Goal: Task Accomplishment & Management: Use online tool/utility

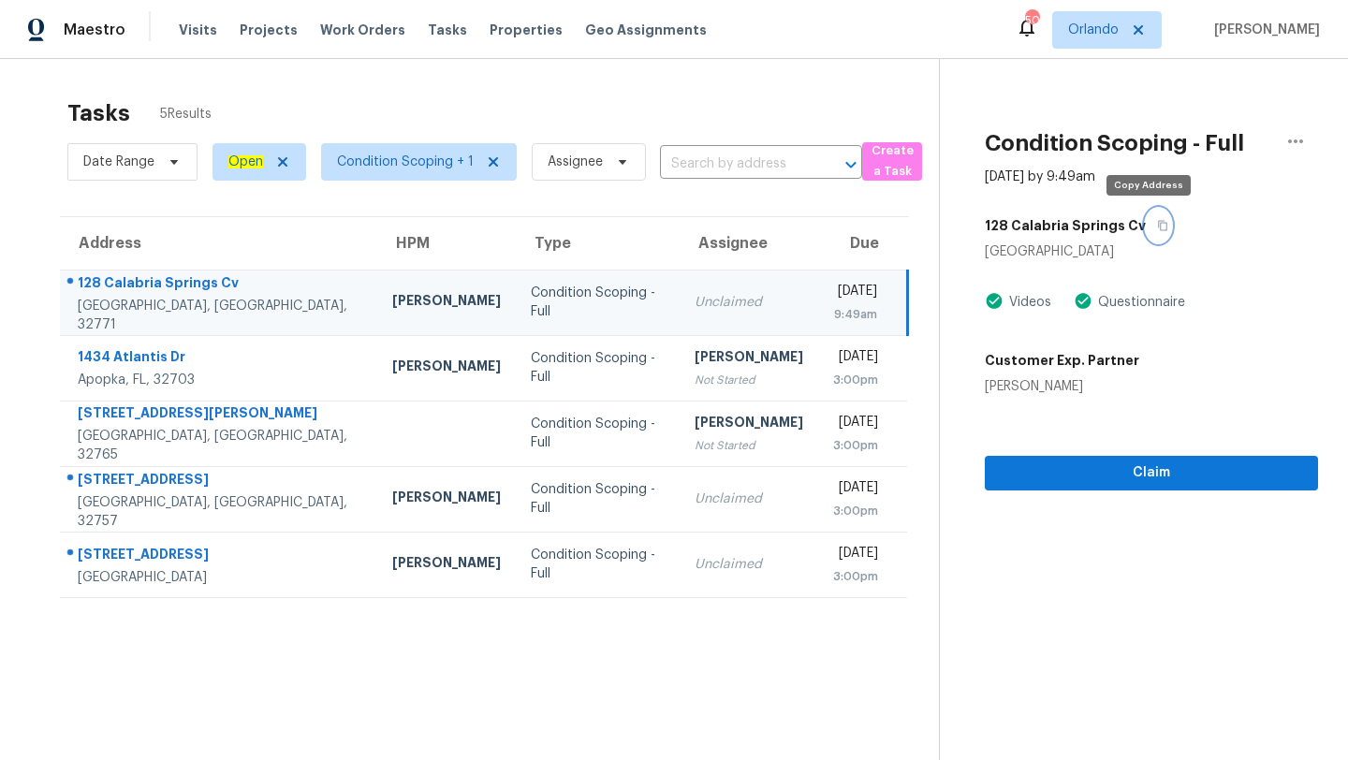
click at [1157, 224] on icon "button" at bounding box center [1162, 225] width 11 height 11
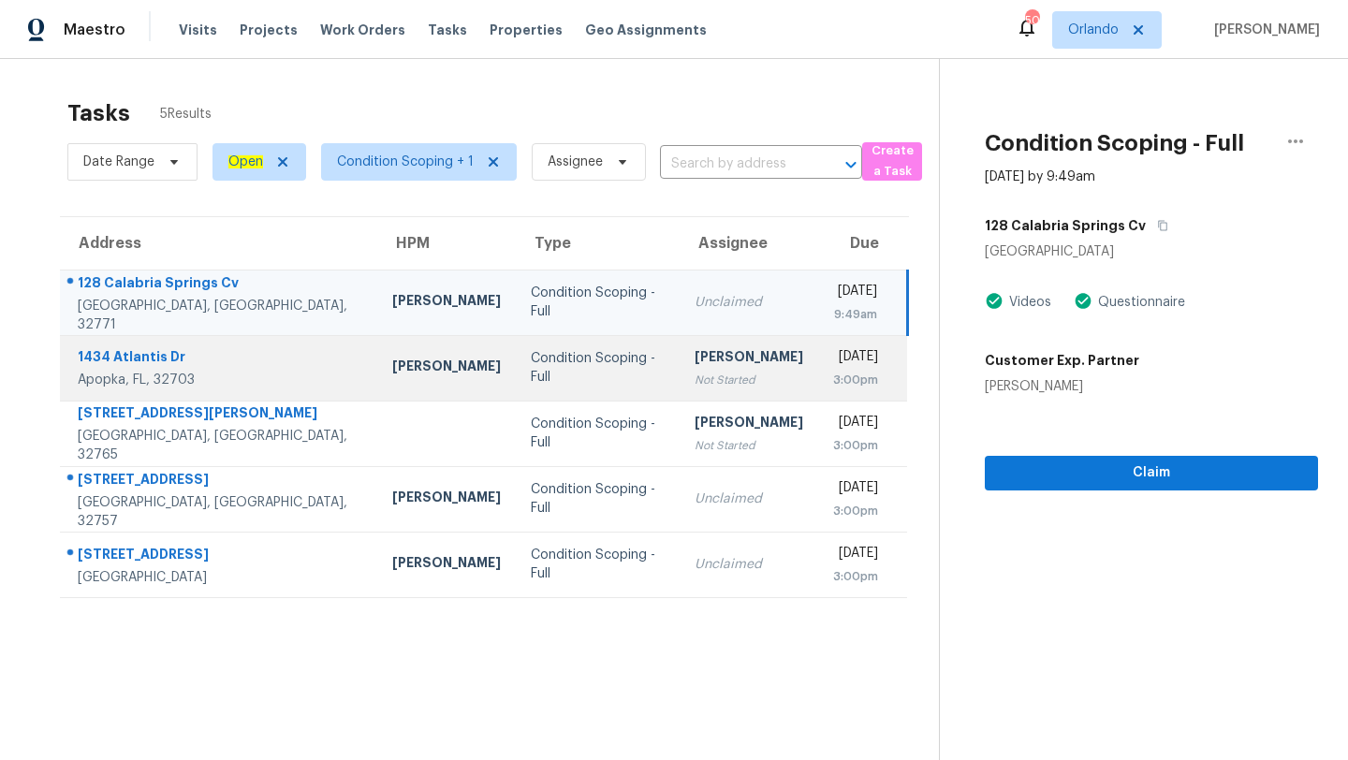
click at [587, 364] on div "Condition Scoping - Full" at bounding box center [598, 367] width 134 height 37
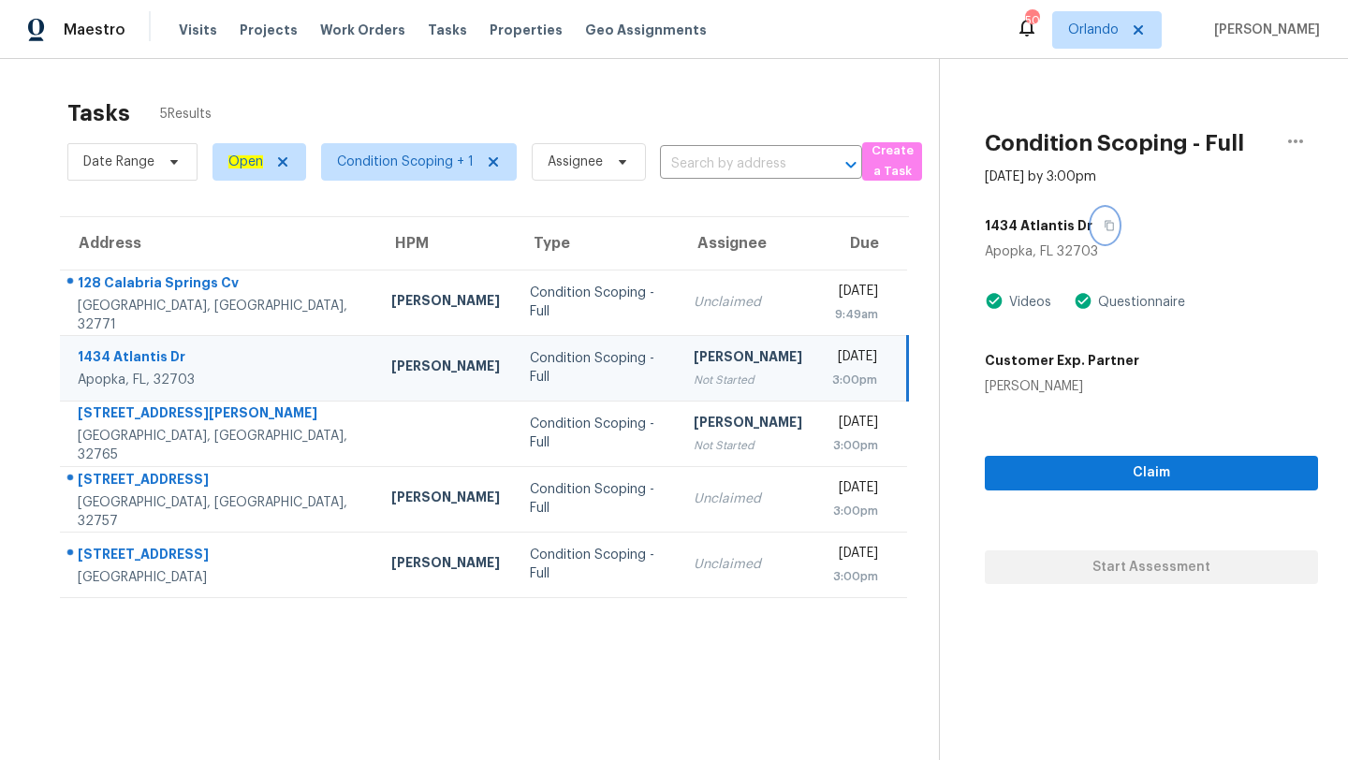
click at [1103, 227] on icon "button" at bounding box center [1108, 225] width 11 height 11
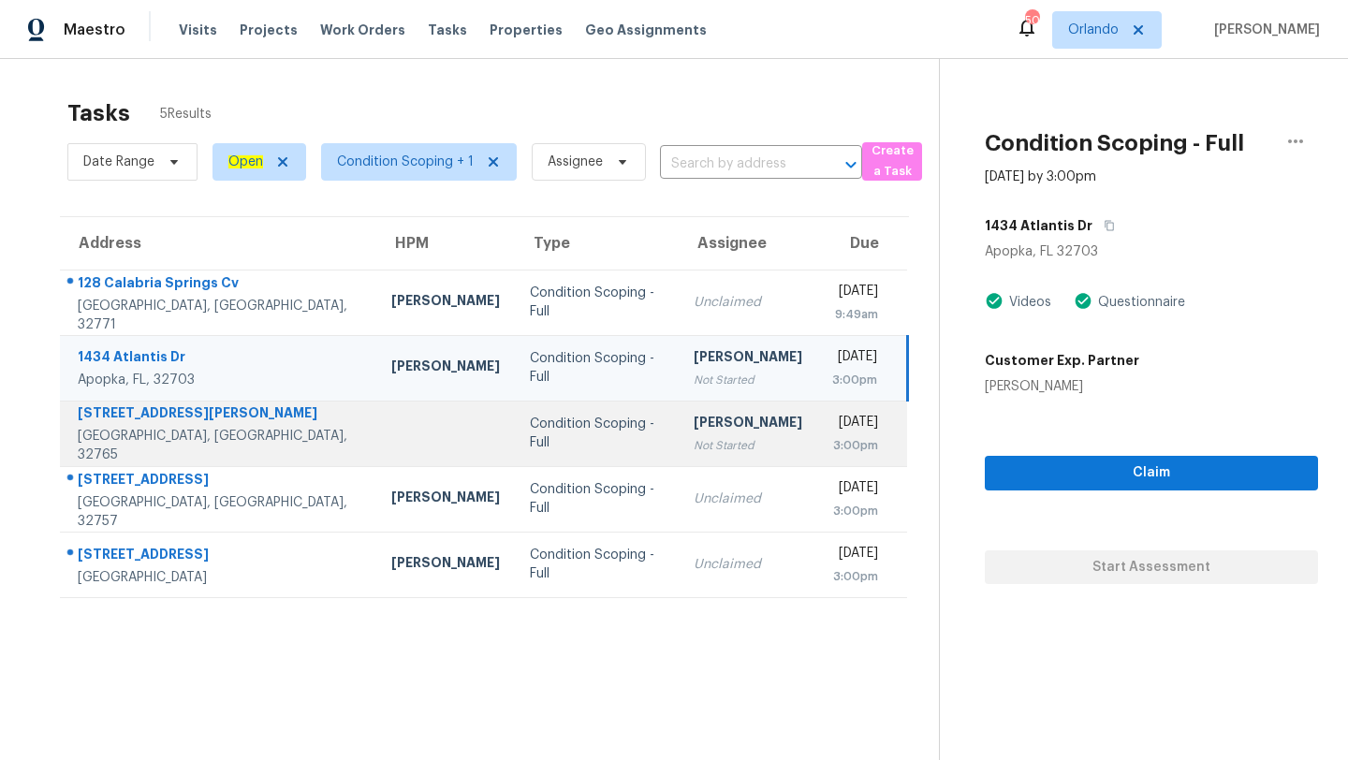
click at [564, 424] on div "Condition Scoping - Full" at bounding box center [597, 433] width 134 height 37
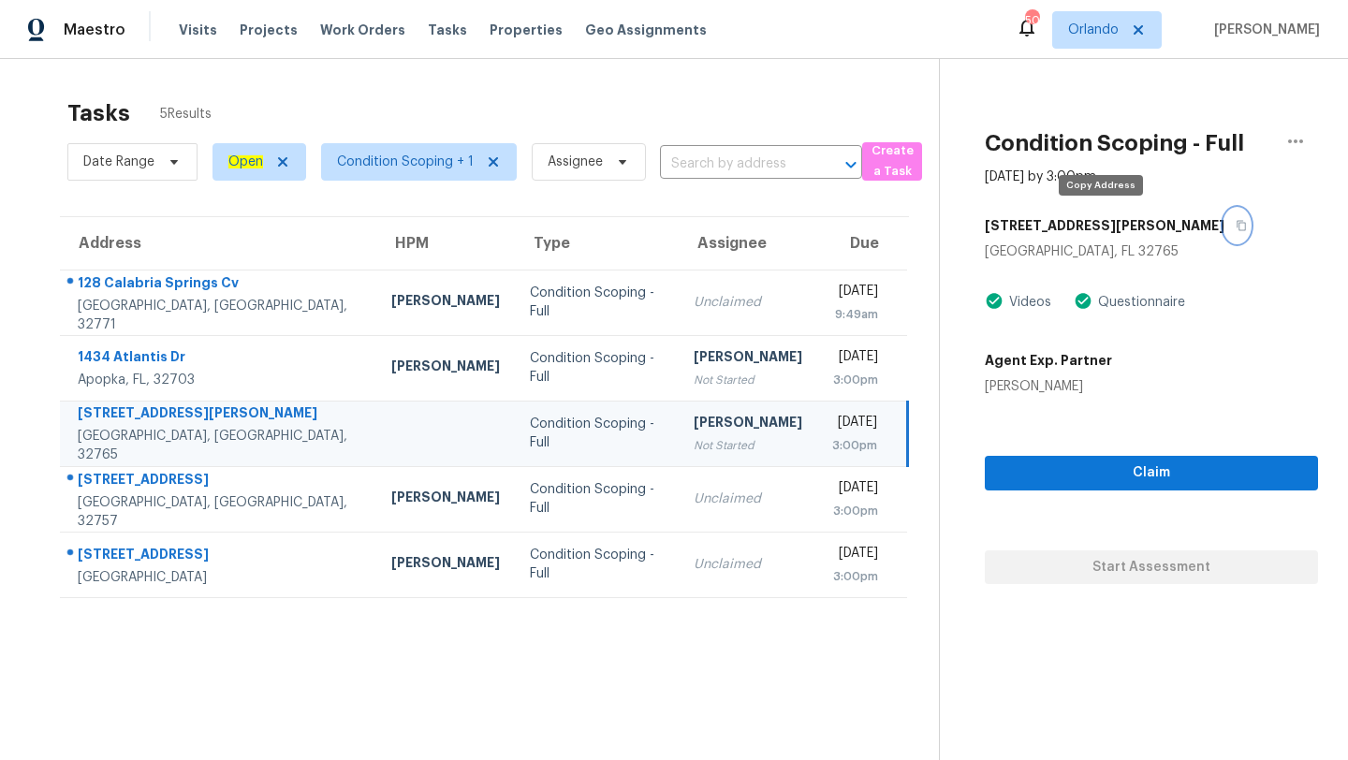
click at [1224, 233] on button "button" at bounding box center [1236, 226] width 25 height 34
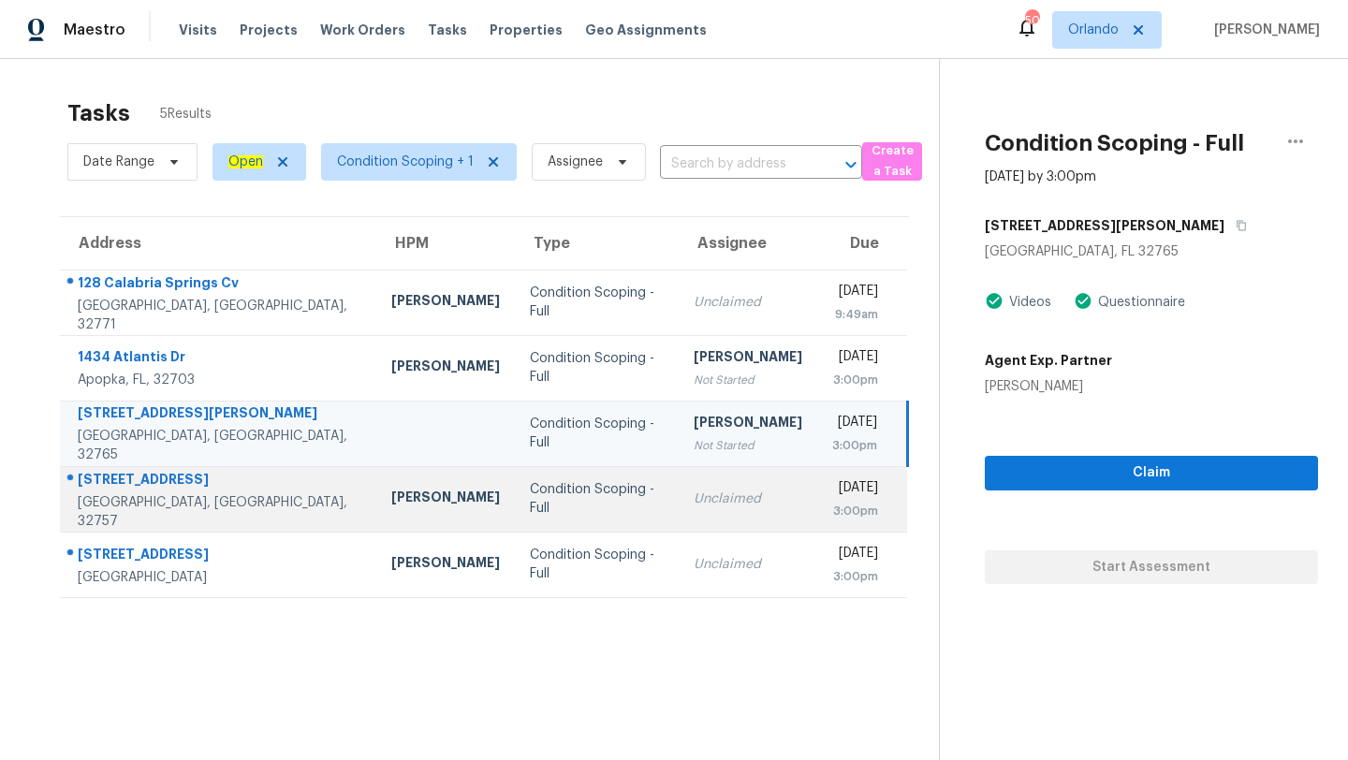
click at [693, 491] on div "Unclaimed" at bounding box center [747, 498] width 109 height 19
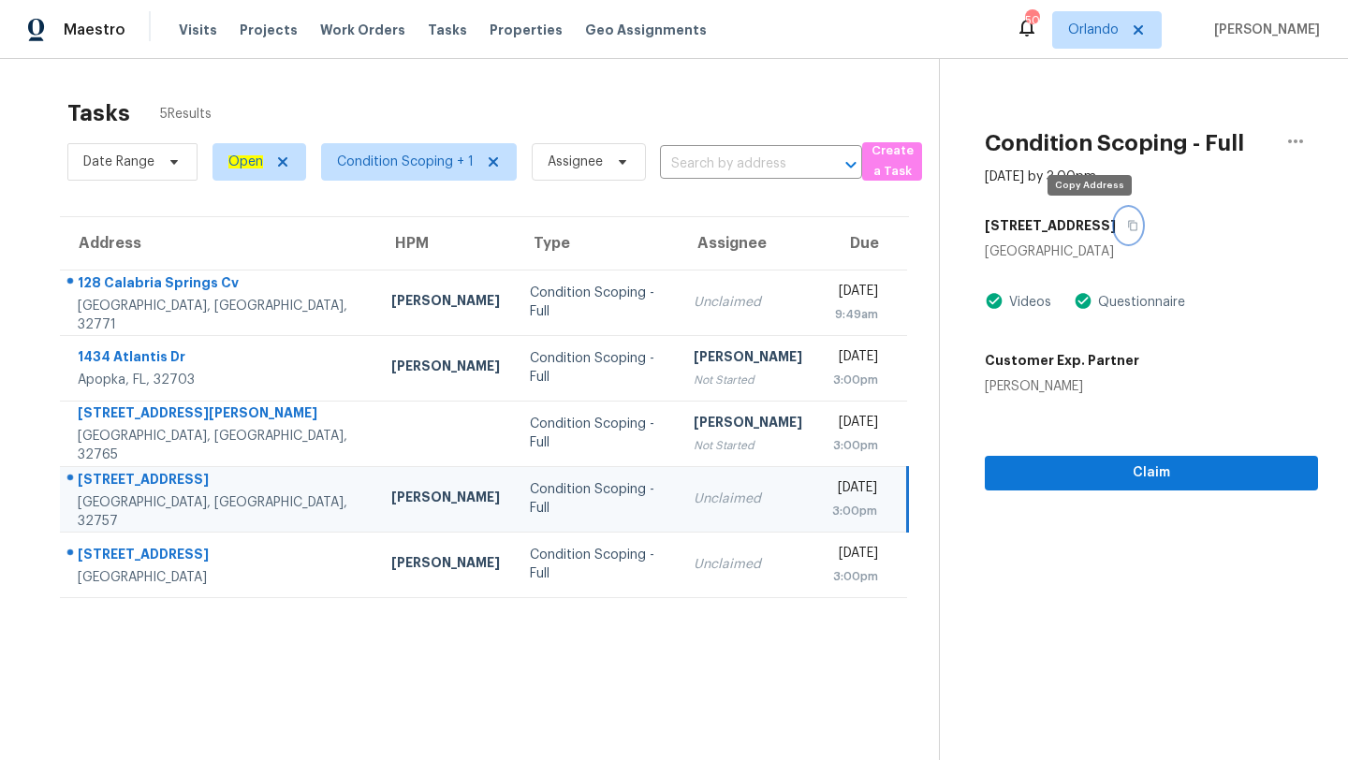
click at [1127, 227] on icon "button" at bounding box center [1132, 225] width 11 height 11
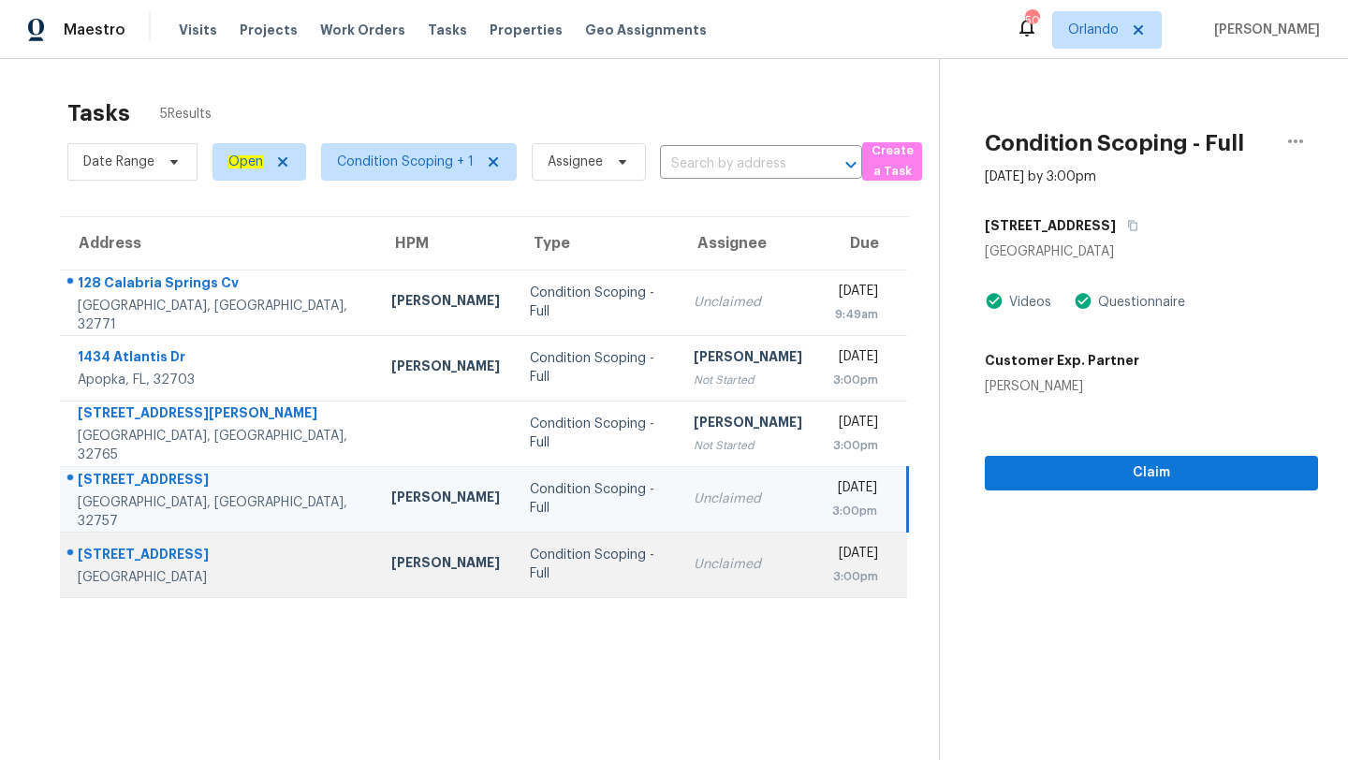
click at [693, 572] on div "Unclaimed" at bounding box center [747, 564] width 109 height 19
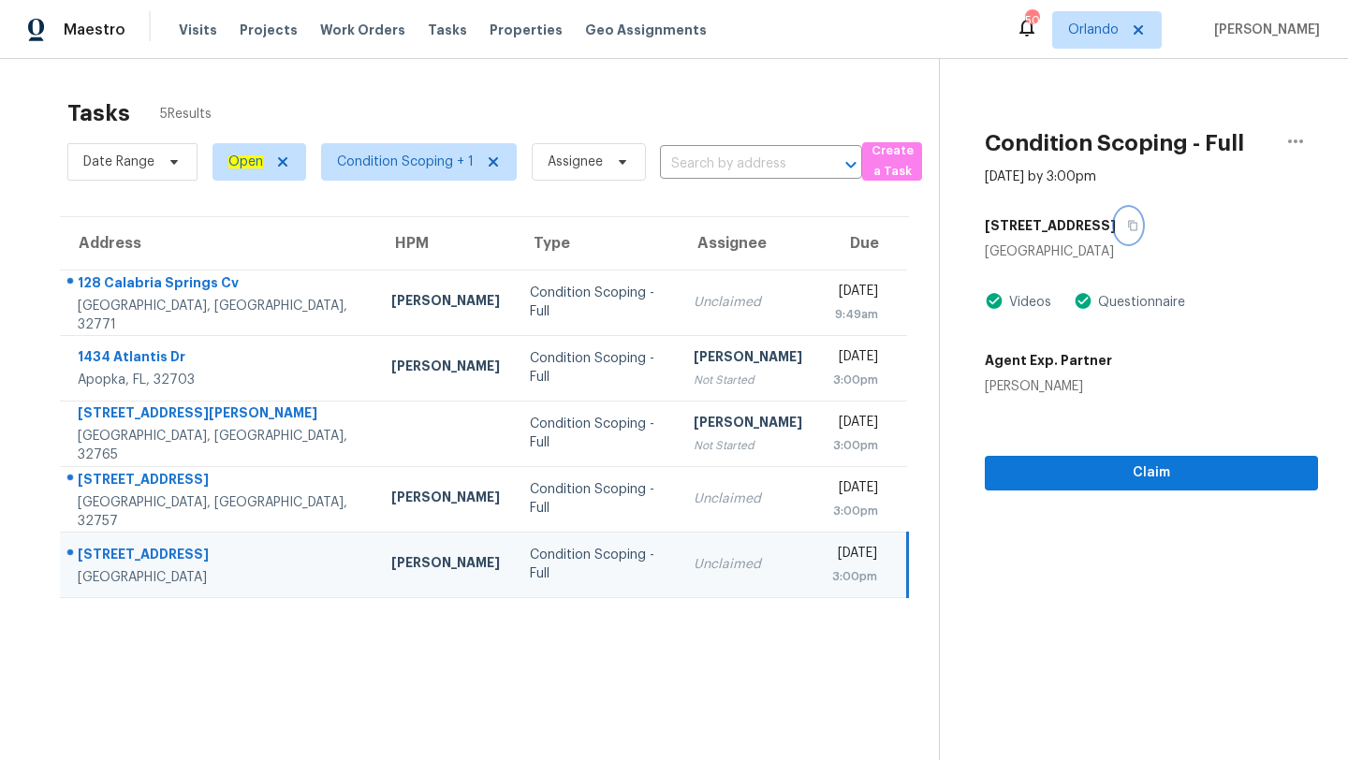
click at [1128, 226] on icon "button" at bounding box center [1132, 226] width 9 height 10
click at [1103, 23] on span "Orlando" at bounding box center [1093, 30] width 51 height 19
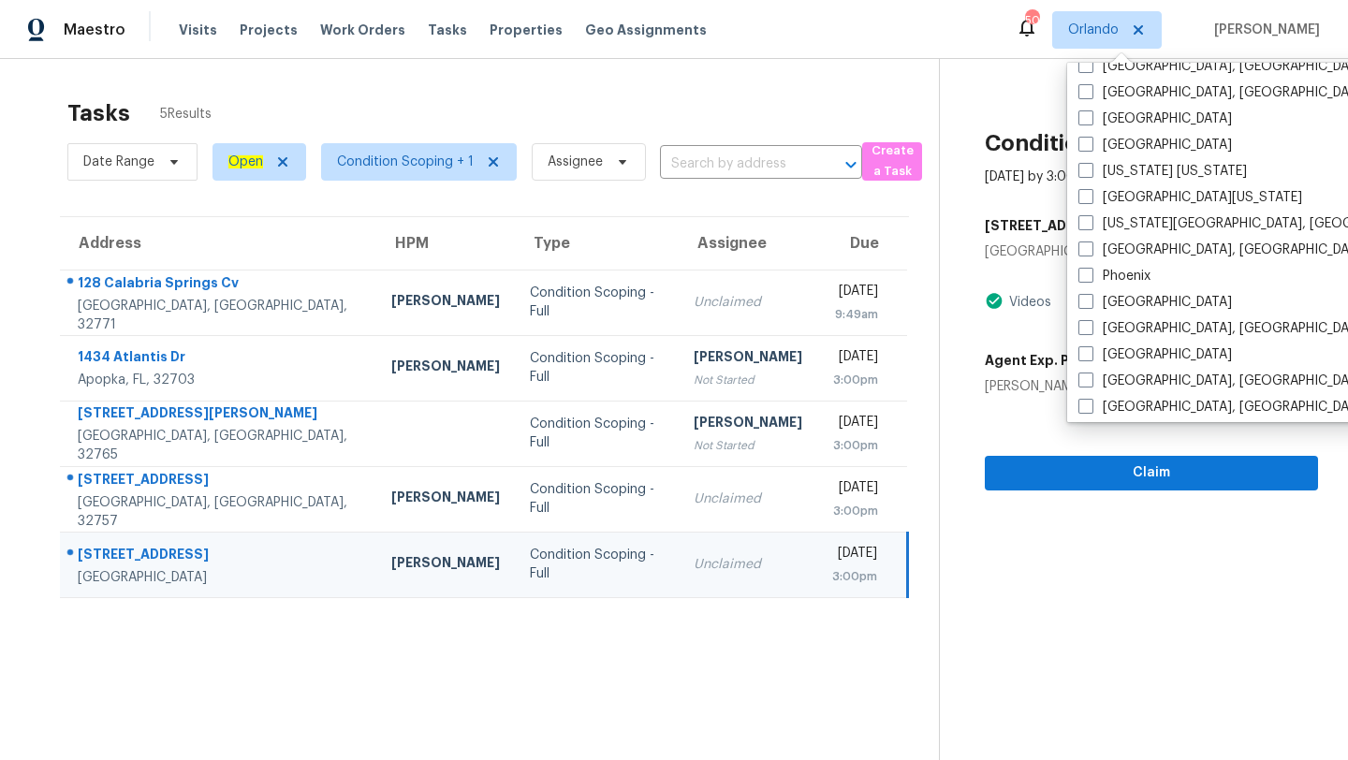
scroll to position [1254, 0]
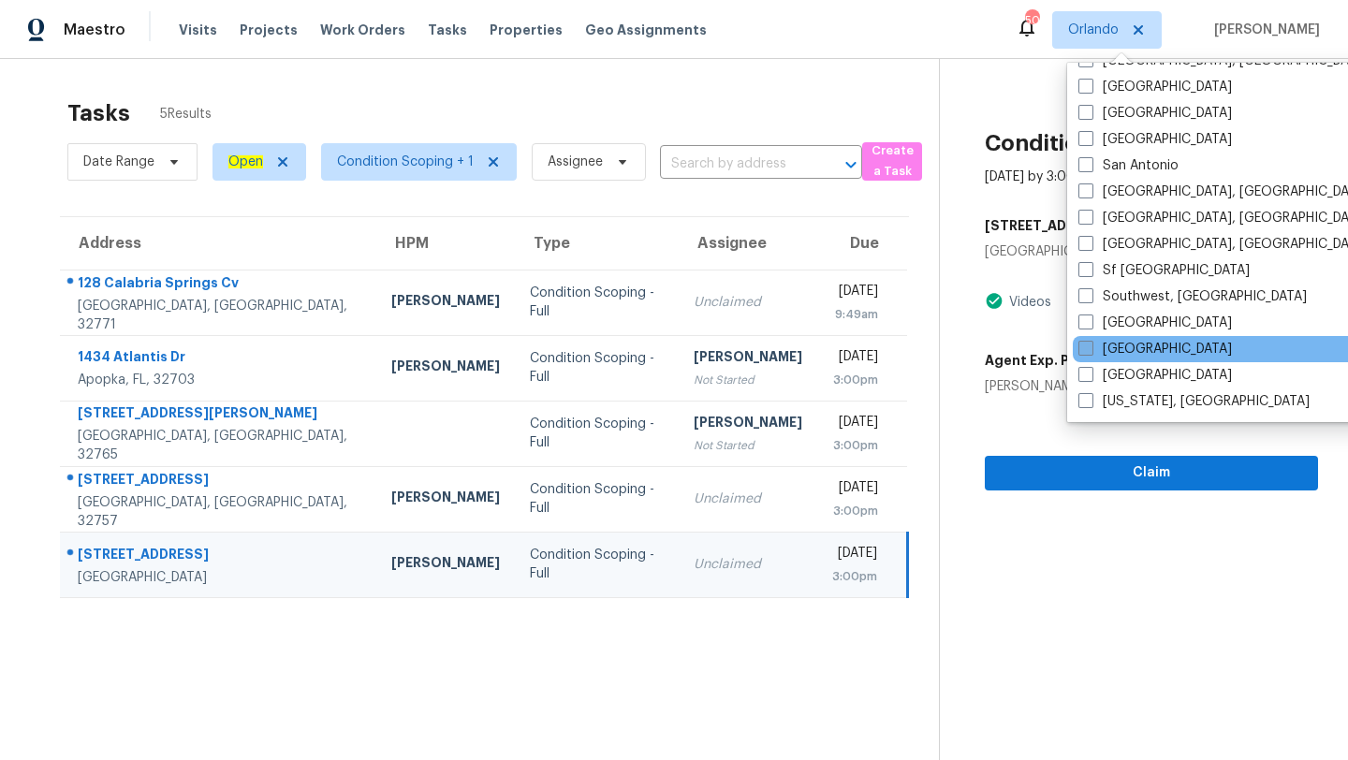
click at [1080, 352] on span at bounding box center [1085, 348] width 15 height 15
click at [1080, 352] on input "[GEOGRAPHIC_DATA]" at bounding box center [1084, 346] width 12 height 12
checkbox input "true"
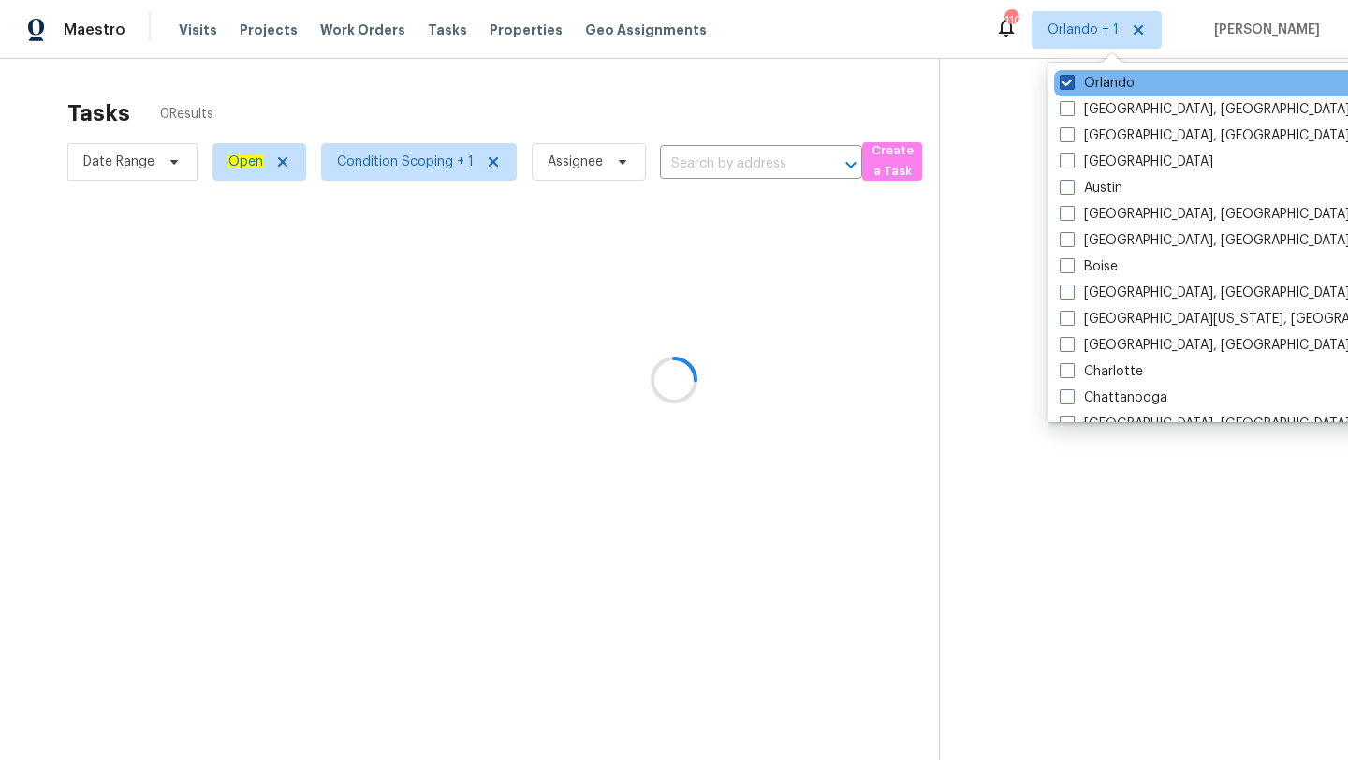
click at [1072, 86] on span at bounding box center [1066, 82] width 15 height 15
click at [1072, 86] on input "Orlando" at bounding box center [1065, 80] width 12 height 12
checkbox input "false"
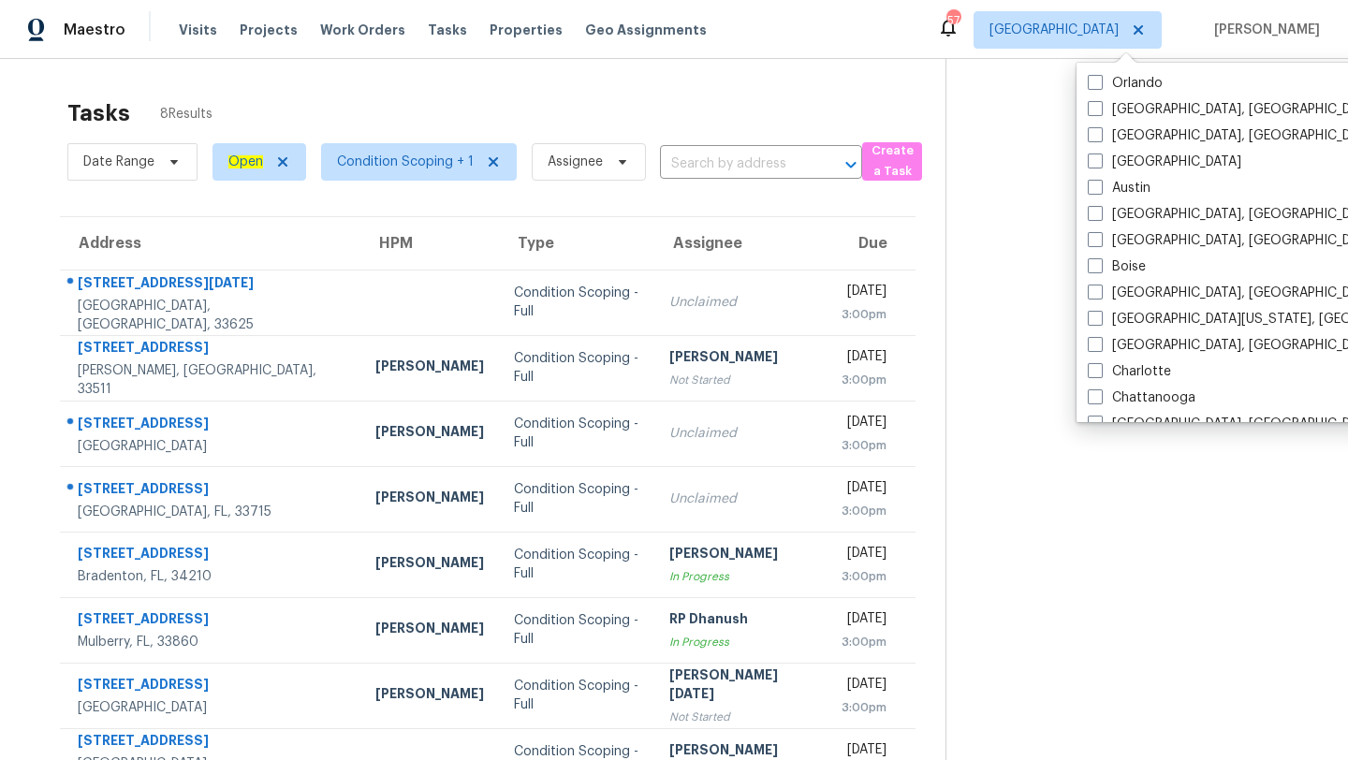
click at [678, 131] on div "Tasks 8 Results" at bounding box center [506, 113] width 878 height 49
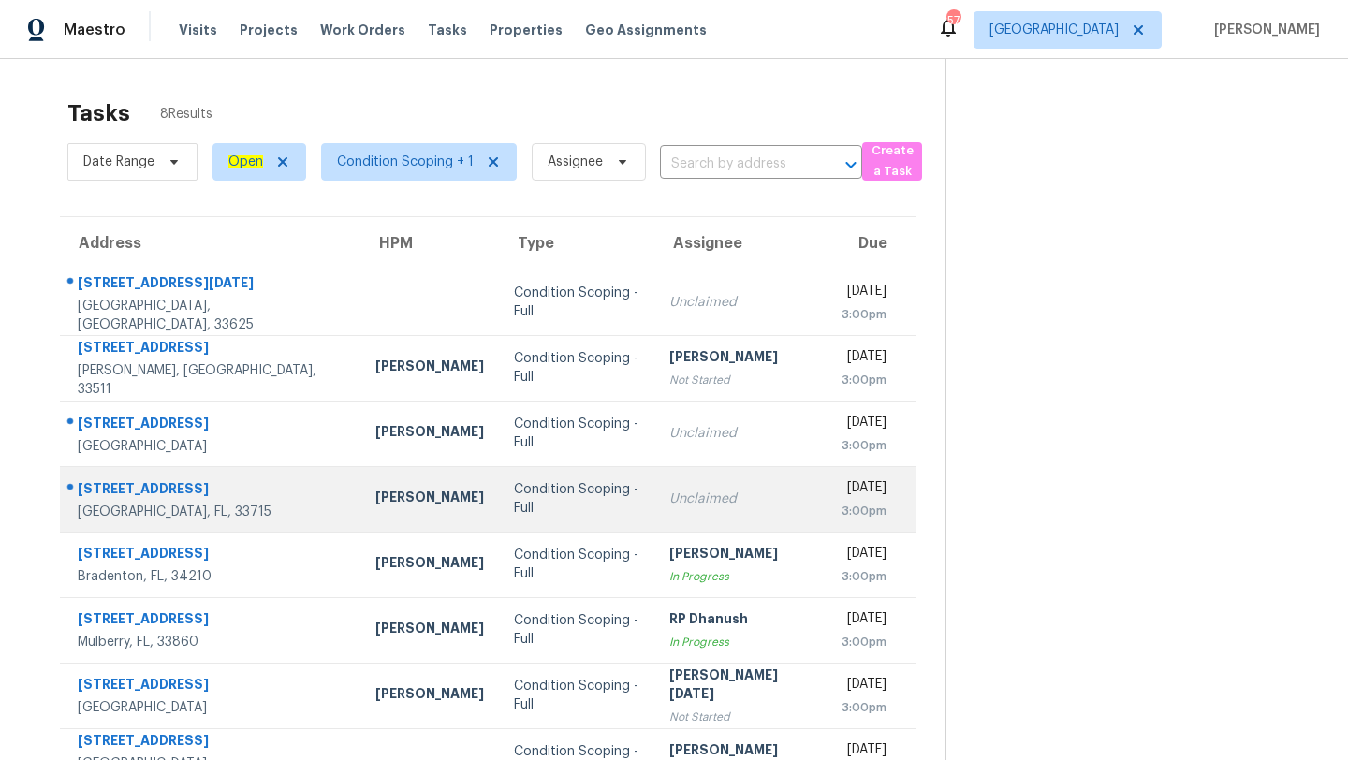
scroll to position [59, 0]
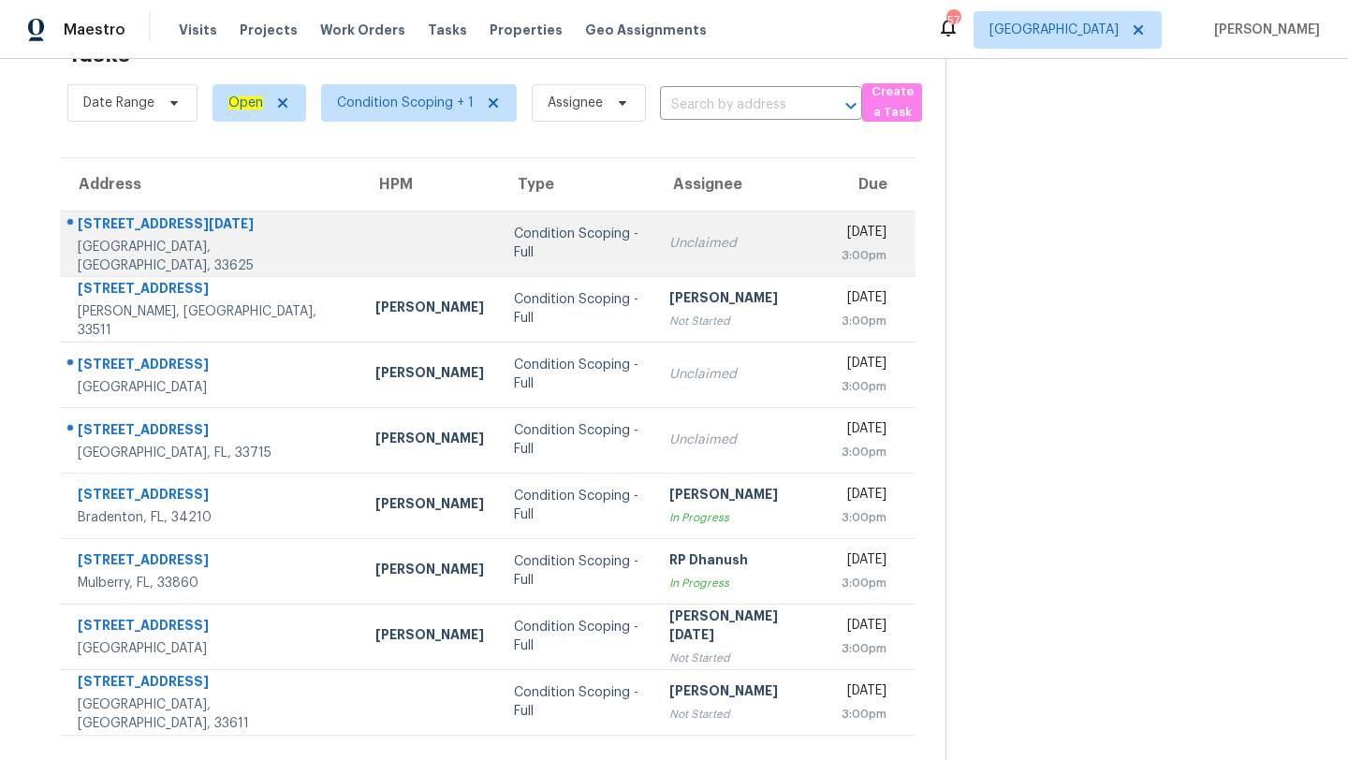
click at [520, 260] on td "Condition Scoping - Full" at bounding box center [577, 244] width 156 height 66
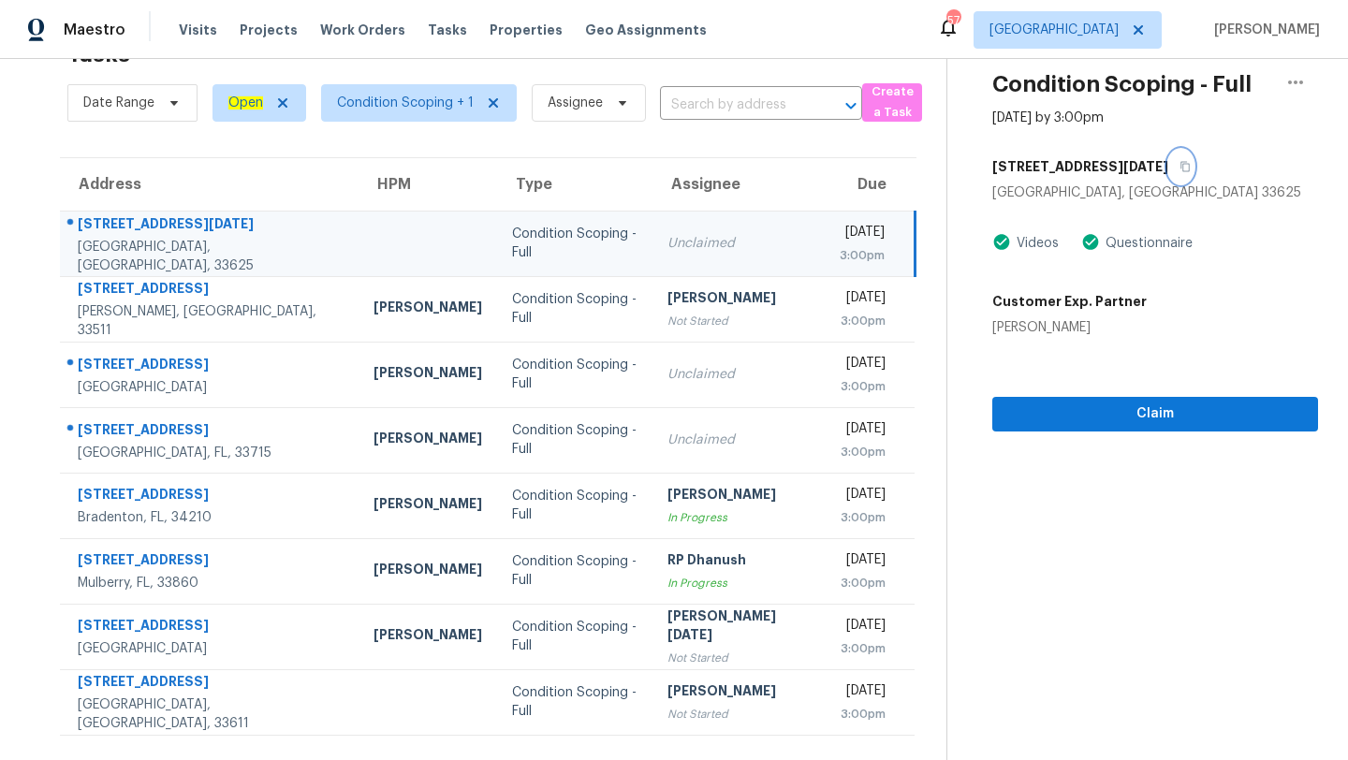
click at [1179, 161] on icon "button" at bounding box center [1184, 166] width 11 height 11
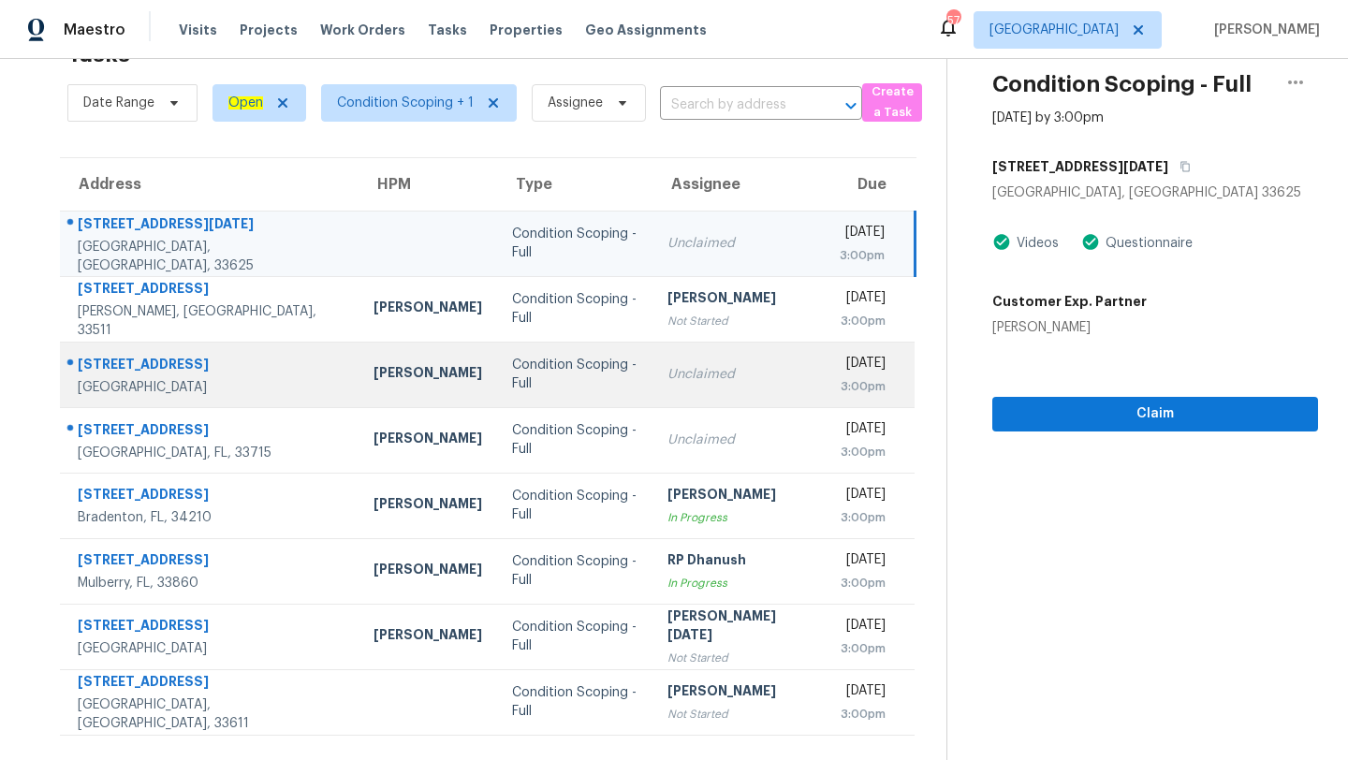
click at [652, 388] on td "Unclaimed" at bounding box center [738, 375] width 172 height 66
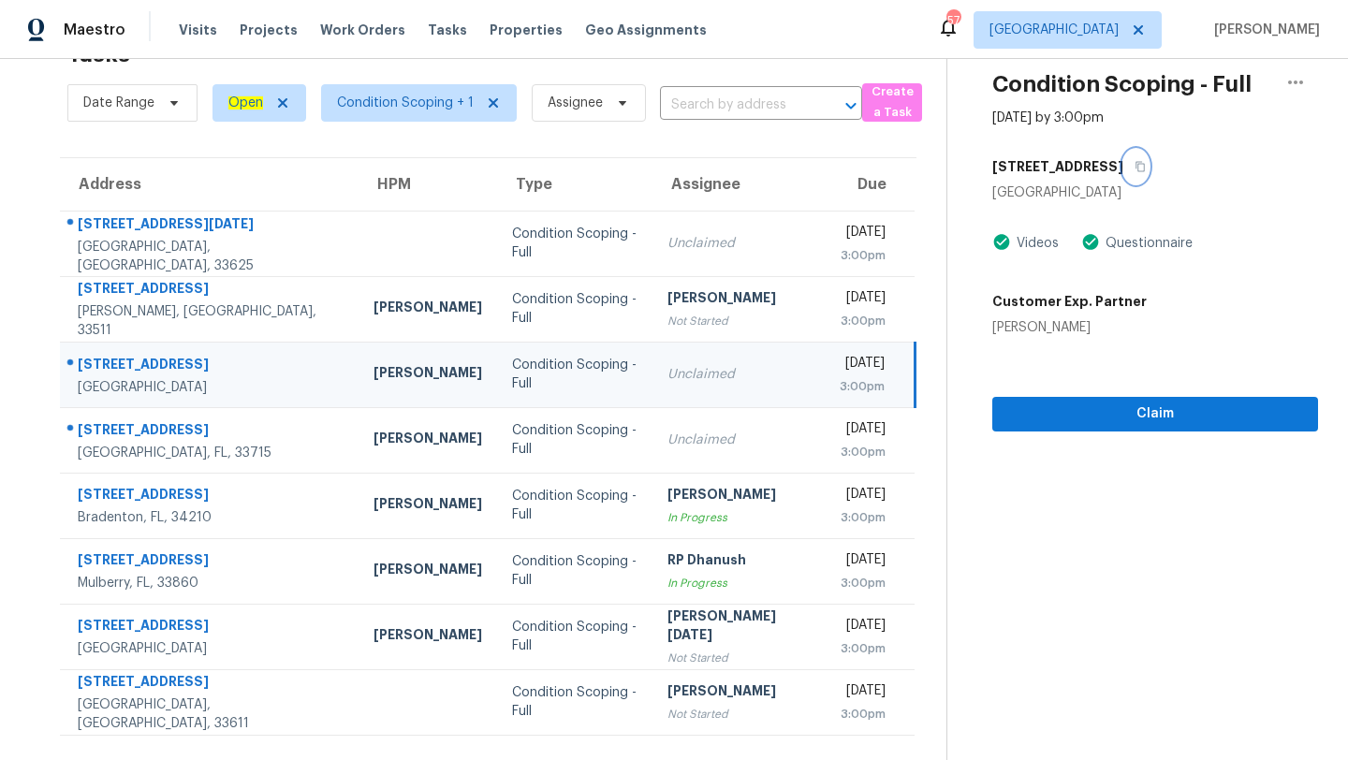
click at [1123, 157] on button "button" at bounding box center [1135, 167] width 25 height 34
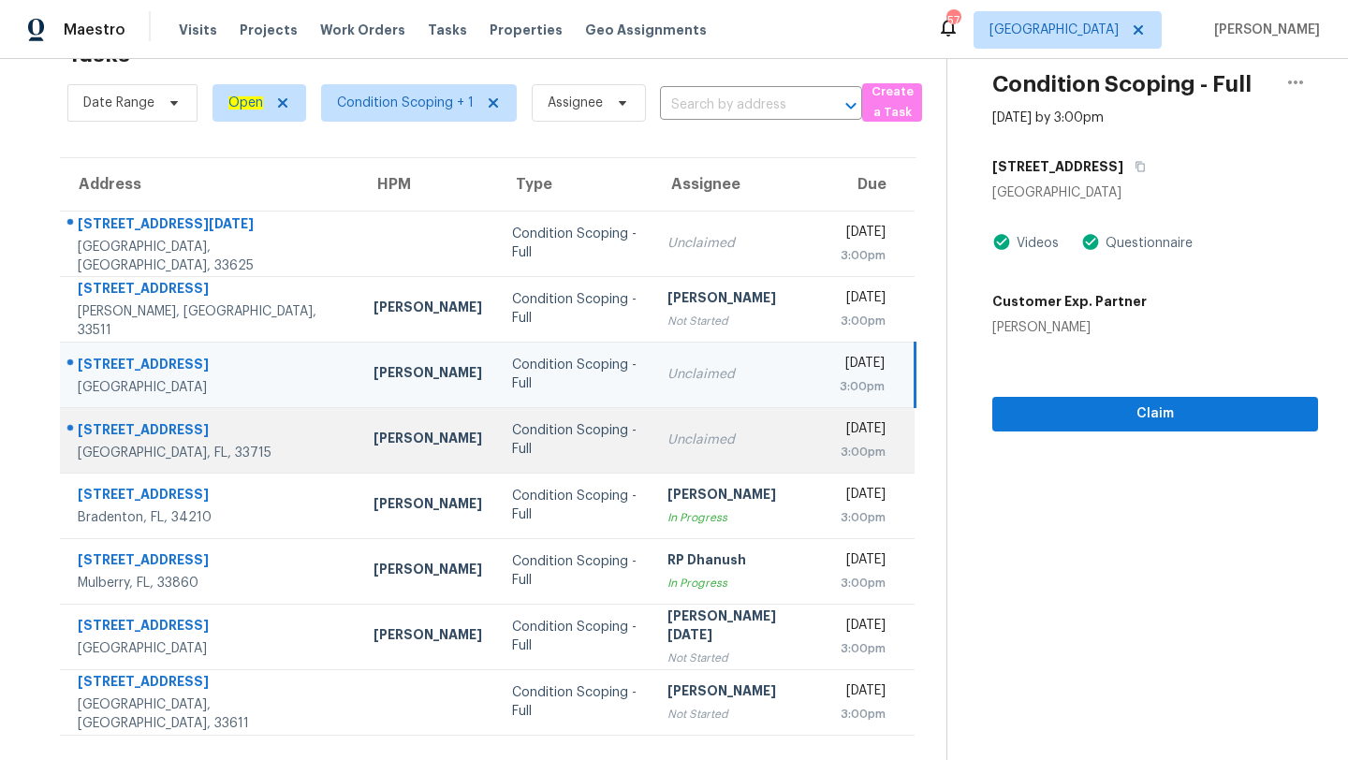
click at [568, 466] on td "Condition Scoping - Full" at bounding box center [574, 440] width 155 height 66
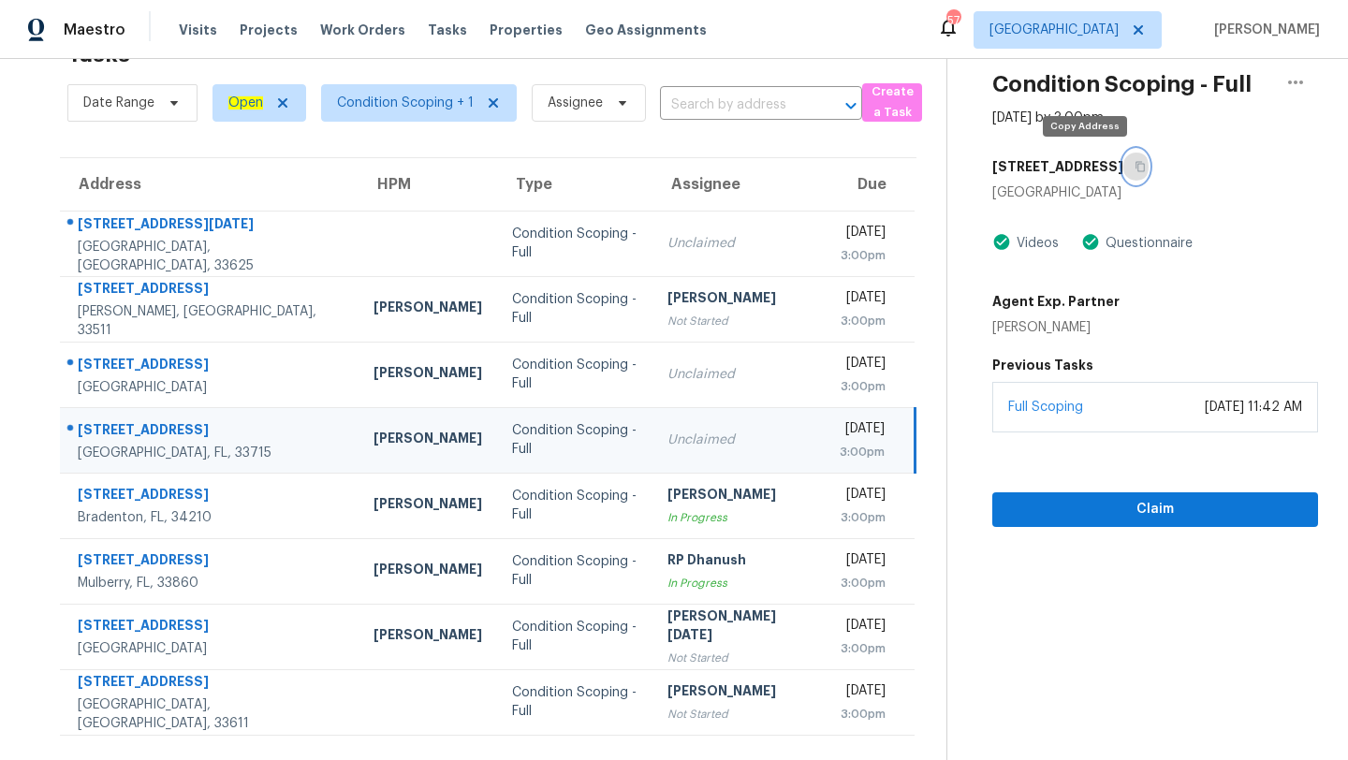
click at [1123, 173] on button "button" at bounding box center [1135, 167] width 25 height 34
click at [1132, 24] on span "[GEOGRAPHIC_DATA]" at bounding box center [1067, 29] width 188 height 37
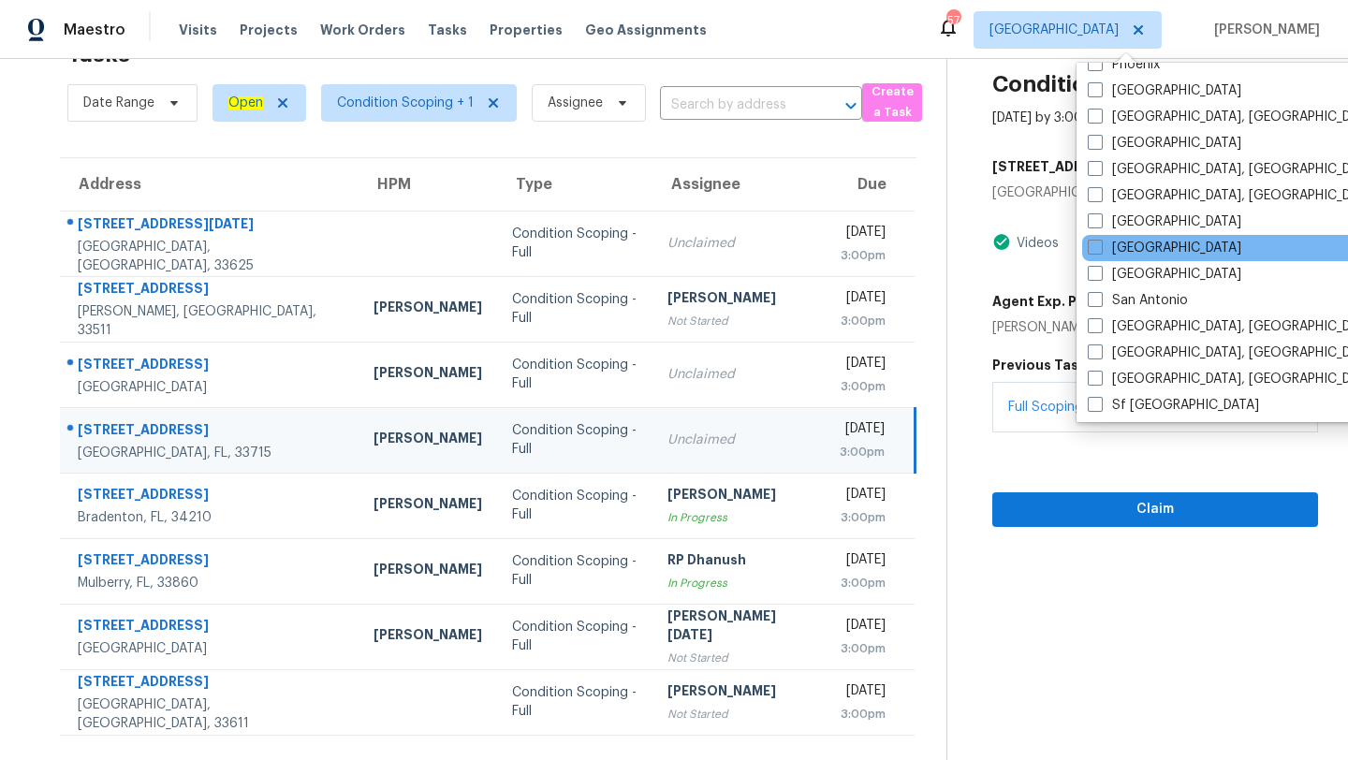
scroll to position [967, 0]
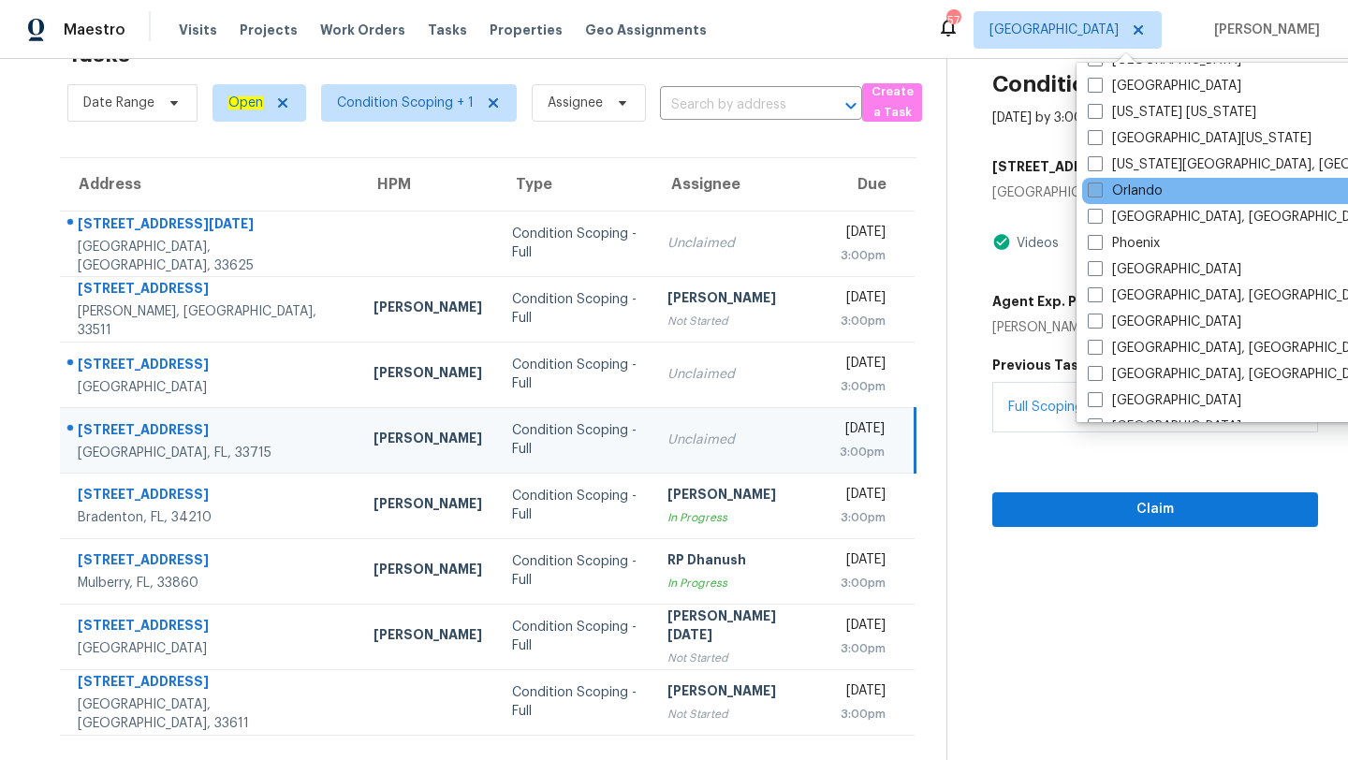
click at [1098, 189] on span at bounding box center [1094, 189] width 15 height 15
click at [1098, 189] on input "Orlando" at bounding box center [1093, 188] width 12 height 12
checkbox input "true"
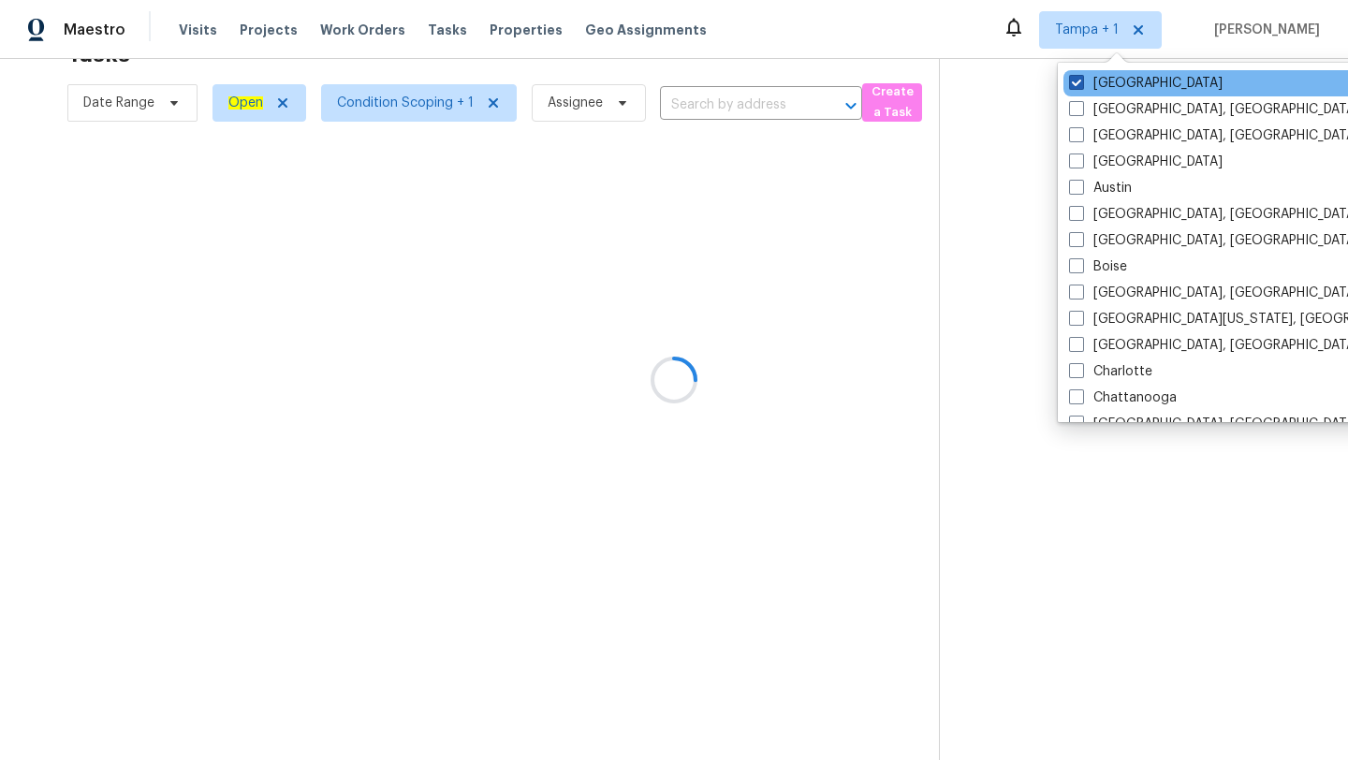
click at [1078, 80] on span at bounding box center [1076, 82] width 15 height 15
click at [1078, 80] on input "[GEOGRAPHIC_DATA]" at bounding box center [1075, 80] width 12 height 12
checkbox input "false"
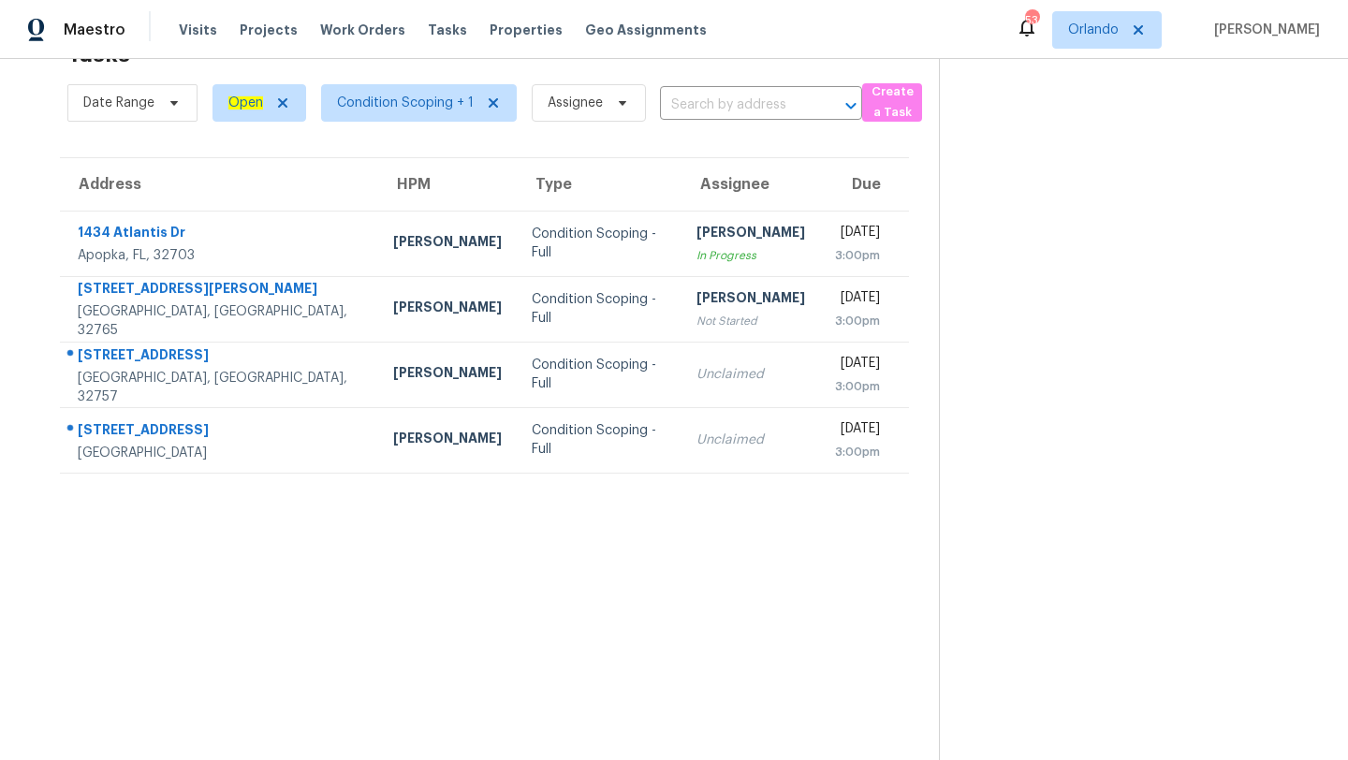
click at [679, 157] on div "Address HPM Type Assignee Due [STREET_ADDRESS][PERSON_NAME] [PERSON_NAME] Condi…" at bounding box center [484, 315] width 849 height 316
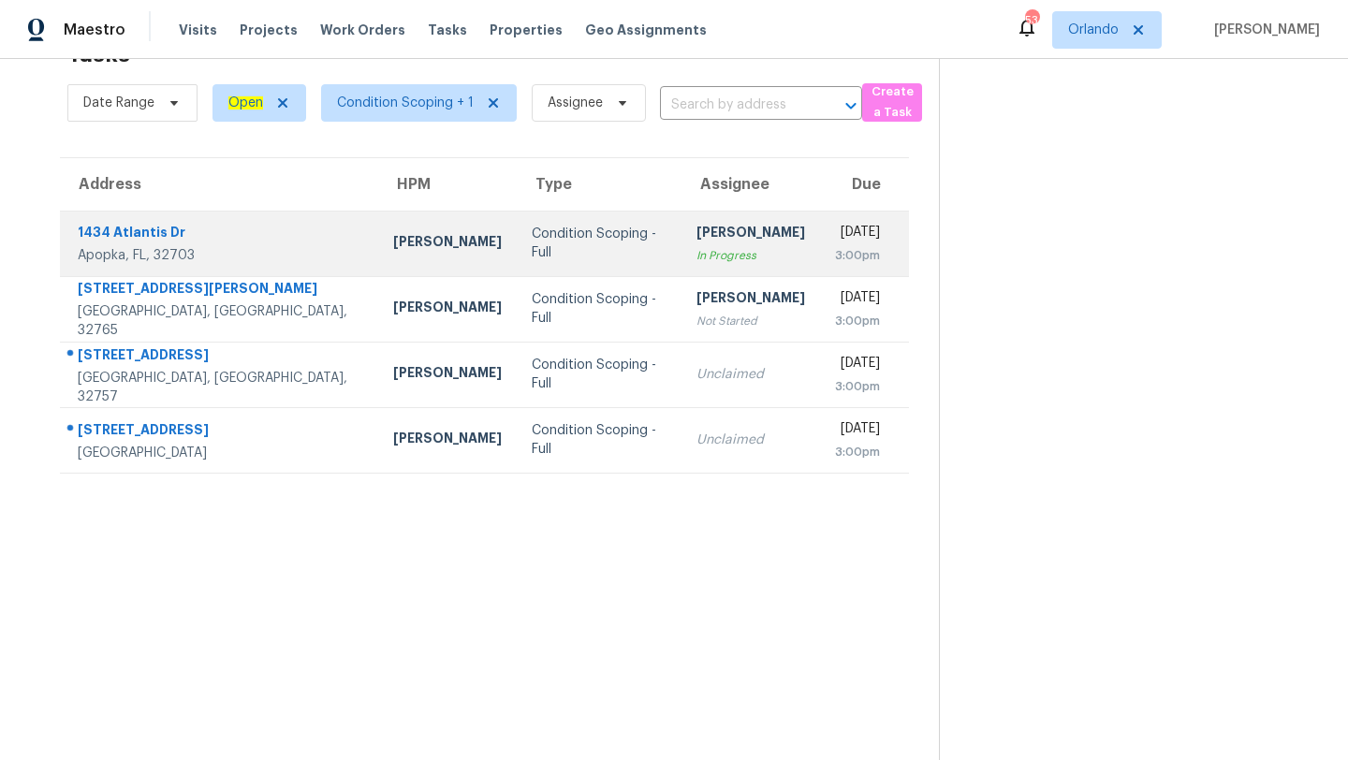
click at [835, 235] on div "[DATE]" at bounding box center [857, 234] width 45 height 23
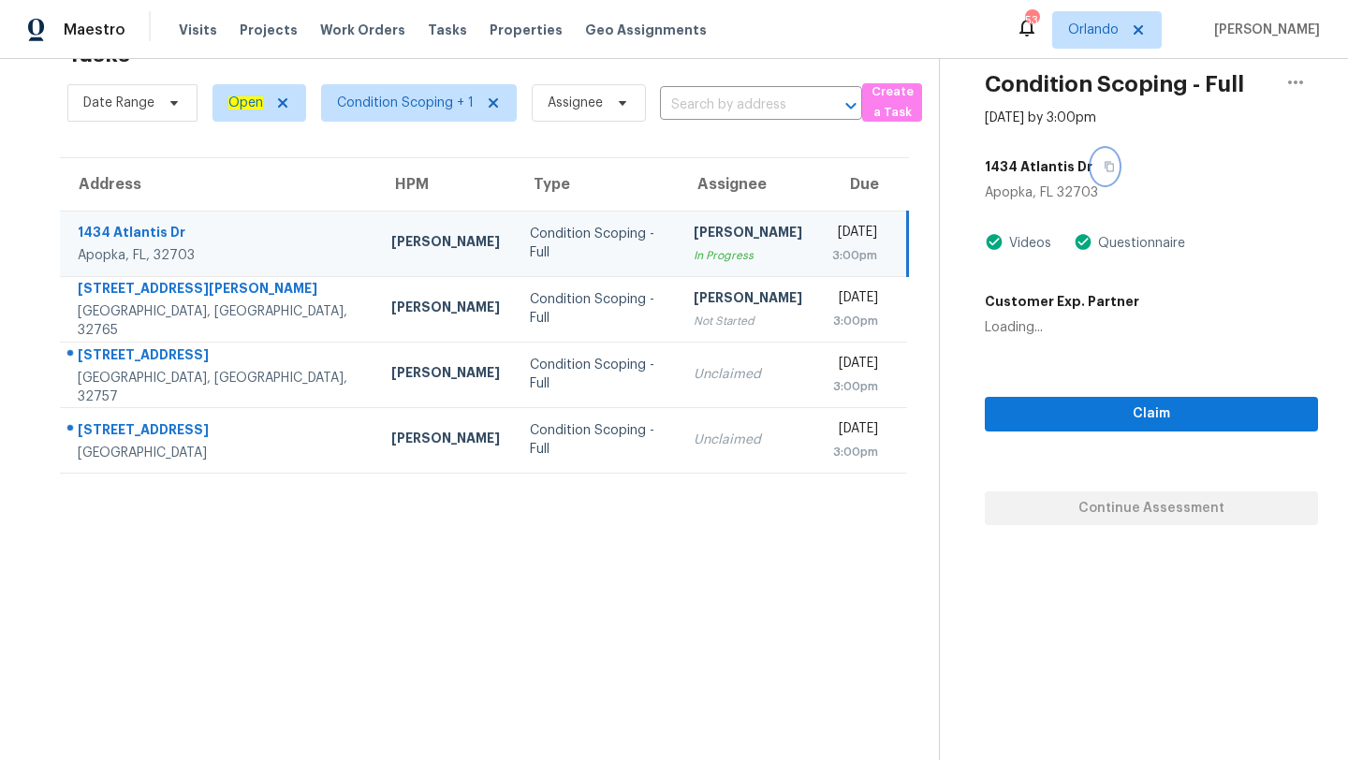
click at [1103, 167] on icon "button" at bounding box center [1108, 166] width 11 height 11
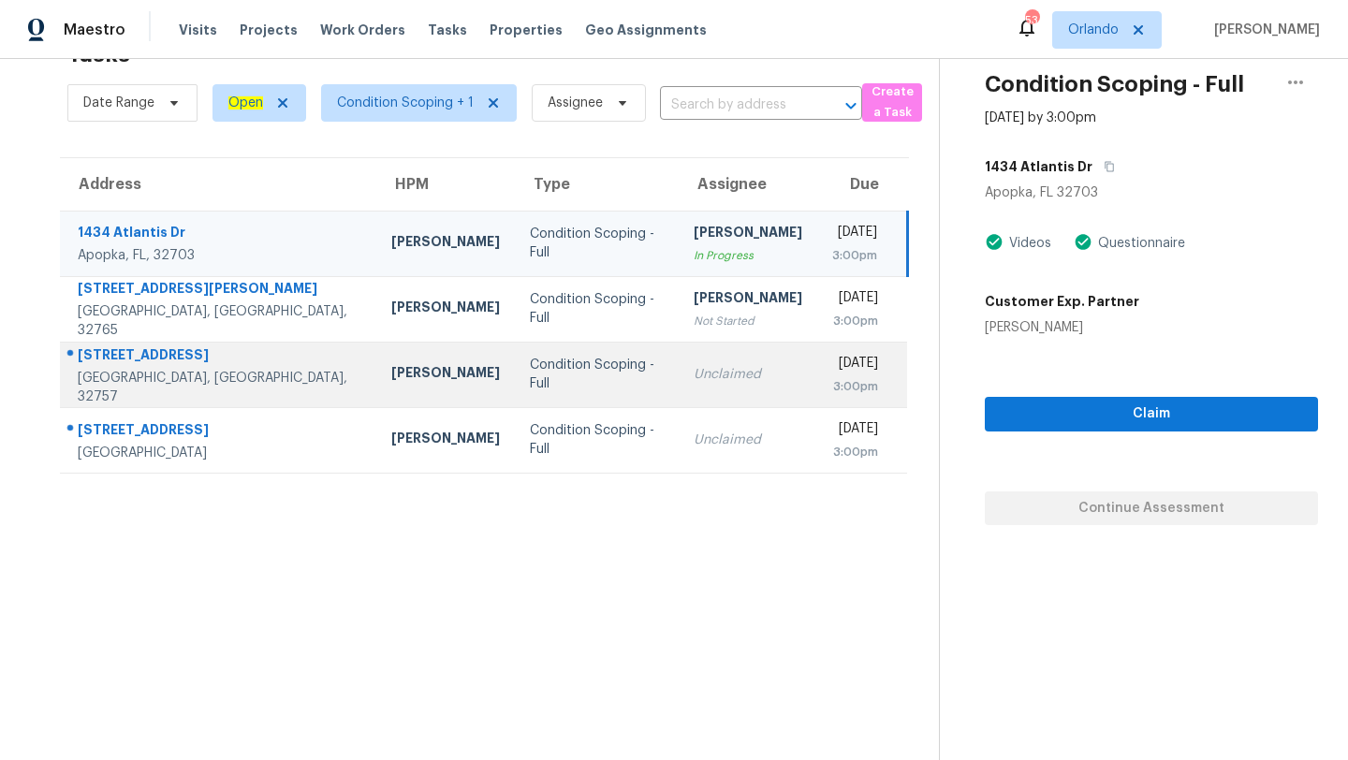
click at [817, 397] on td "[DATE] 3:00pm" at bounding box center [862, 375] width 91 height 66
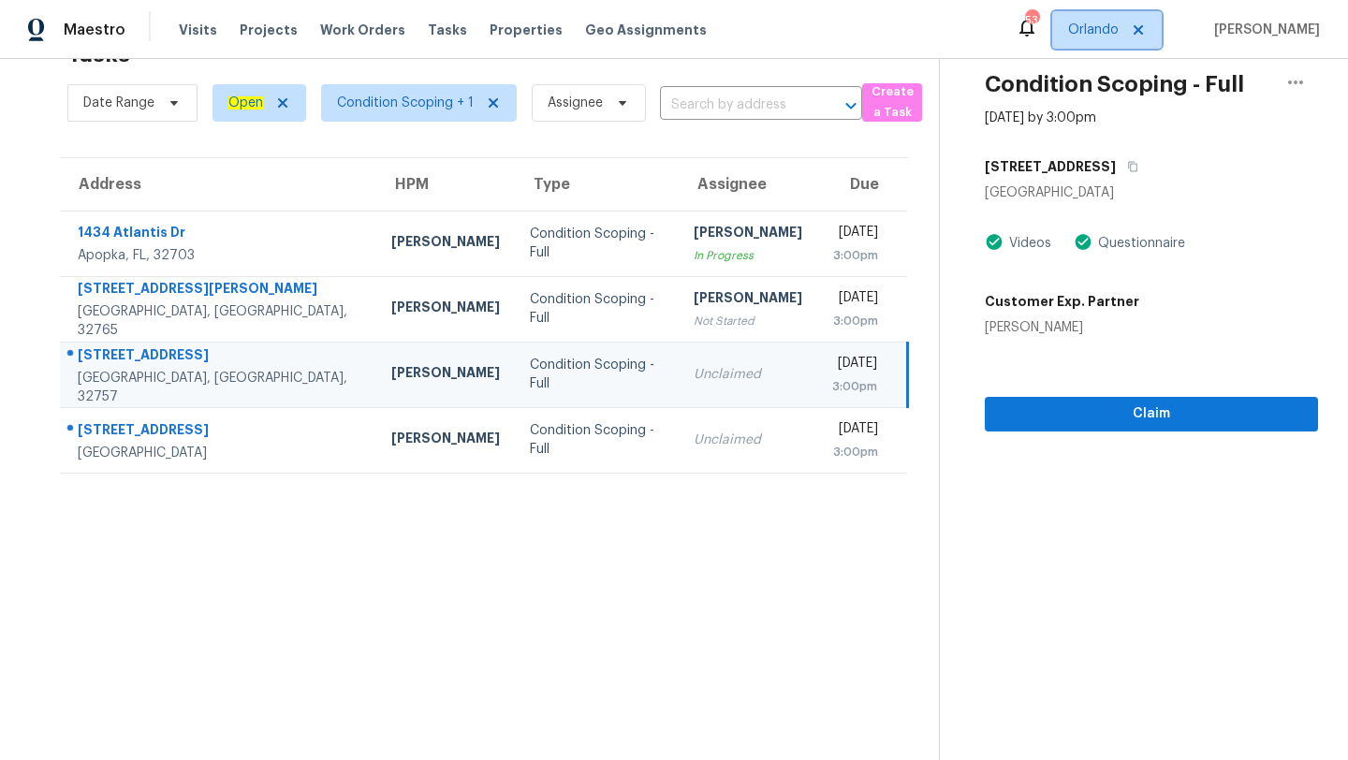
click at [1133, 35] on span "Orlando" at bounding box center [1106, 29] width 109 height 37
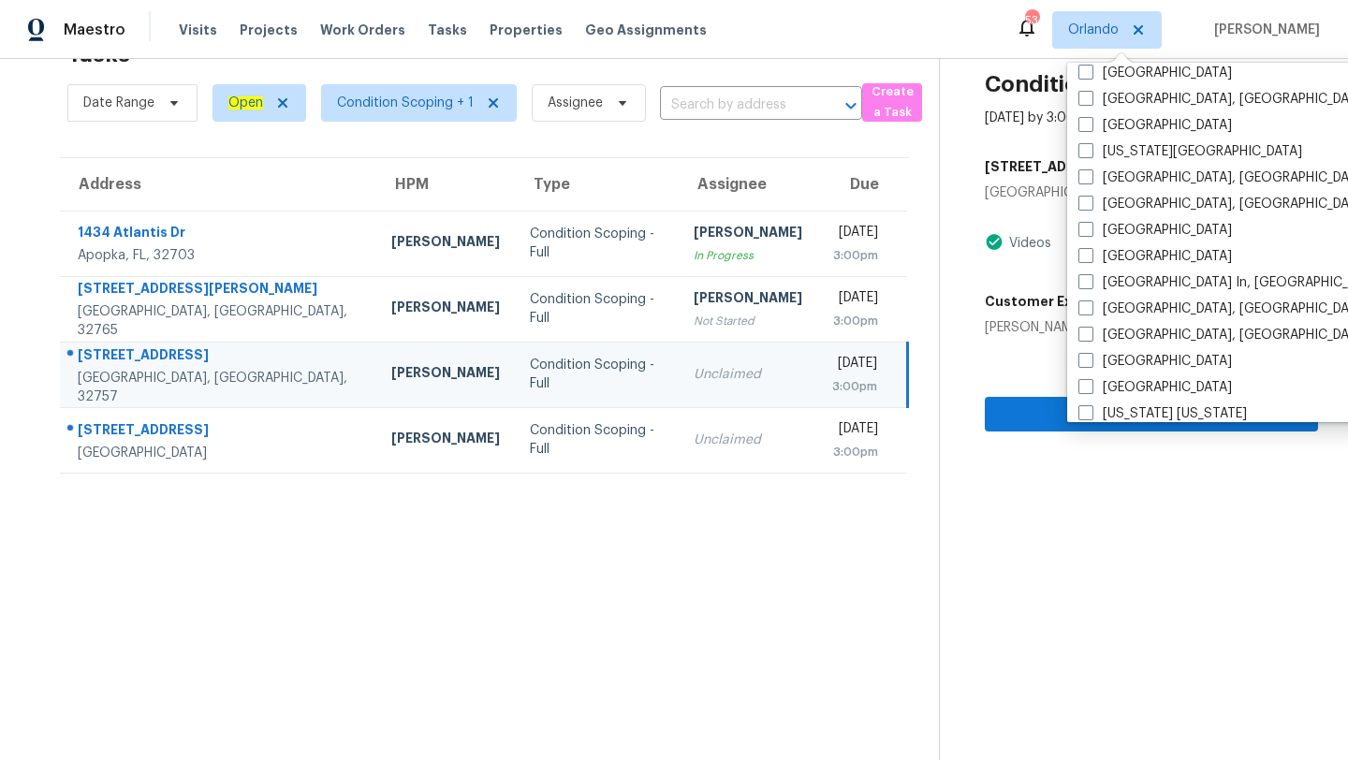
scroll to position [666, 0]
click at [1087, 124] on span at bounding box center [1085, 123] width 15 height 15
click at [1087, 124] on input "[GEOGRAPHIC_DATA]" at bounding box center [1084, 121] width 12 height 12
checkbox input "true"
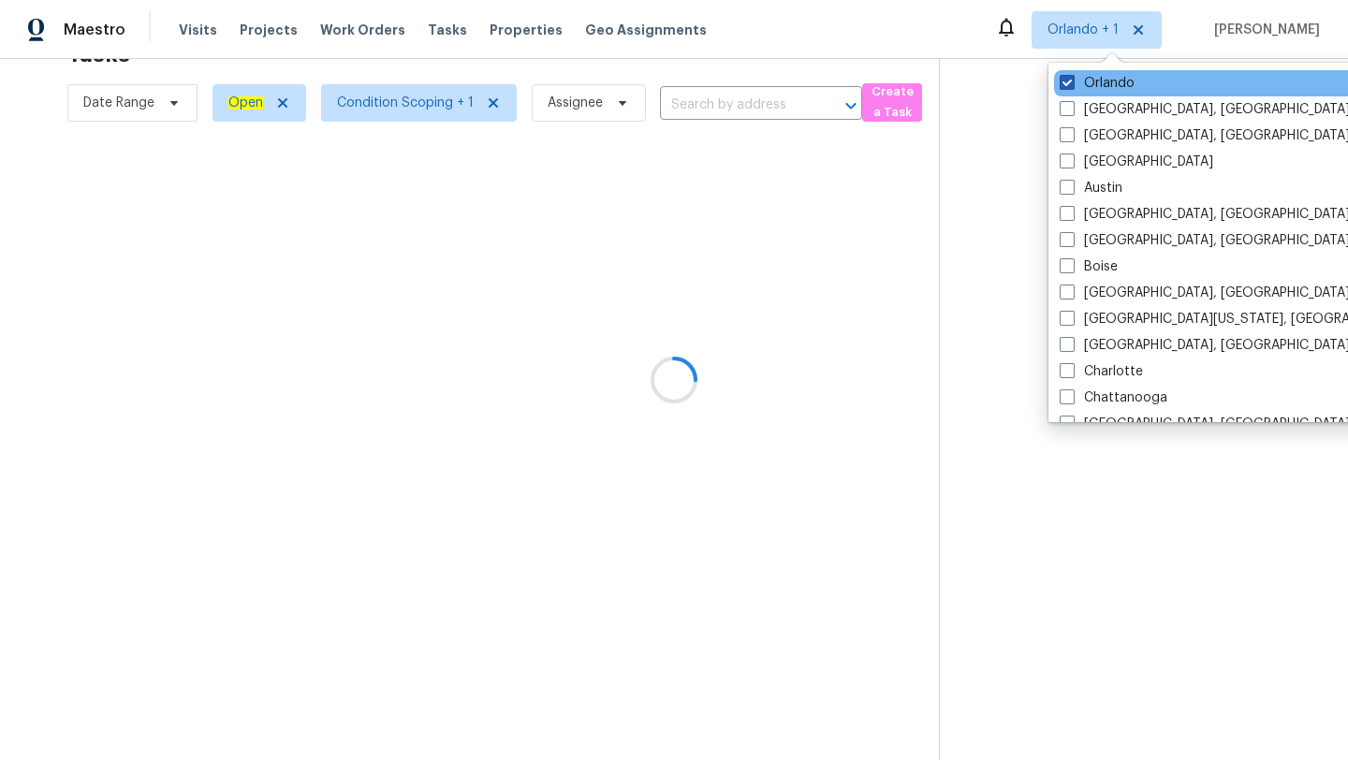
click at [1072, 77] on span at bounding box center [1066, 82] width 15 height 15
click at [1072, 77] on input "Orlando" at bounding box center [1065, 80] width 12 height 12
checkbox input "false"
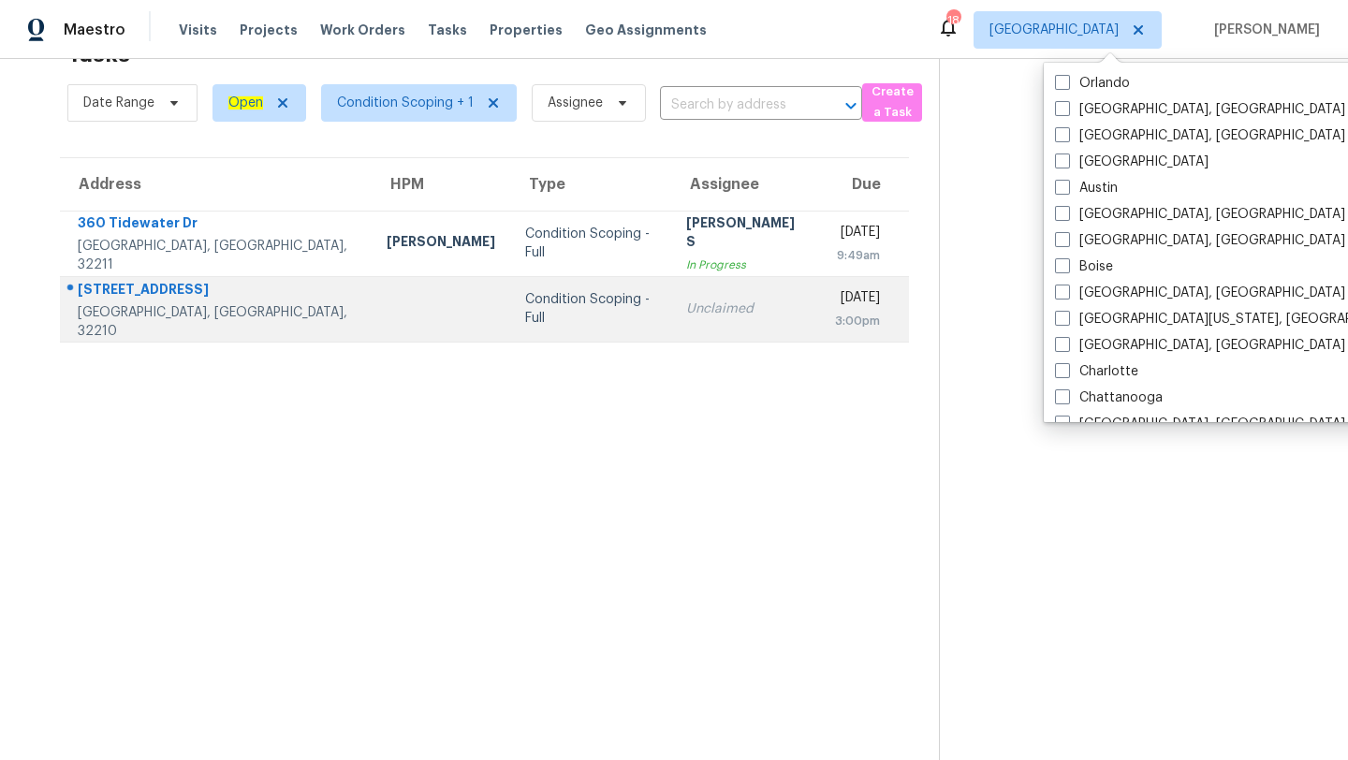
click at [839, 324] on div "3:00pm" at bounding box center [857, 321] width 45 height 19
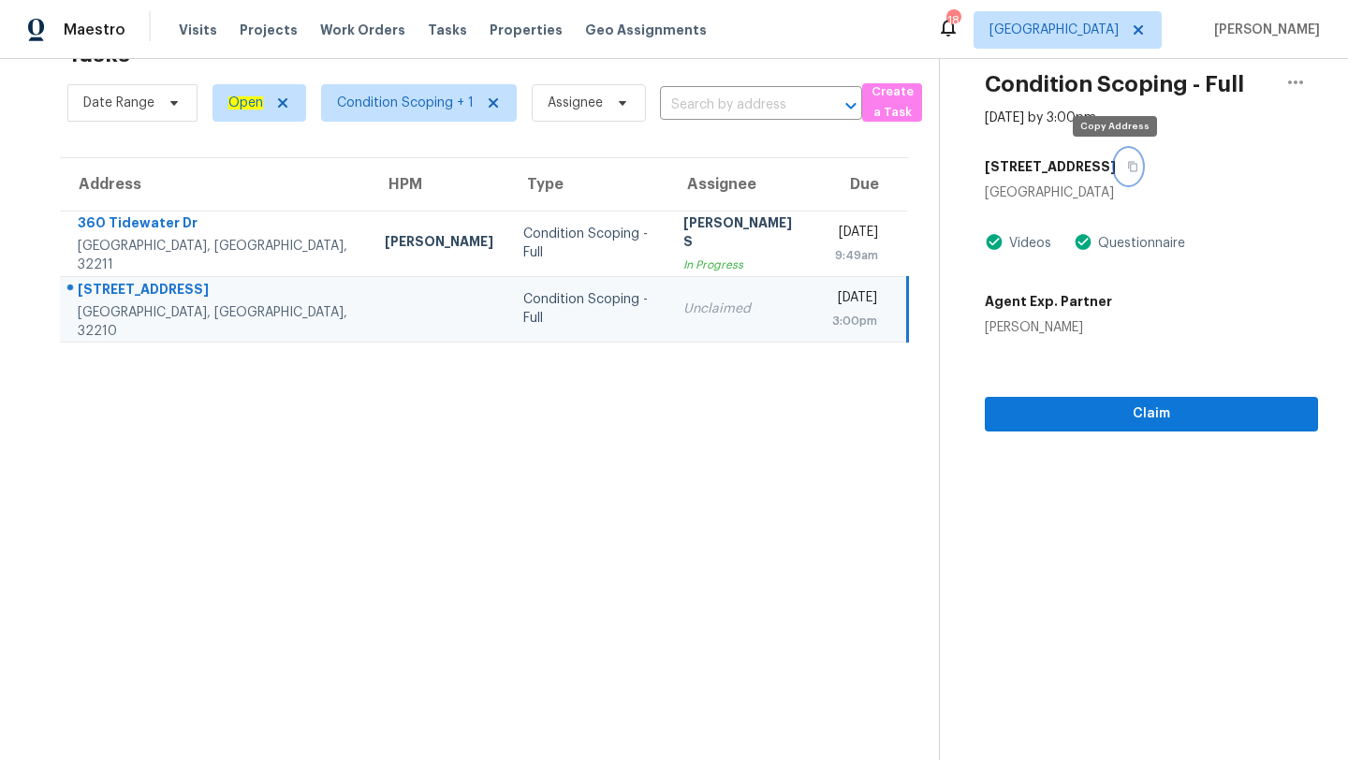
click at [1127, 168] on icon "button" at bounding box center [1132, 166] width 11 height 11
click at [1070, 40] on span "[GEOGRAPHIC_DATA]" at bounding box center [1067, 29] width 188 height 37
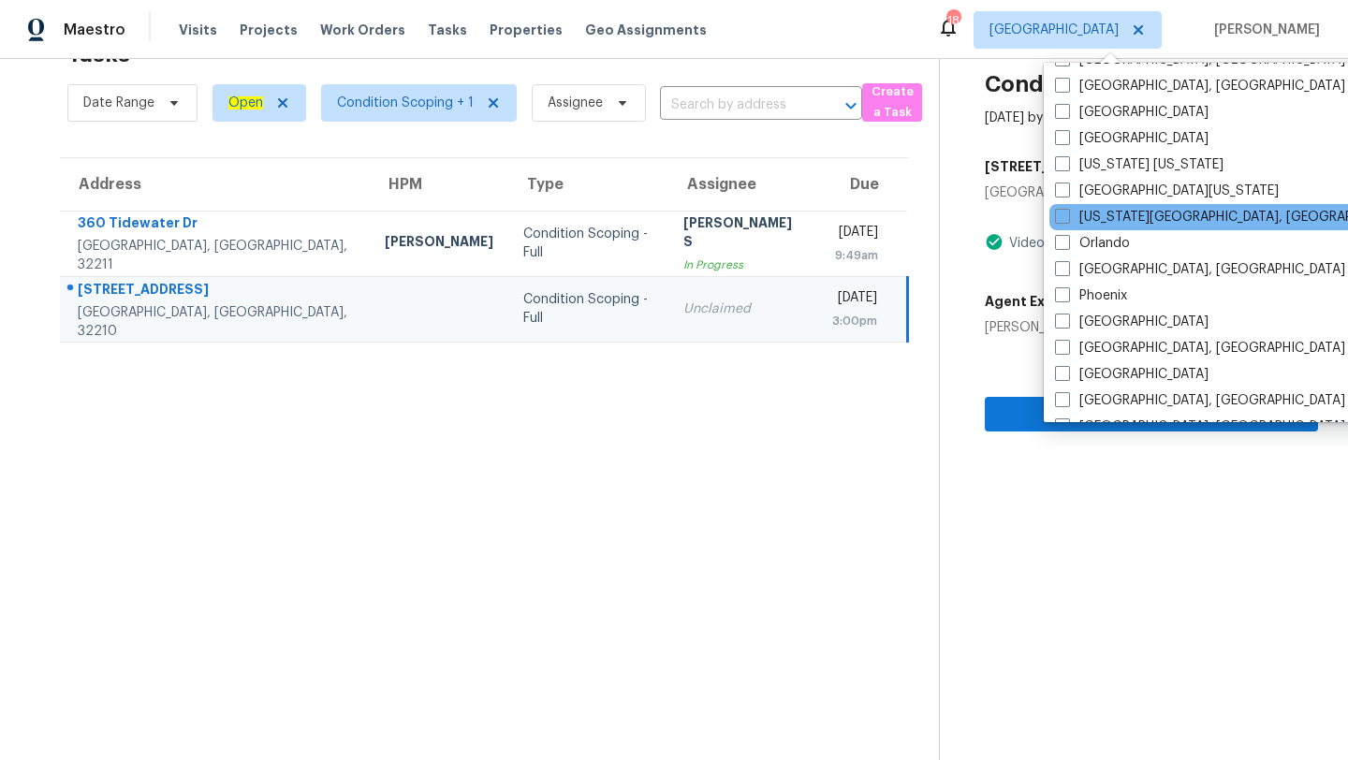
scroll to position [833, 0]
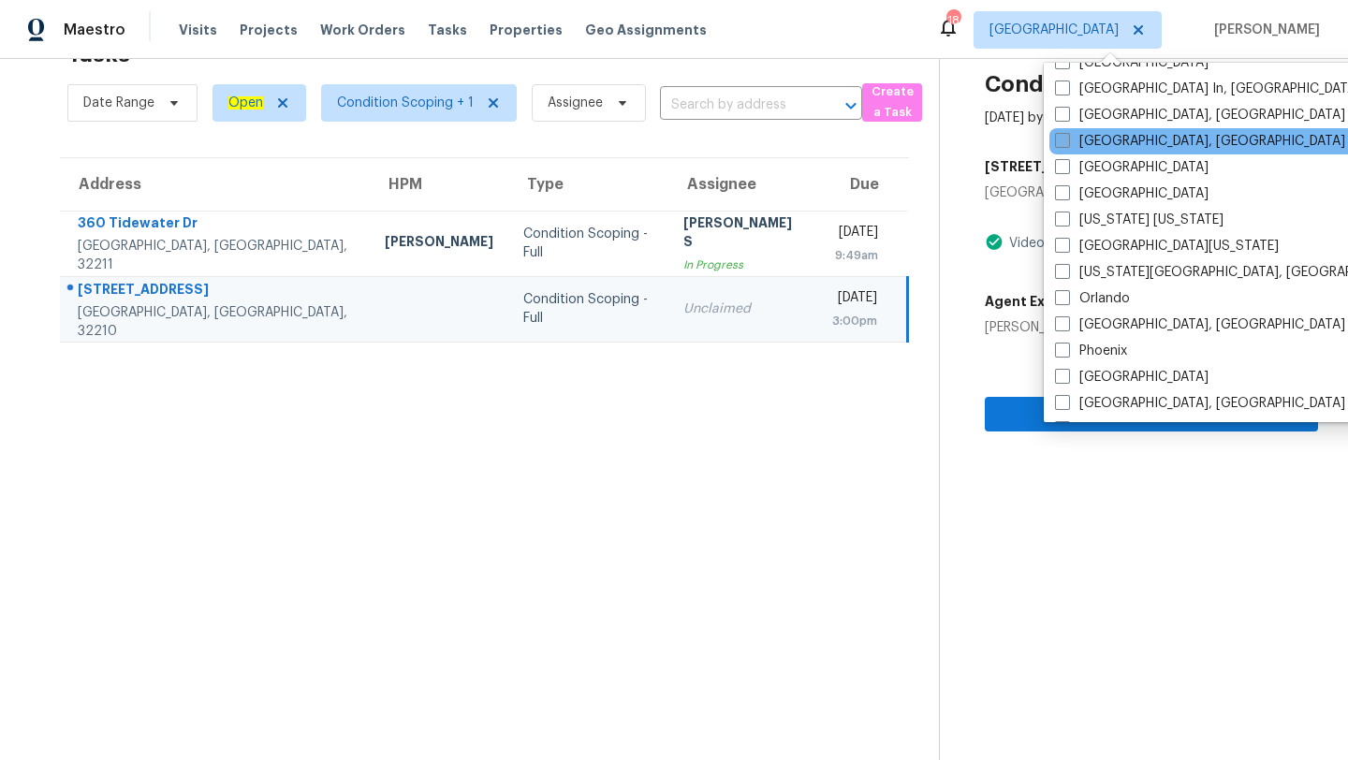
click at [1066, 138] on span at bounding box center [1062, 140] width 15 height 15
click at [1066, 138] on input "[GEOGRAPHIC_DATA], [GEOGRAPHIC_DATA]" at bounding box center [1061, 138] width 12 height 12
checkbox input "true"
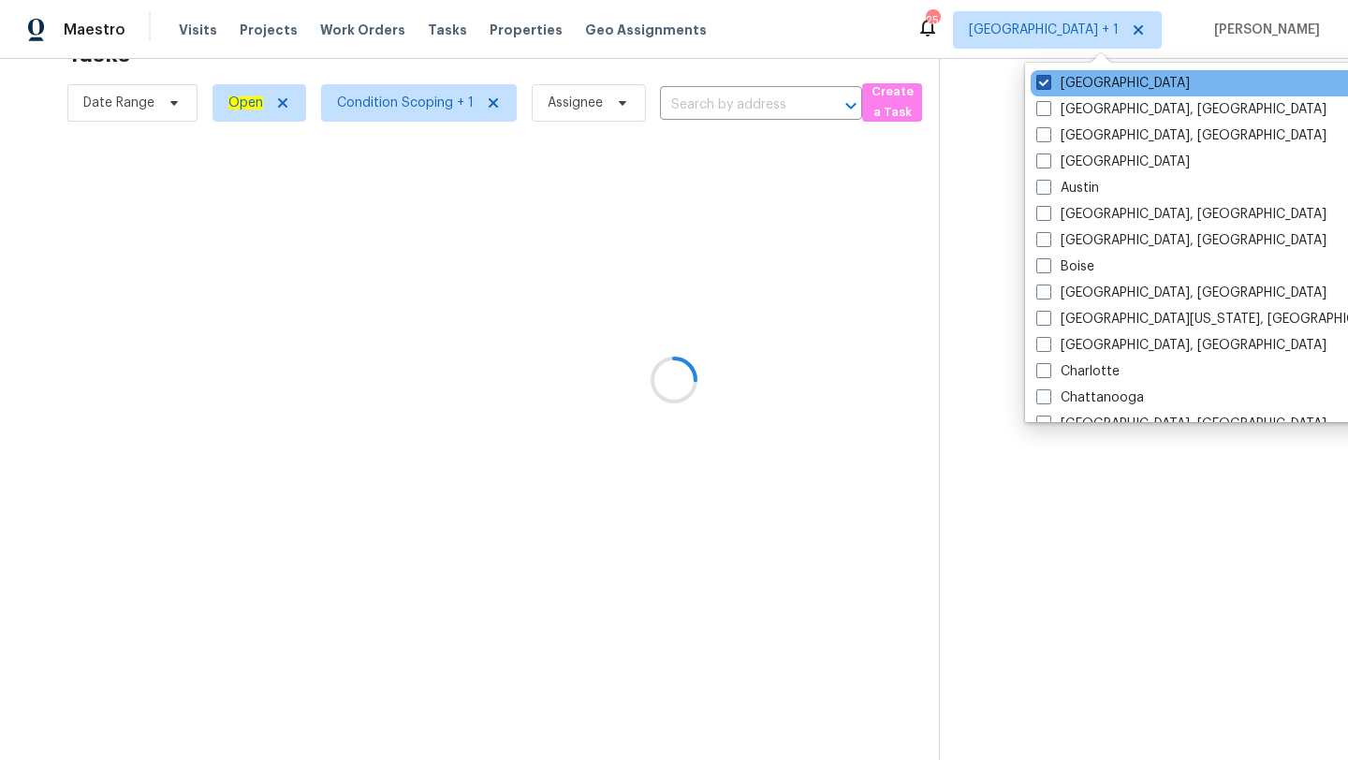
click at [1046, 79] on span at bounding box center [1043, 82] width 15 height 15
click at [1046, 79] on input "[GEOGRAPHIC_DATA]" at bounding box center [1042, 80] width 12 height 12
checkbox input "false"
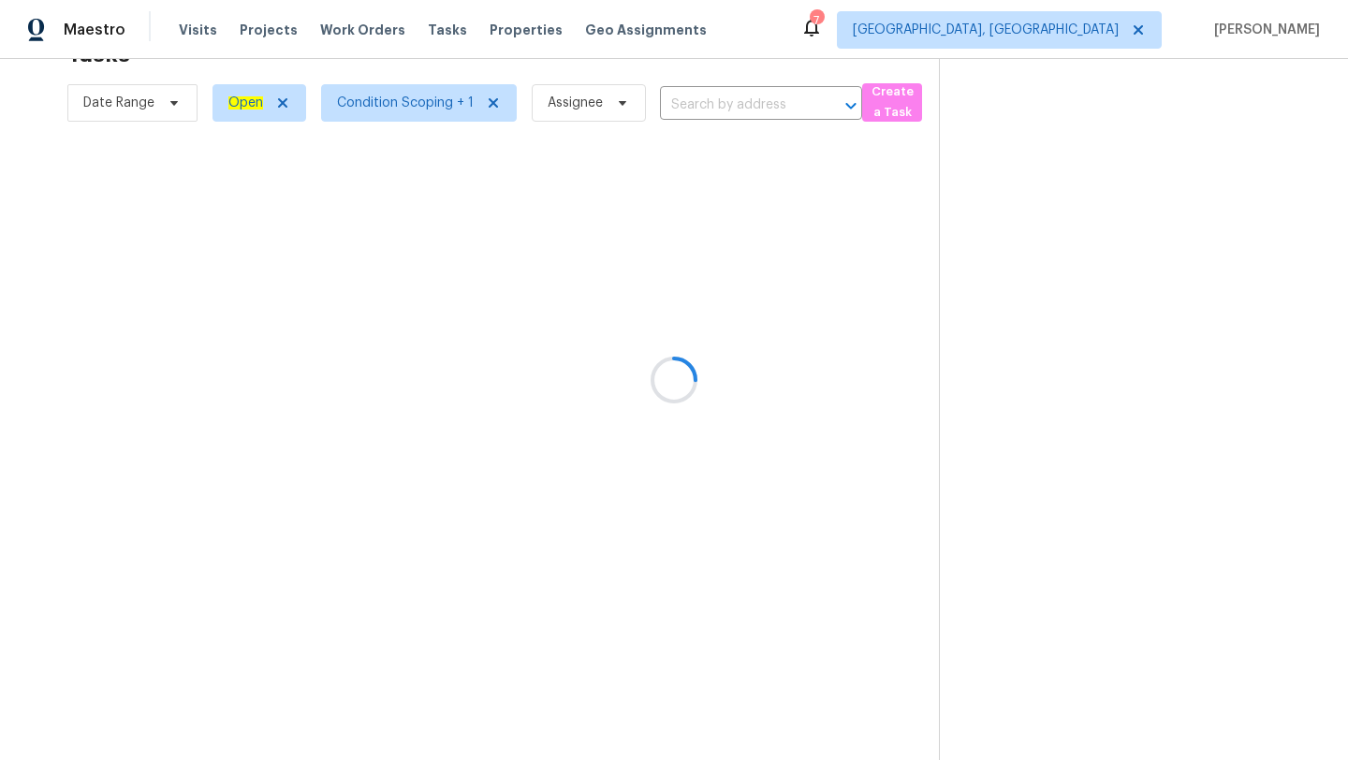
click at [711, 50] on div at bounding box center [674, 380] width 1348 height 760
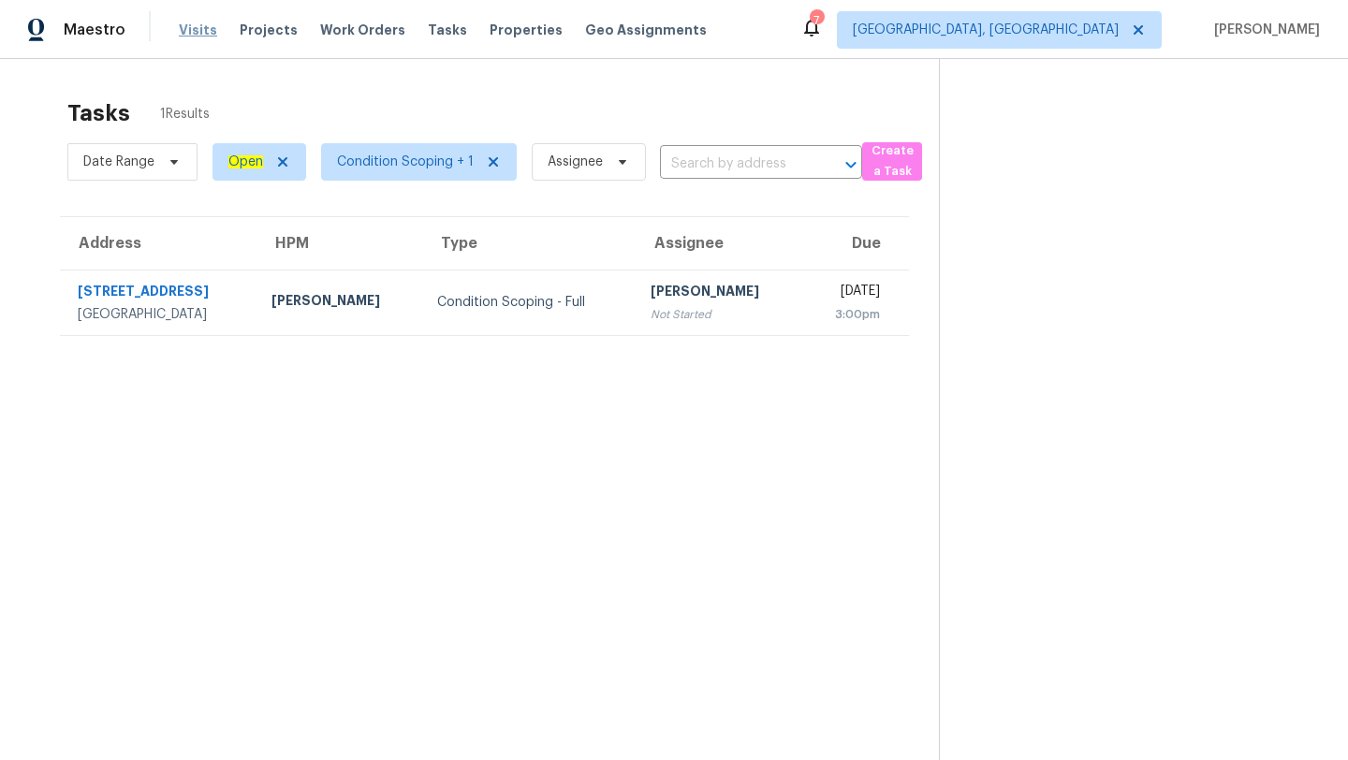
click at [200, 36] on span "Visits" at bounding box center [198, 30] width 38 height 19
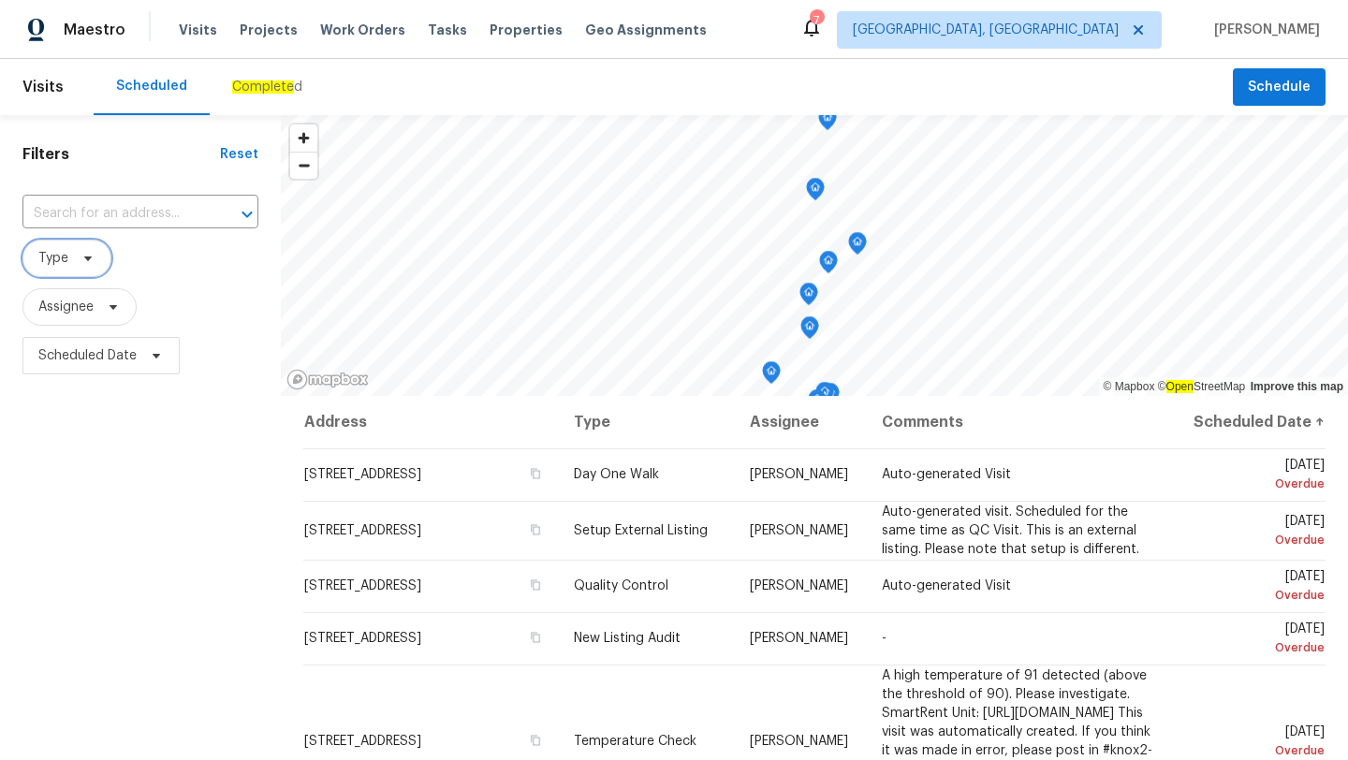
click at [77, 260] on span at bounding box center [85, 258] width 21 height 15
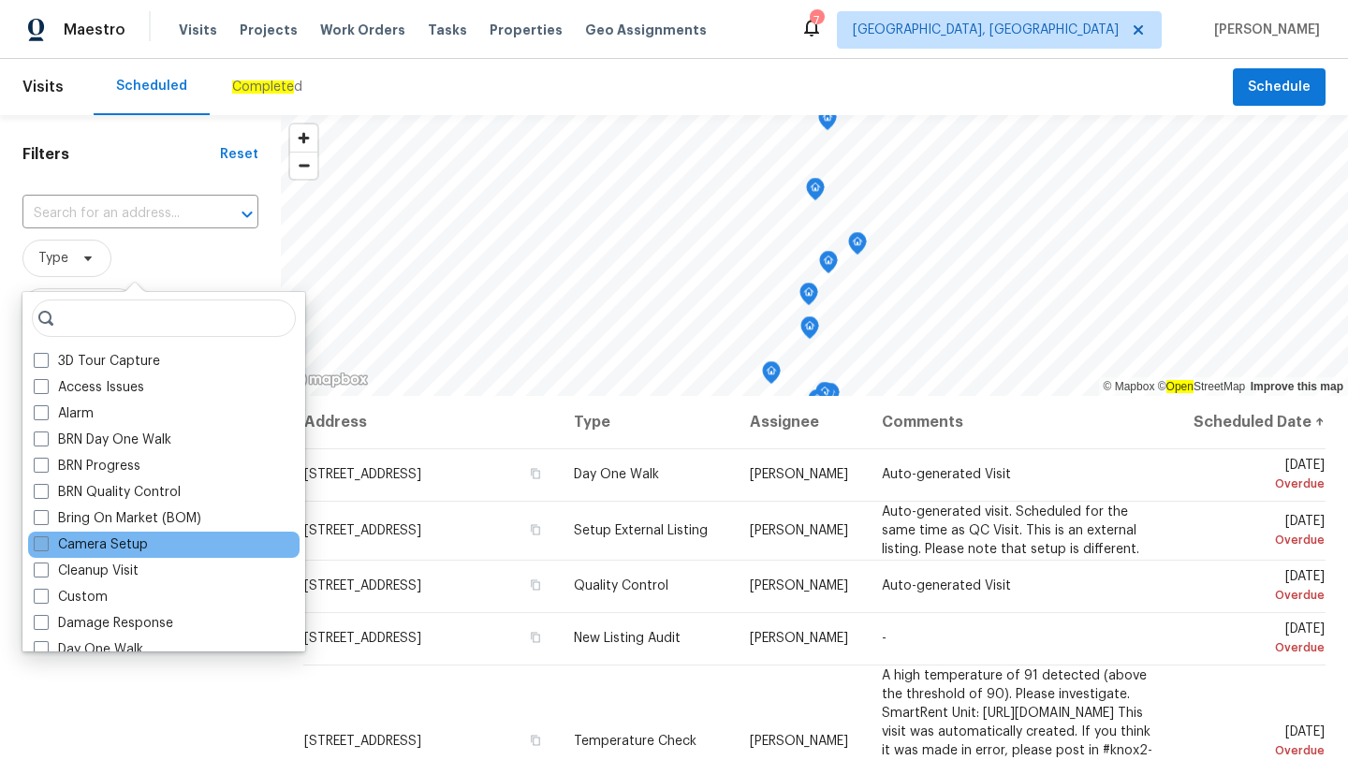
scroll to position [470, 0]
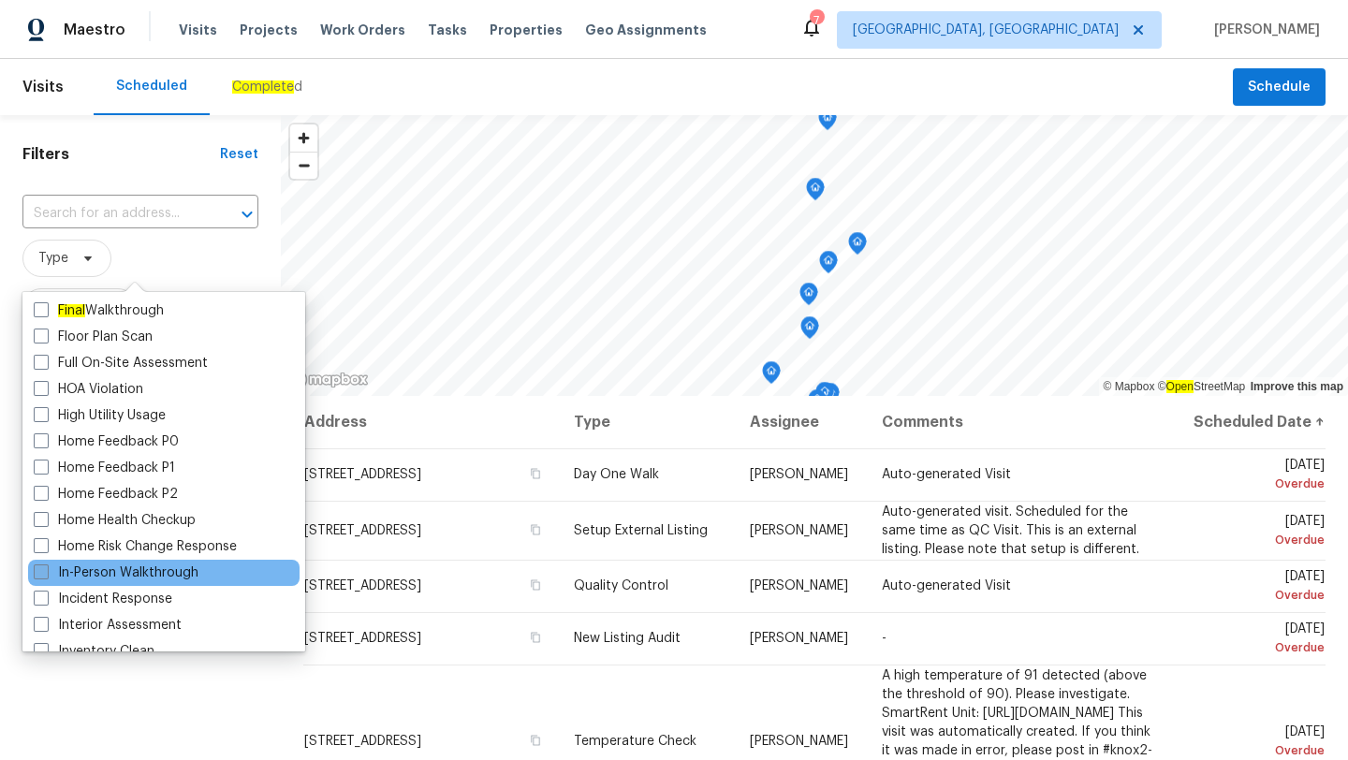
click at [47, 576] on span at bounding box center [41, 571] width 15 height 15
click at [46, 576] on input "In-Person Walkthrough" at bounding box center [40, 569] width 12 height 12
checkbox input "true"
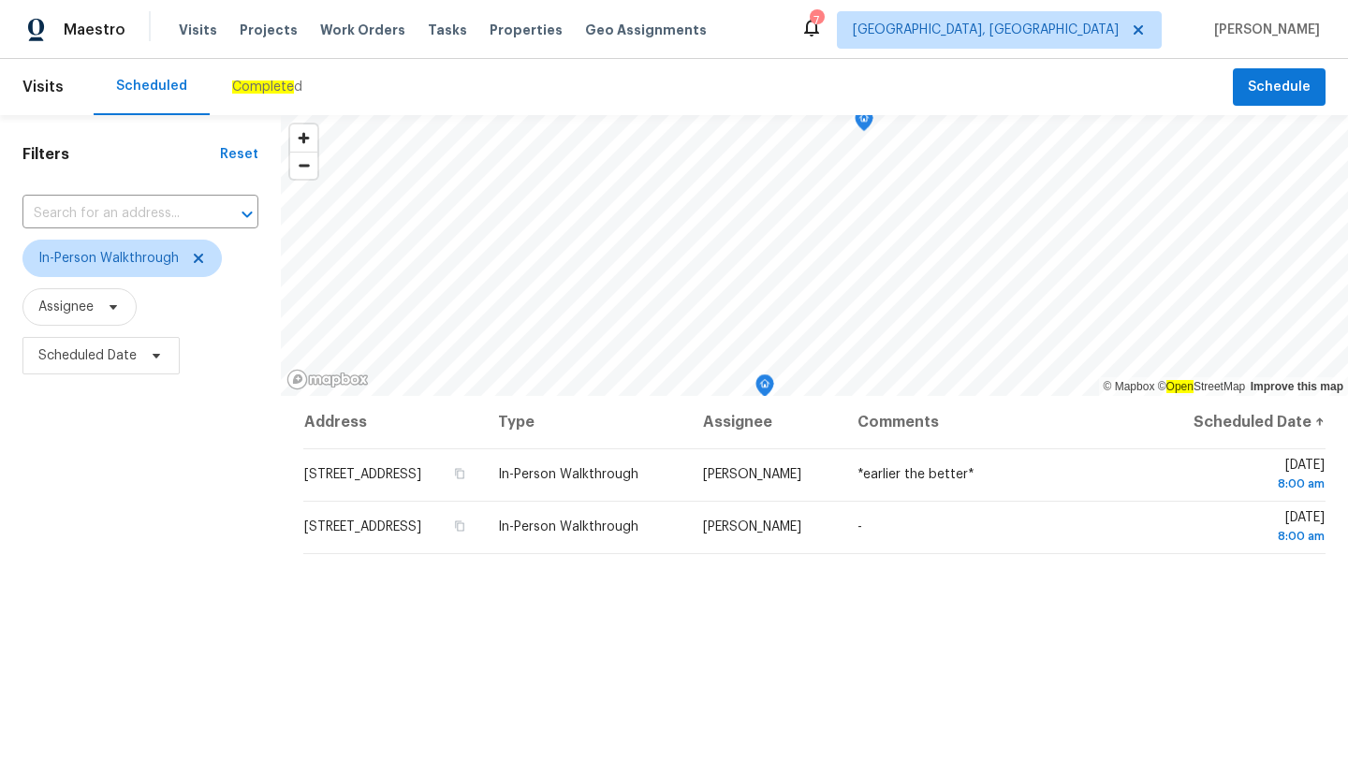
click at [141, 522] on div "Filters Reset ​ In-Person Walkthrough Assignee Scheduled Date" at bounding box center [140, 559] width 281 height 889
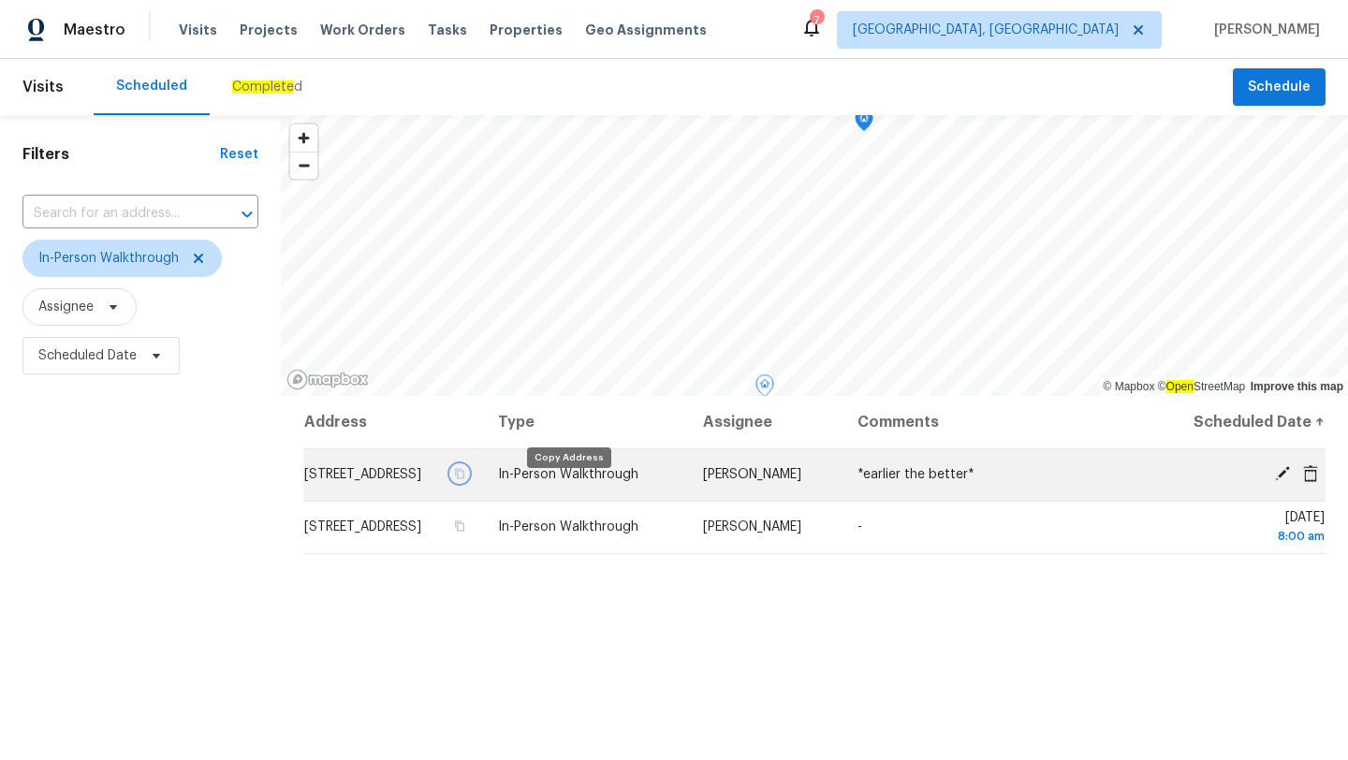
click at [465, 479] on icon "button" at bounding box center [459, 473] width 11 height 11
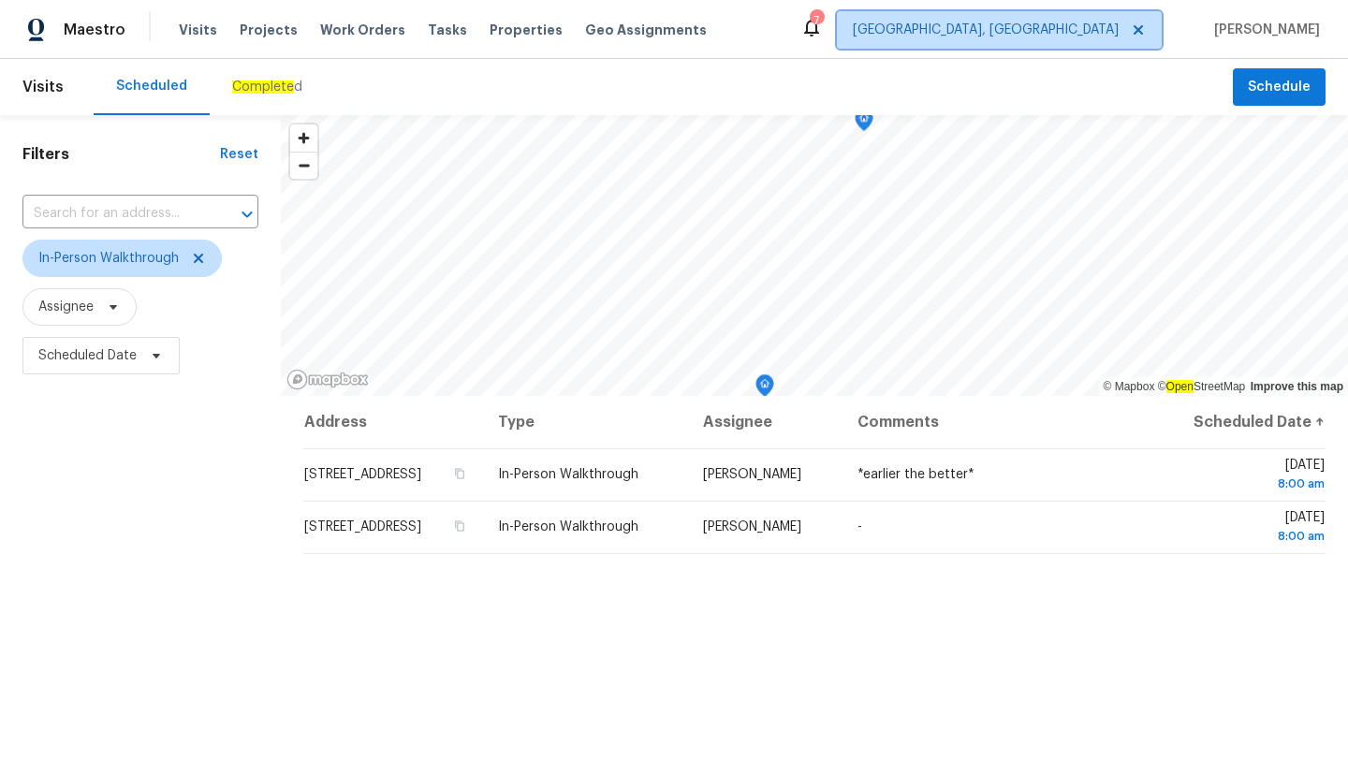
click at [1105, 35] on span "[GEOGRAPHIC_DATA], [GEOGRAPHIC_DATA]" at bounding box center [986, 30] width 266 height 19
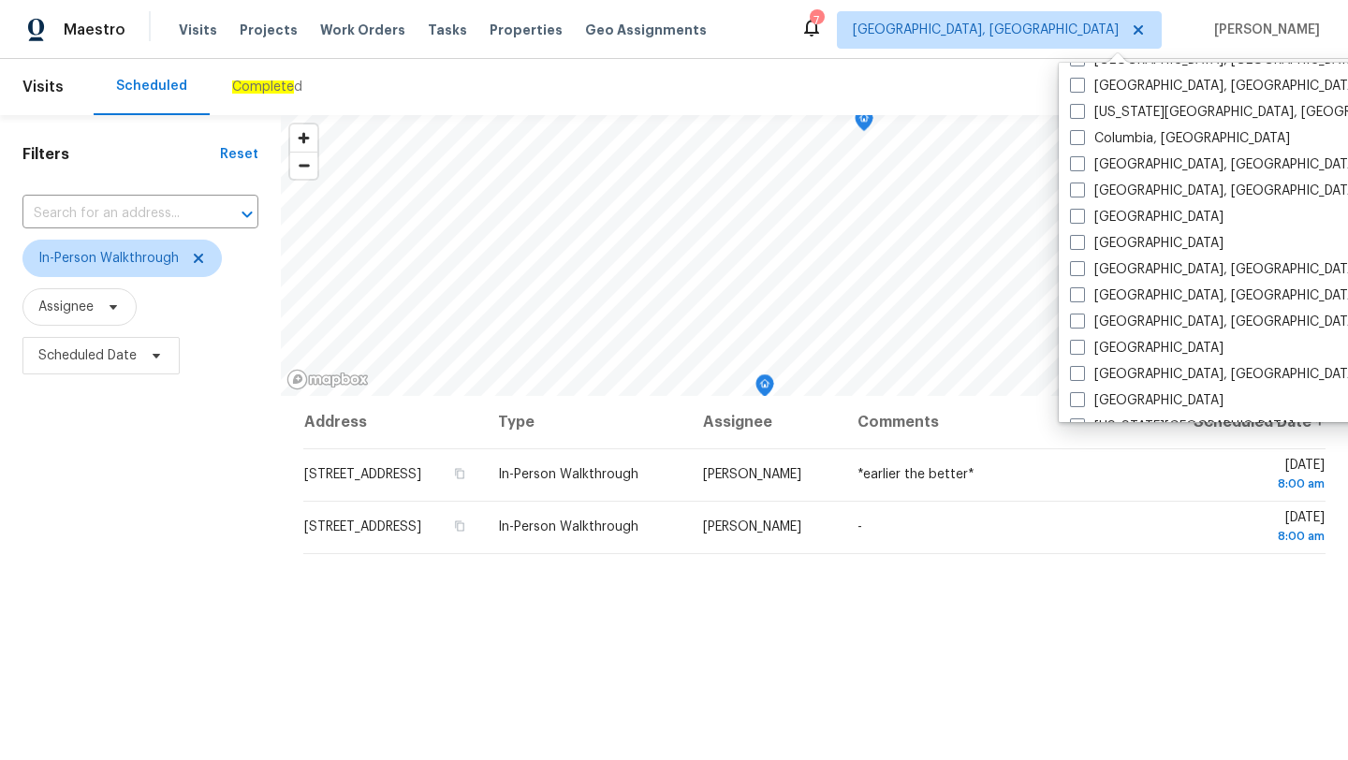
scroll to position [384, 0]
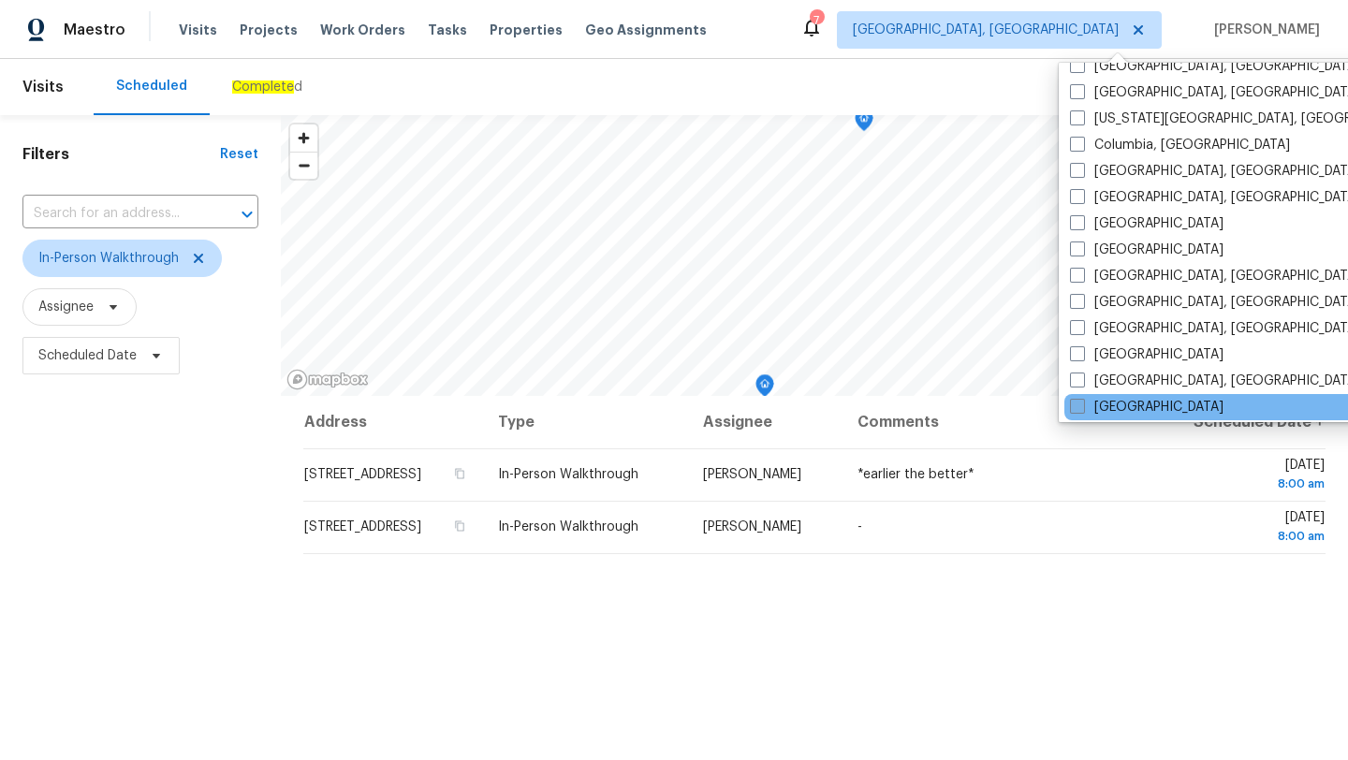
click at [1083, 408] on span at bounding box center [1077, 406] width 15 height 15
click at [1082, 408] on input "[GEOGRAPHIC_DATA]" at bounding box center [1076, 404] width 12 height 12
checkbox input "true"
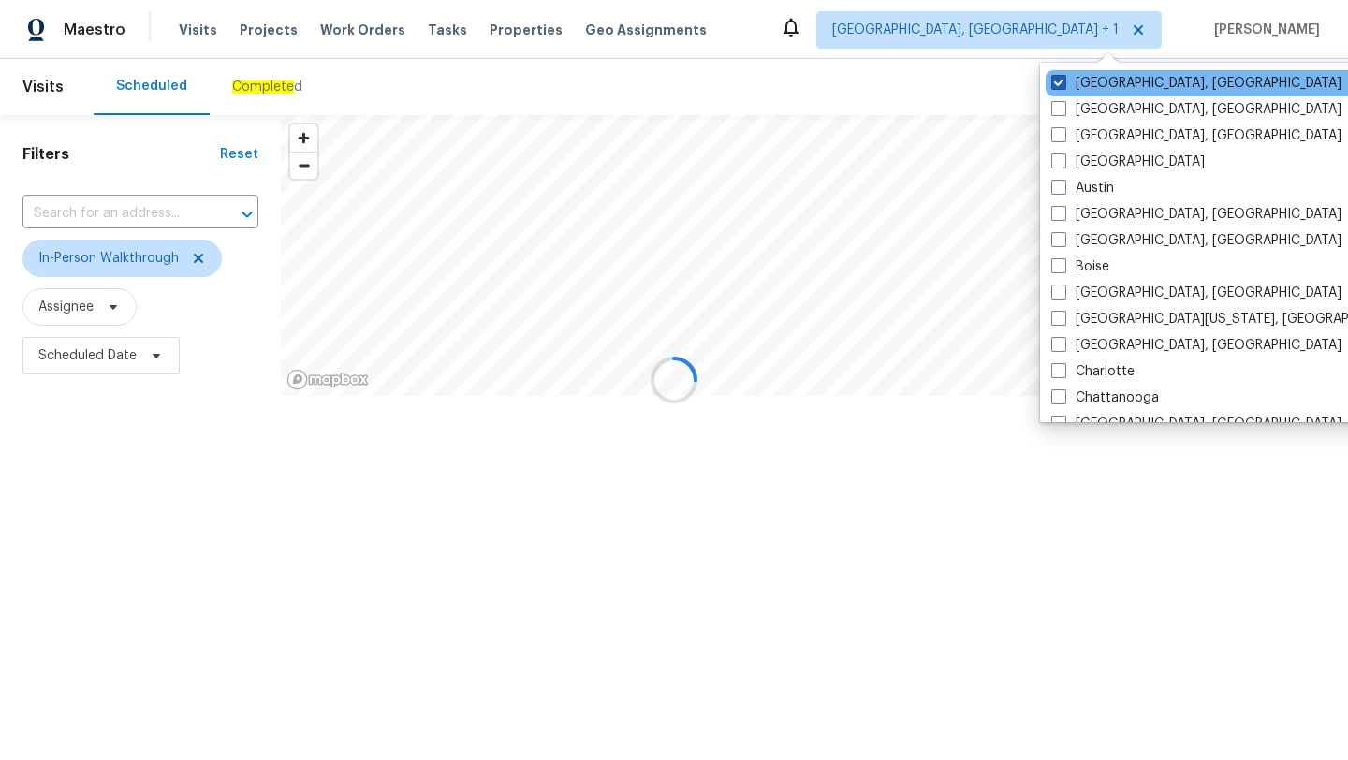
click at [1061, 86] on span at bounding box center [1058, 82] width 15 height 15
click at [1061, 86] on input "[GEOGRAPHIC_DATA], [GEOGRAPHIC_DATA]" at bounding box center [1057, 80] width 12 height 12
checkbox input "false"
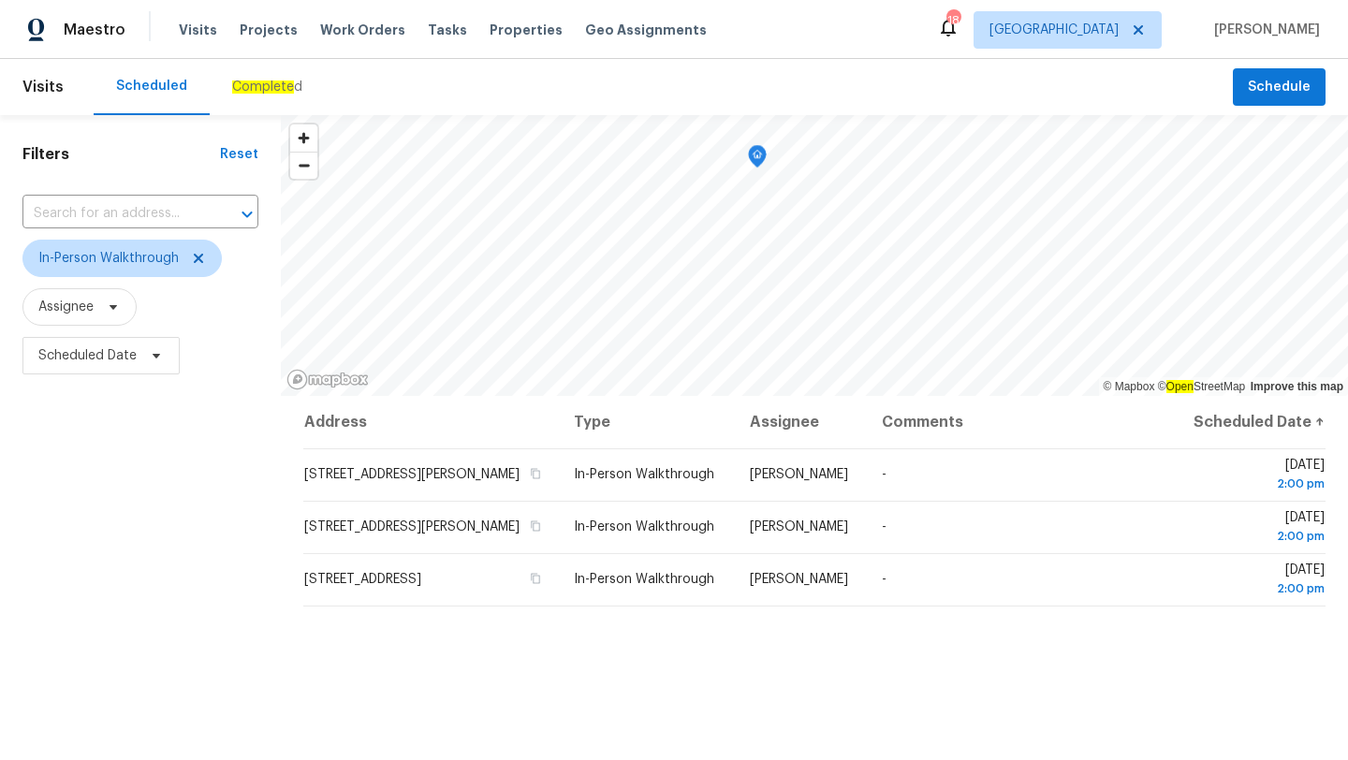
click at [767, 92] on div "Scheduled Complete d" at bounding box center [663, 87] width 1139 height 56
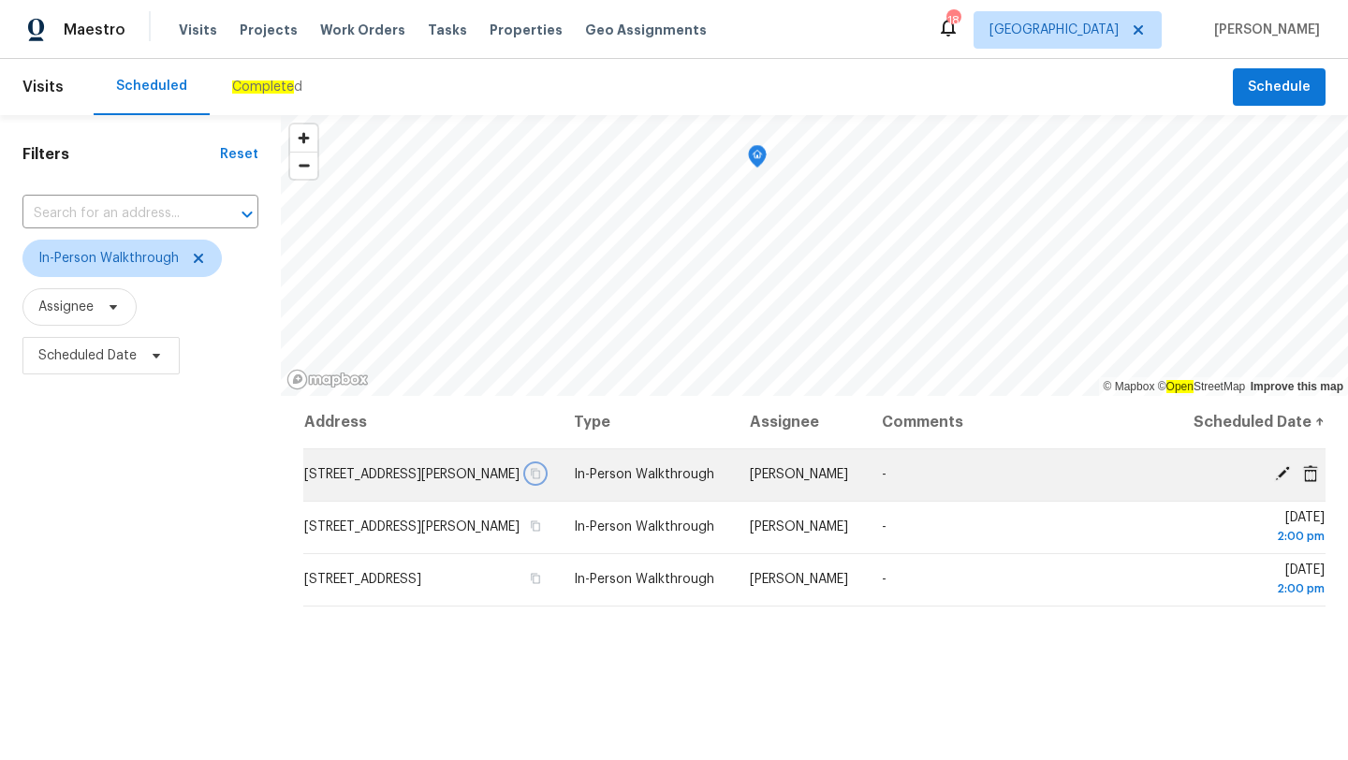
click at [541, 479] on icon "button" at bounding box center [535, 473] width 11 height 11
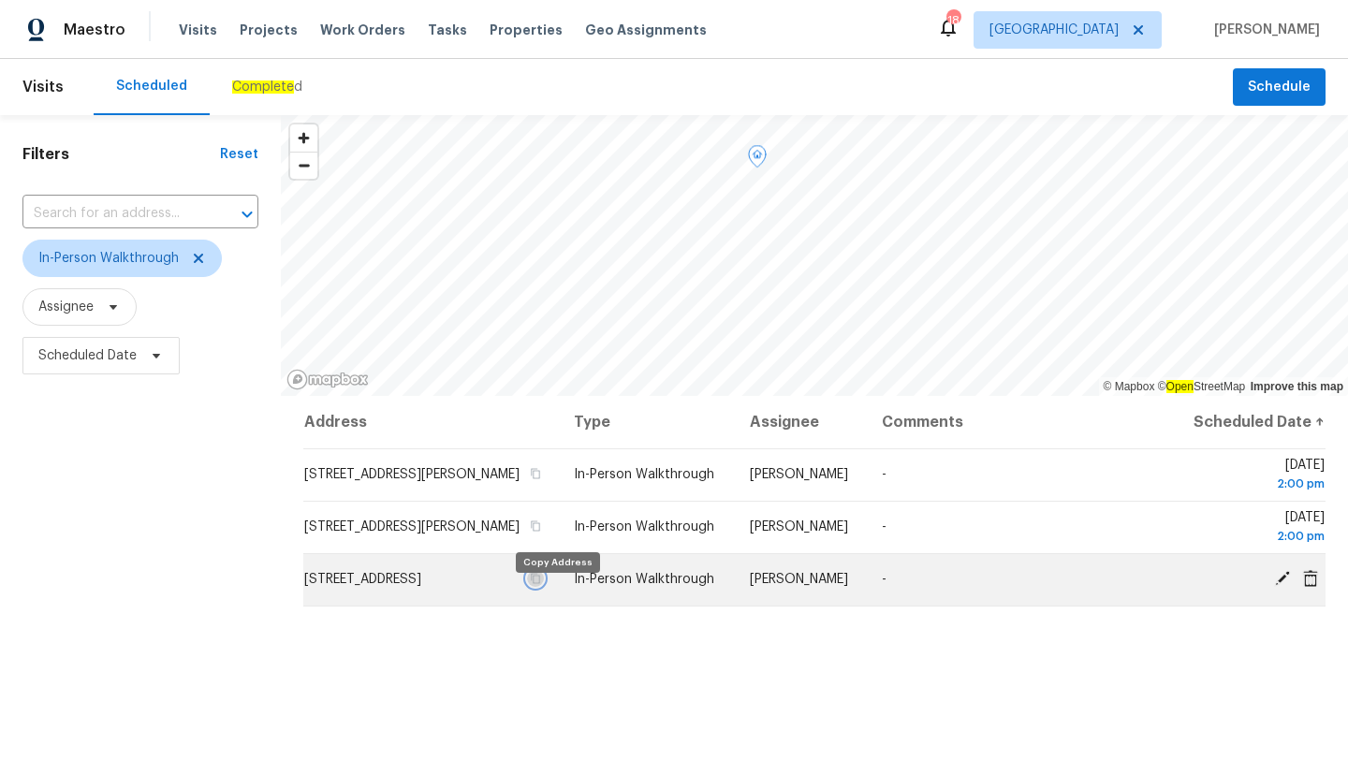
click at [541, 584] on icon "button" at bounding box center [536, 579] width 9 height 10
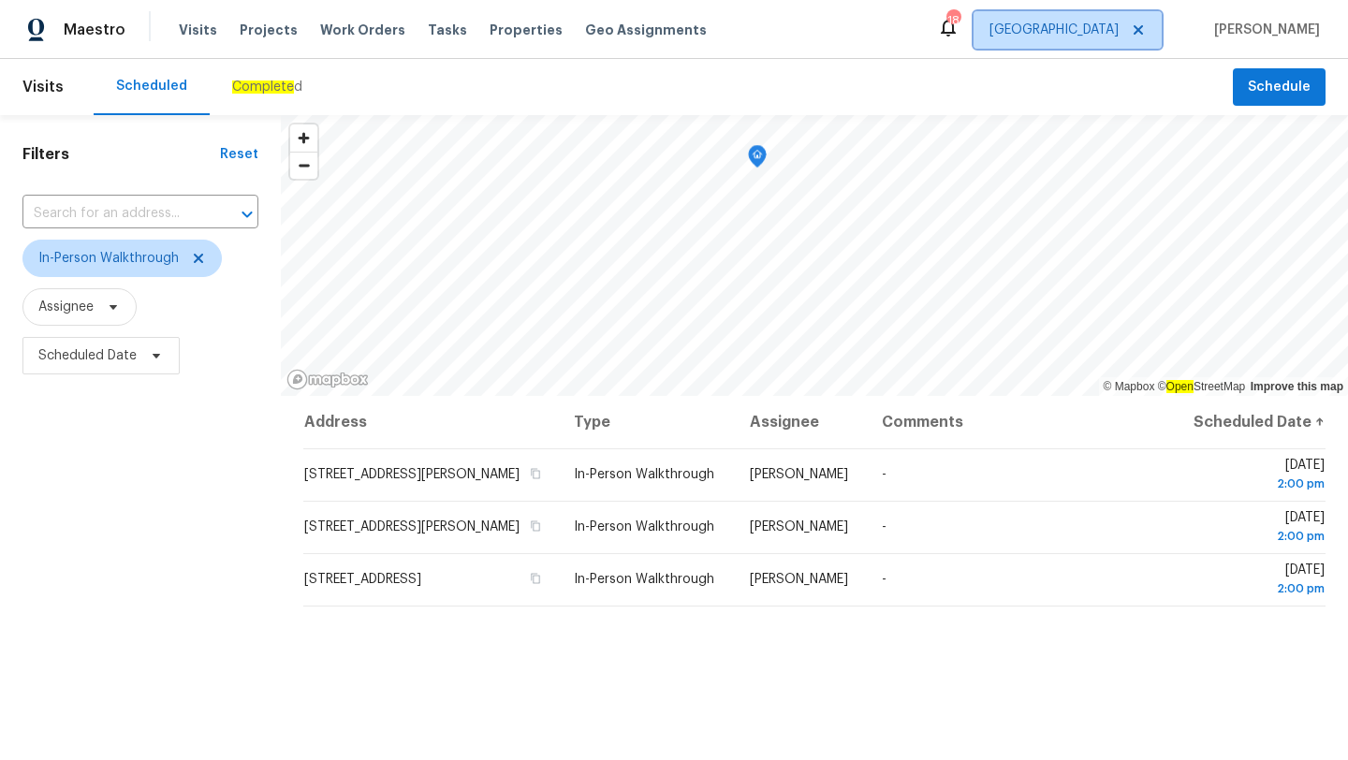
click at [1078, 19] on span "[GEOGRAPHIC_DATA]" at bounding box center [1067, 29] width 188 height 37
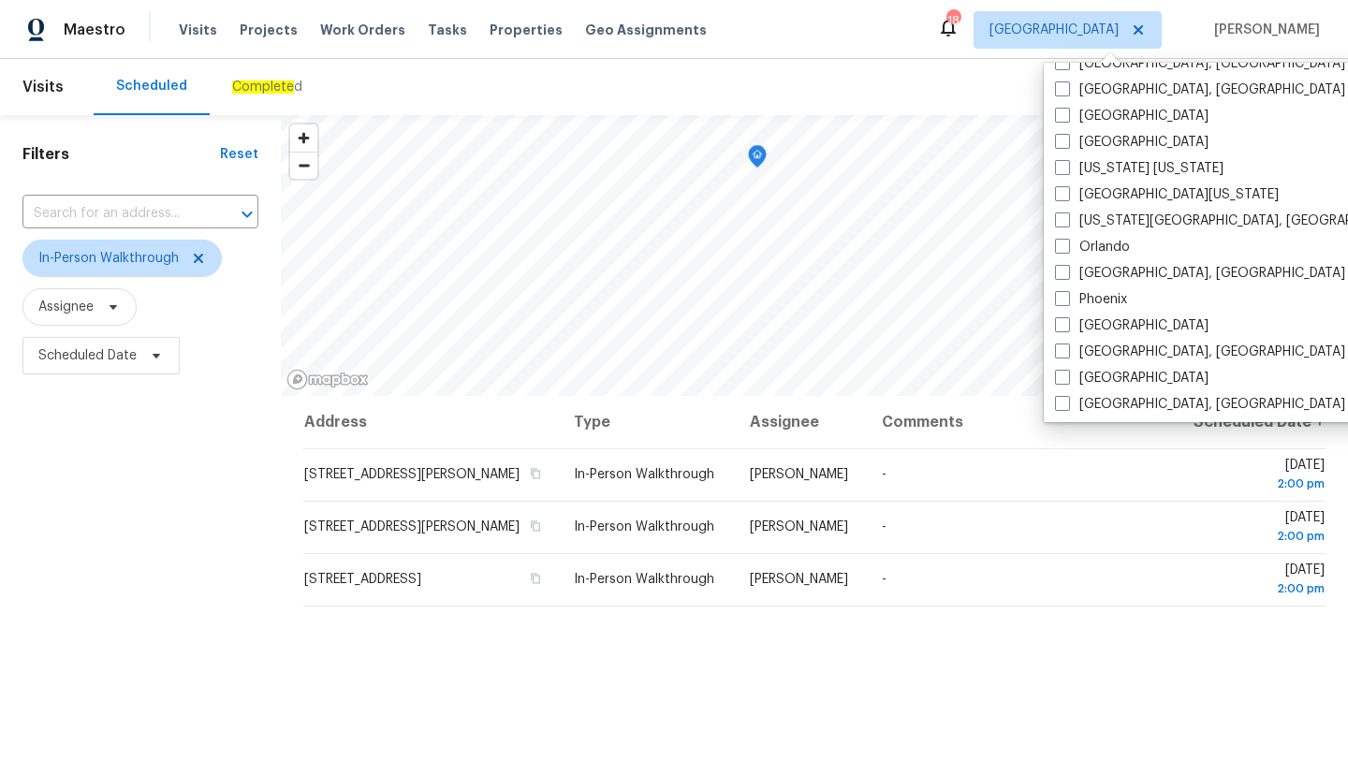
scroll to position [1002, 0]
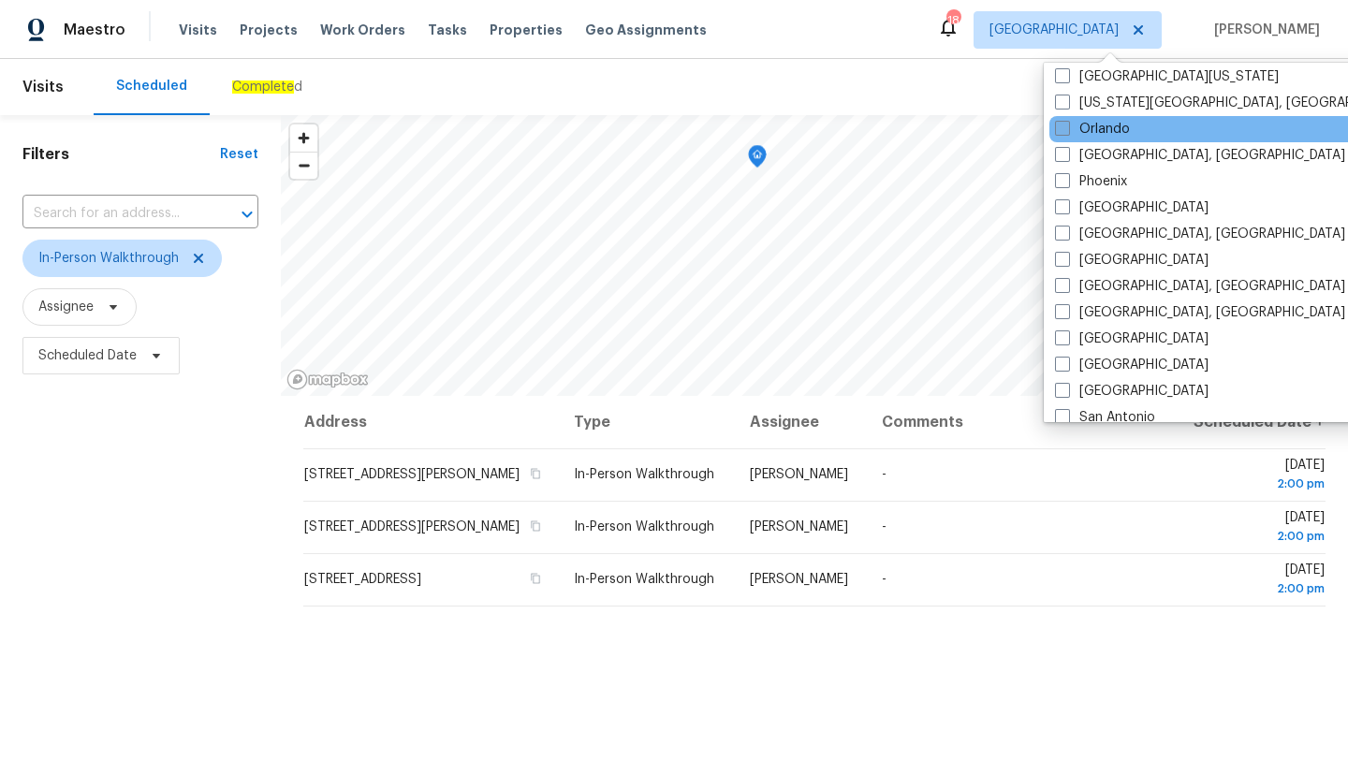
click at [1071, 127] on label "Orlando" at bounding box center [1092, 129] width 75 height 19
click at [1067, 127] on input "Orlando" at bounding box center [1061, 126] width 12 height 12
checkbox input "true"
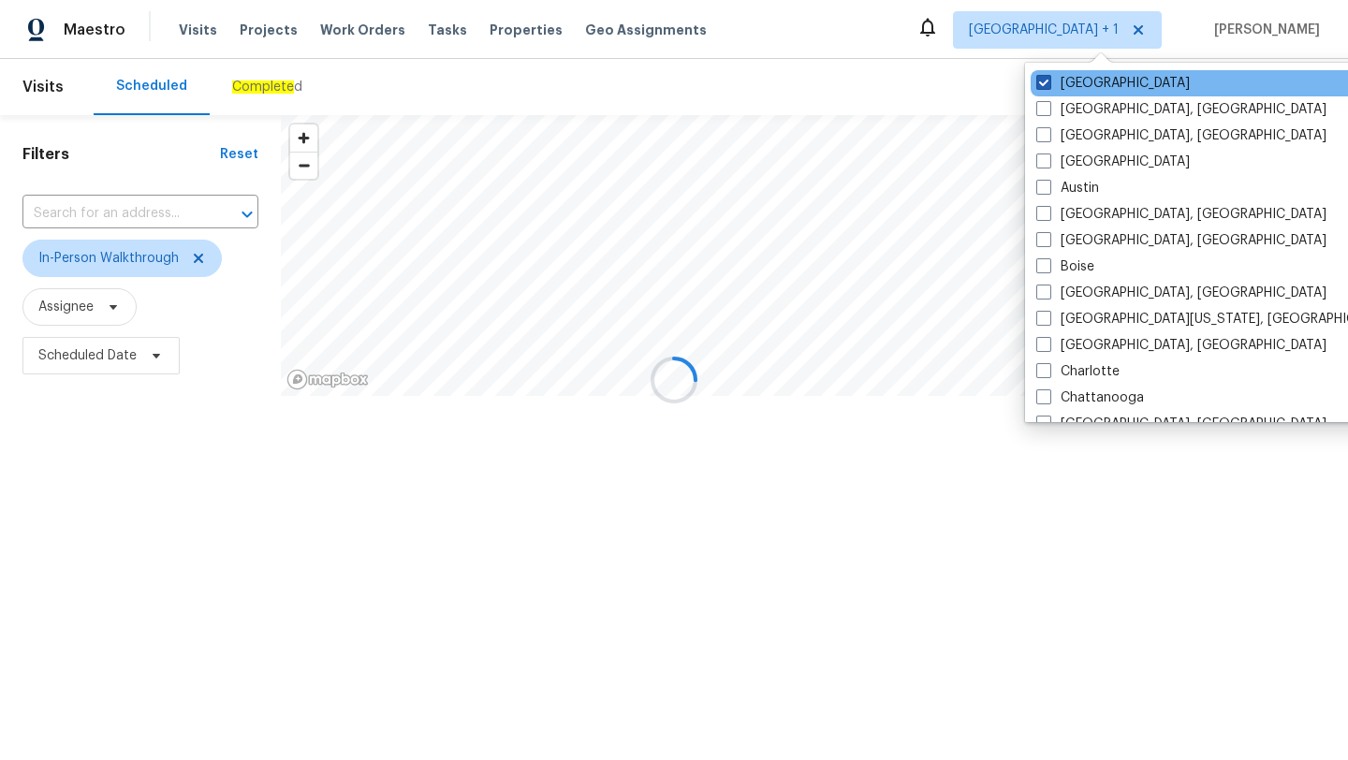
click at [1055, 78] on label "[GEOGRAPHIC_DATA]" at bounding box center [1112, 83] width 153 height 19
click at [1048, 78] on input "[GEOGRAPHIC_DATA]" at bounding box center [1042, 80] width 12 height 12
checkbox input "false"
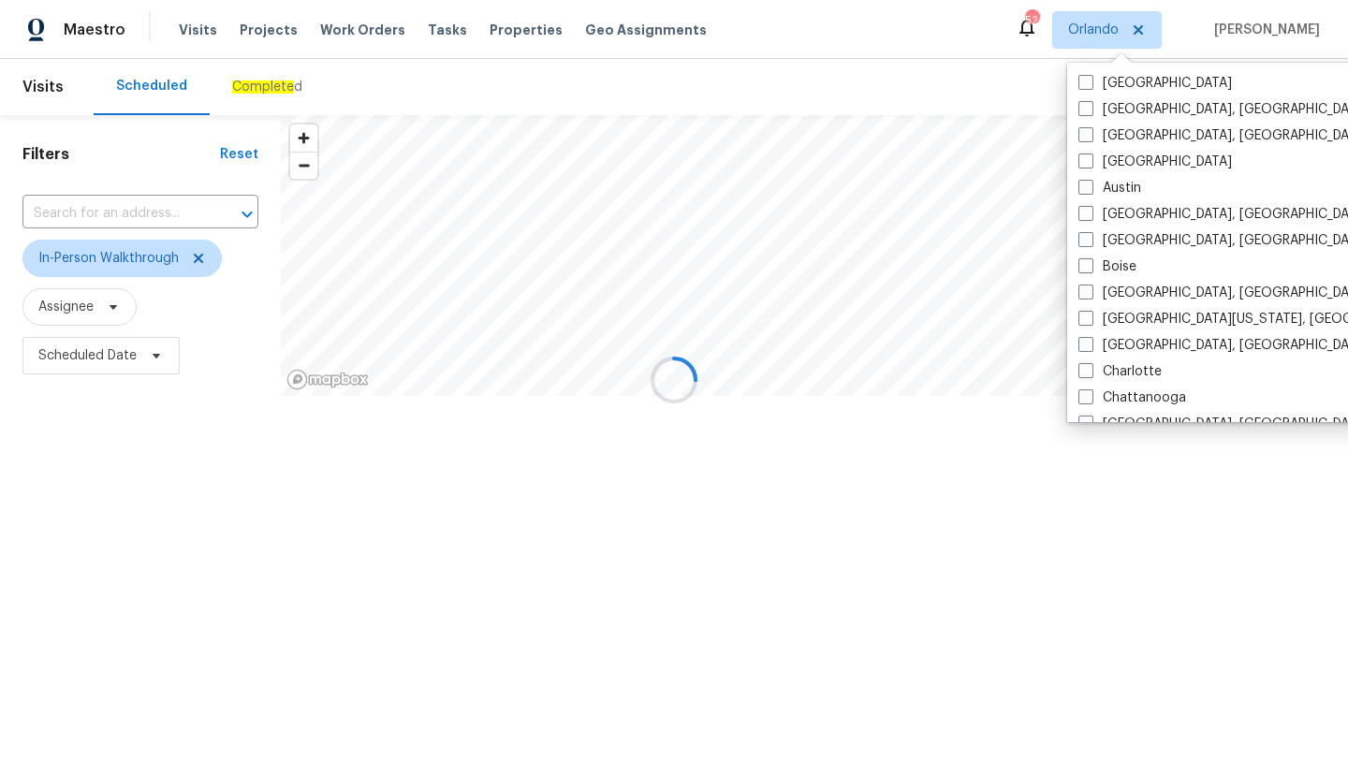
click at [830, 79] on div at bounding box center [674, 380] width 1348 height 760
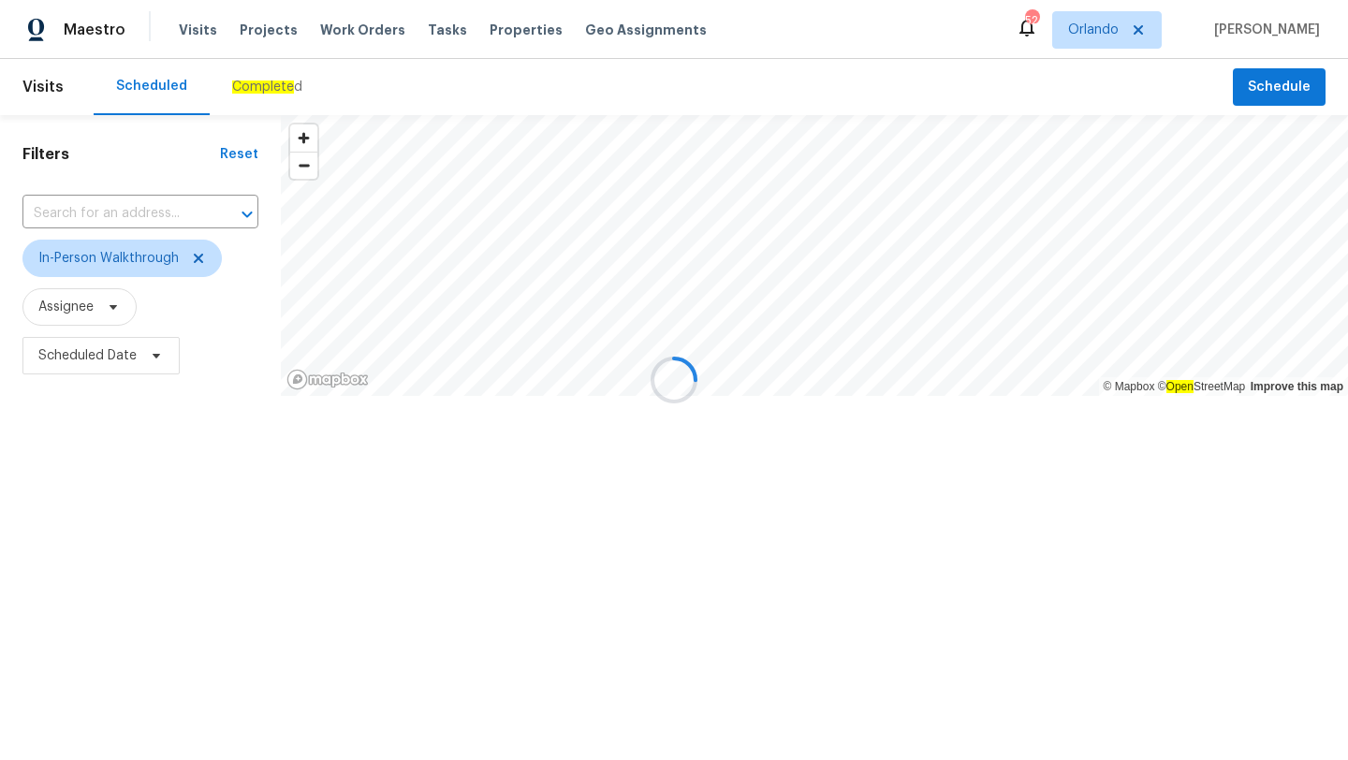
click at [243, 464] on div at bounding box center [674, 380] width 1348 height 760
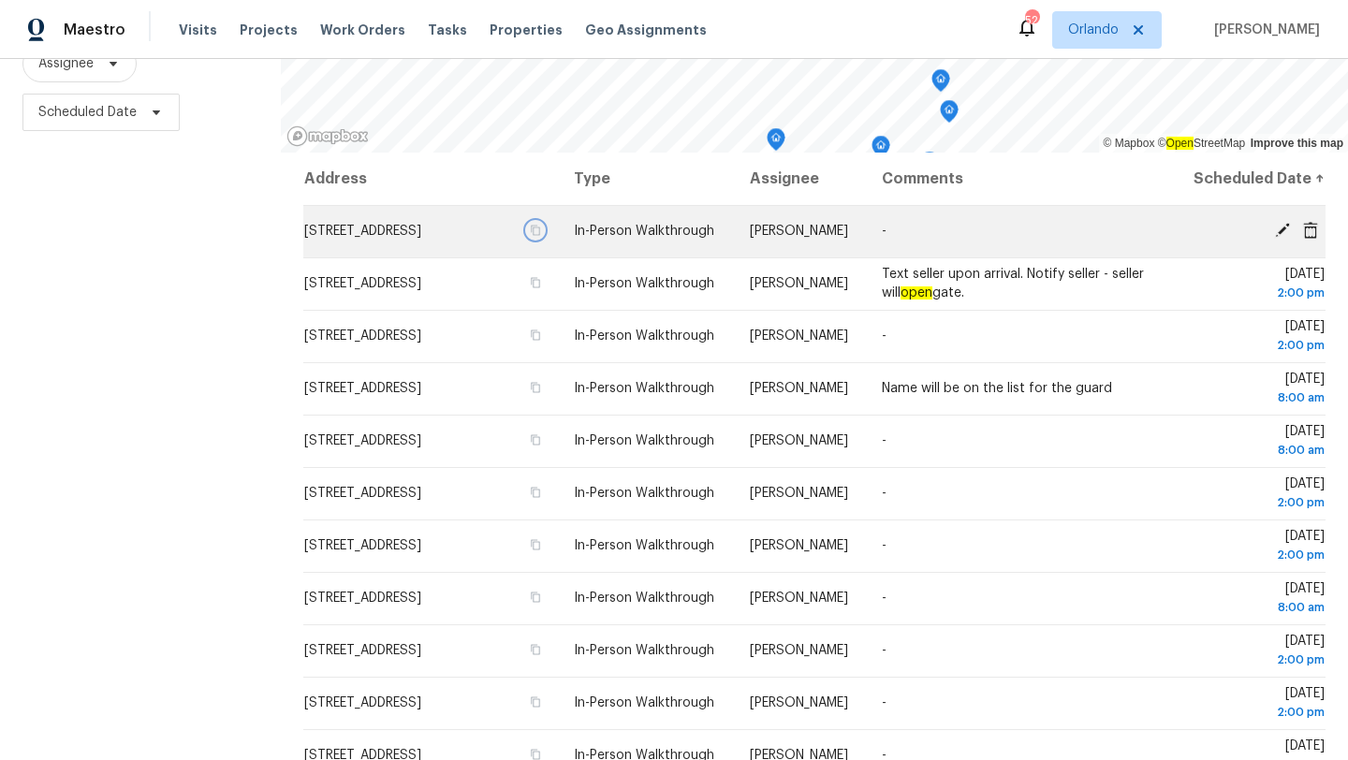
click at [541, 236] on icon "button" at bounding box center [535, 230] width 11 height 11
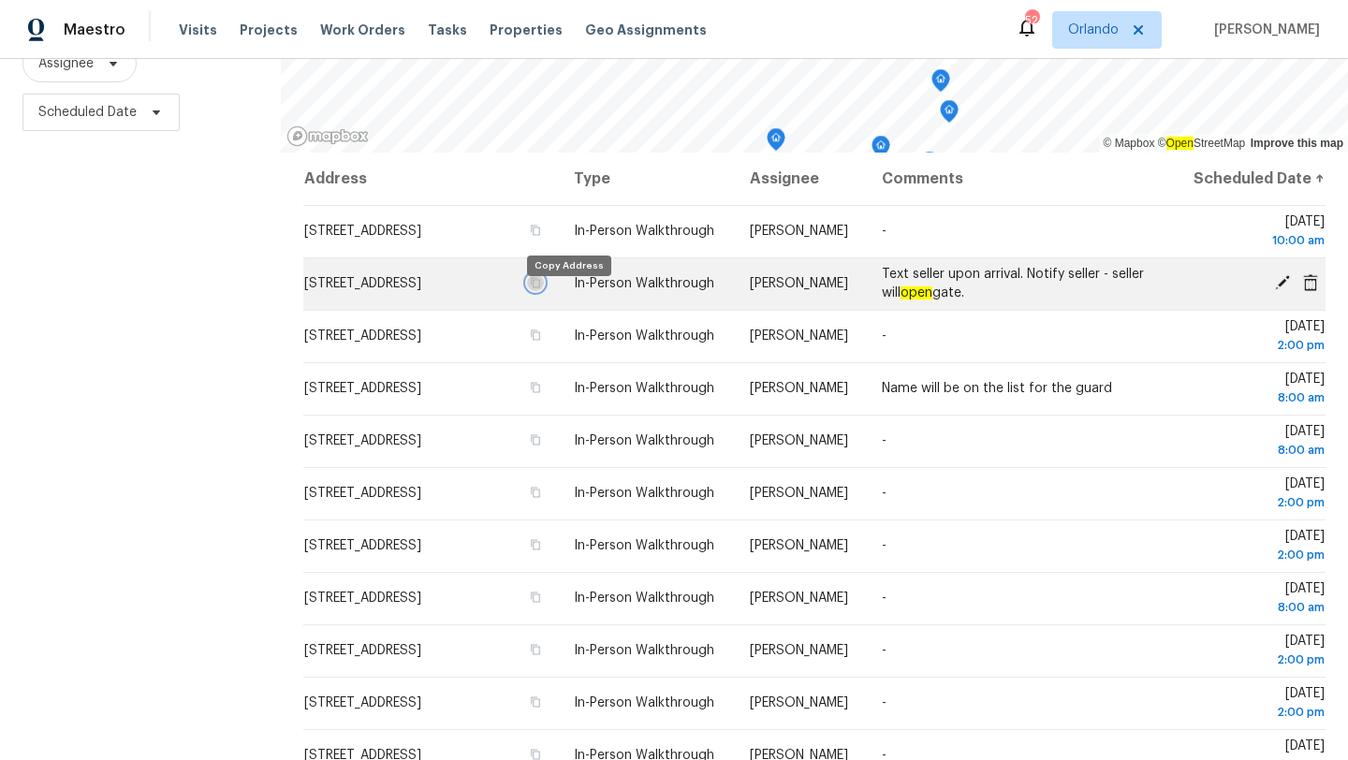
click at [541, 288] on icon "button" at bounding box center [536, 283] width 9 height 10
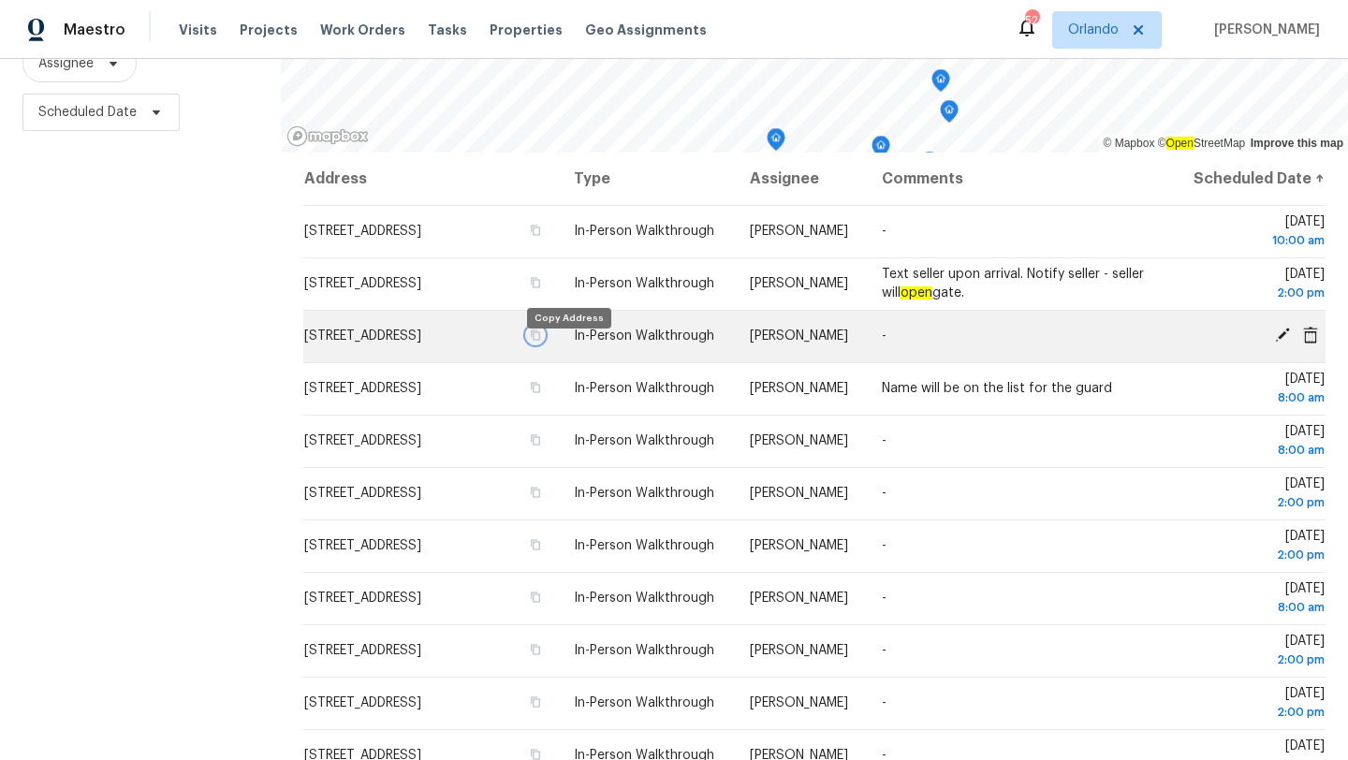
click at [541, 341] on icon "button" at bounding box center [535, 334] width 11 height 11
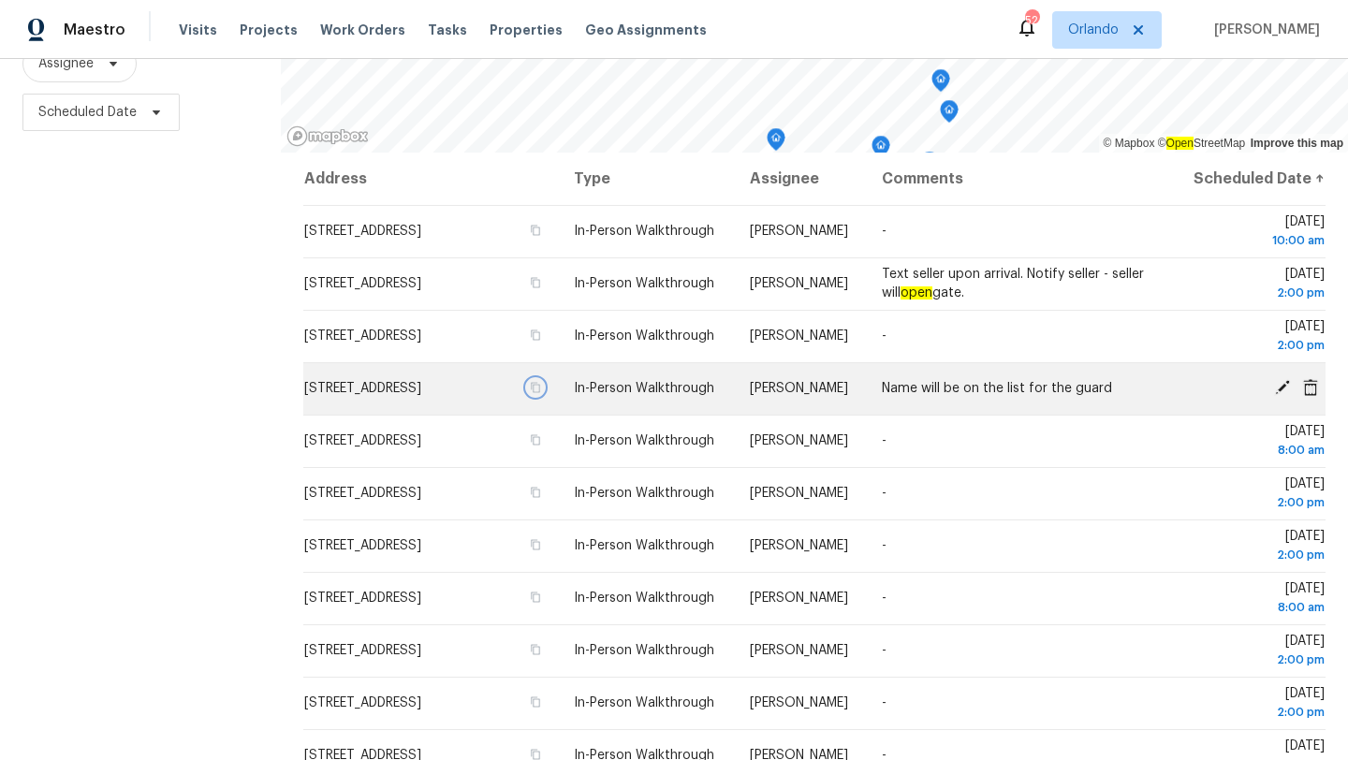
click at [541, 393] on icon "button" at bounding box center [536, 388] width 9 height 10
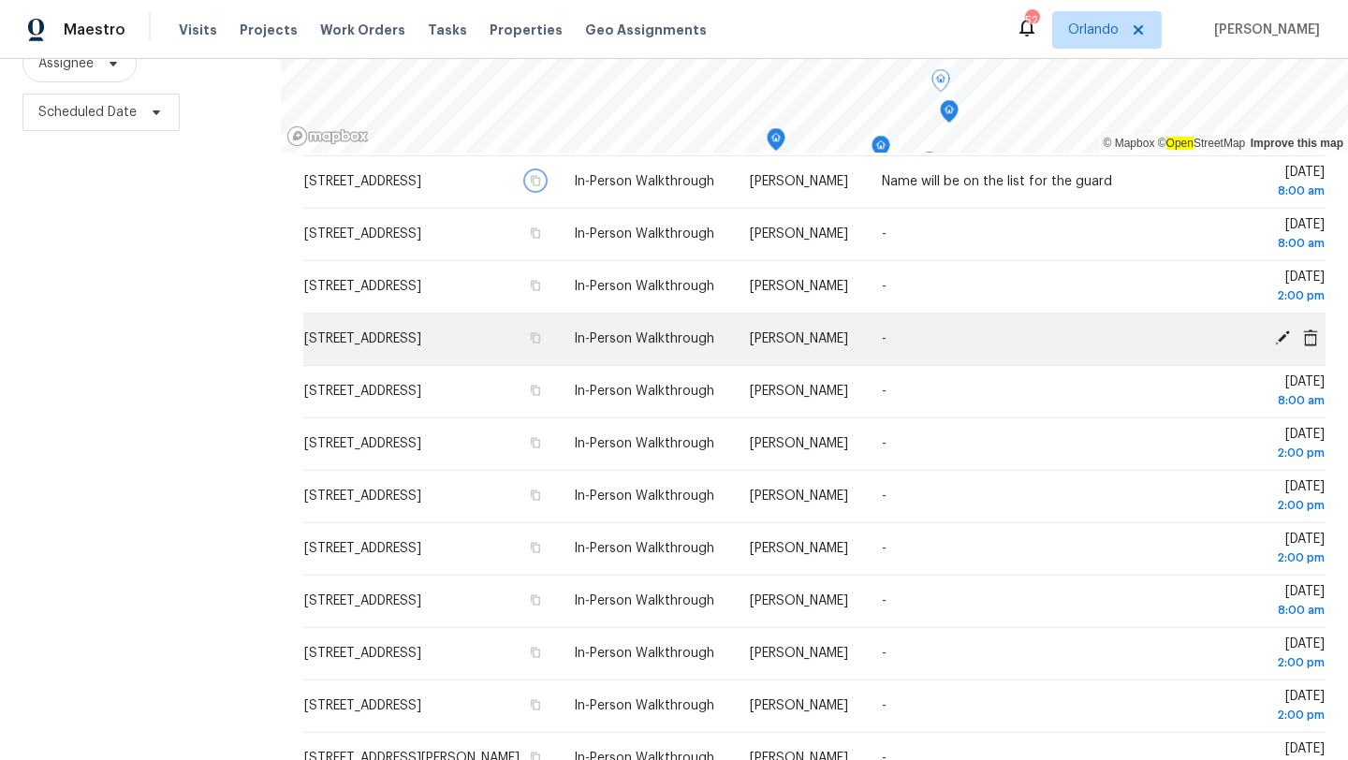
scroll to position [213, 0]
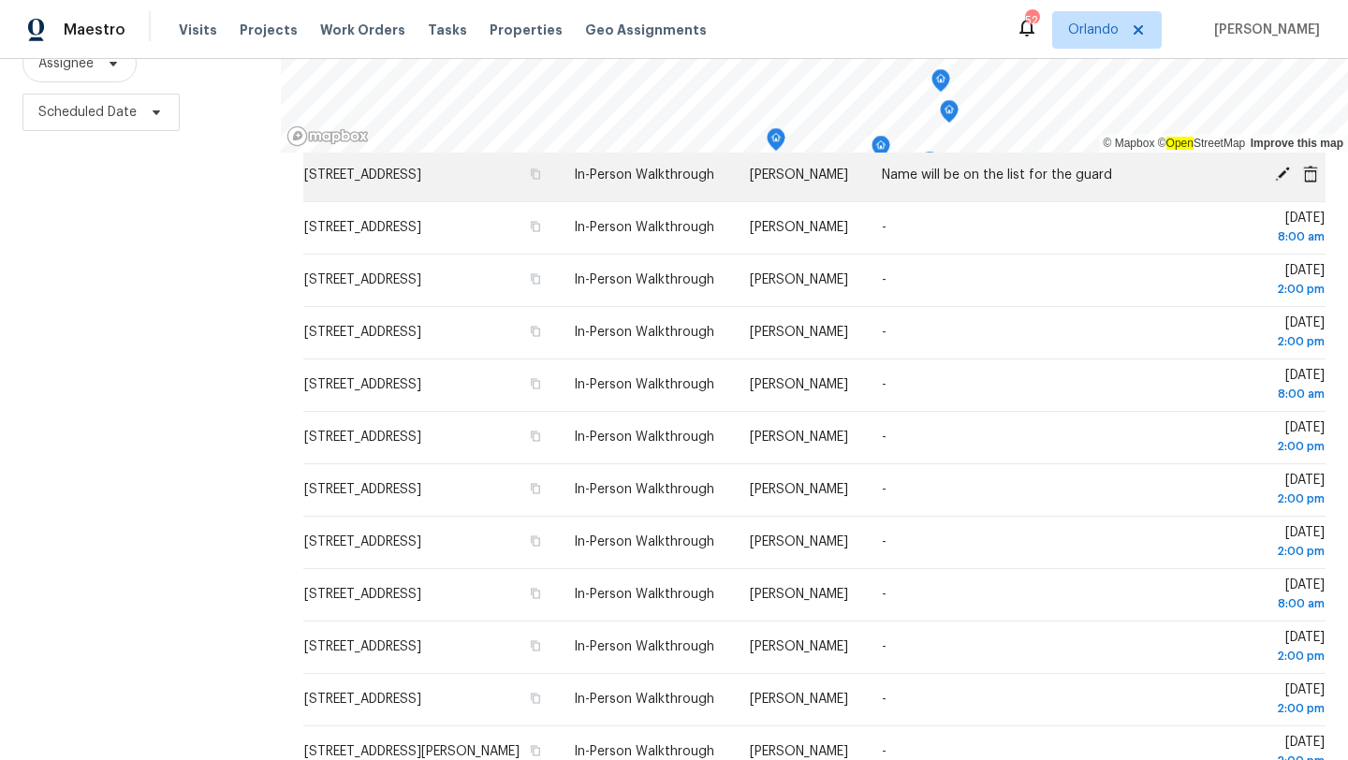
drag, startPoint x: 512, startPoint y: 555, endPoint x: 296, endPoint y: 192, distance: 422.6
click at [303, 192] on tbody "3018 Bargate St, Orlando, FL 32824 In-Person Walkthrough Samuel Rivera - Tue, A…" at bounding box center [814, 385] width 1022 height 786
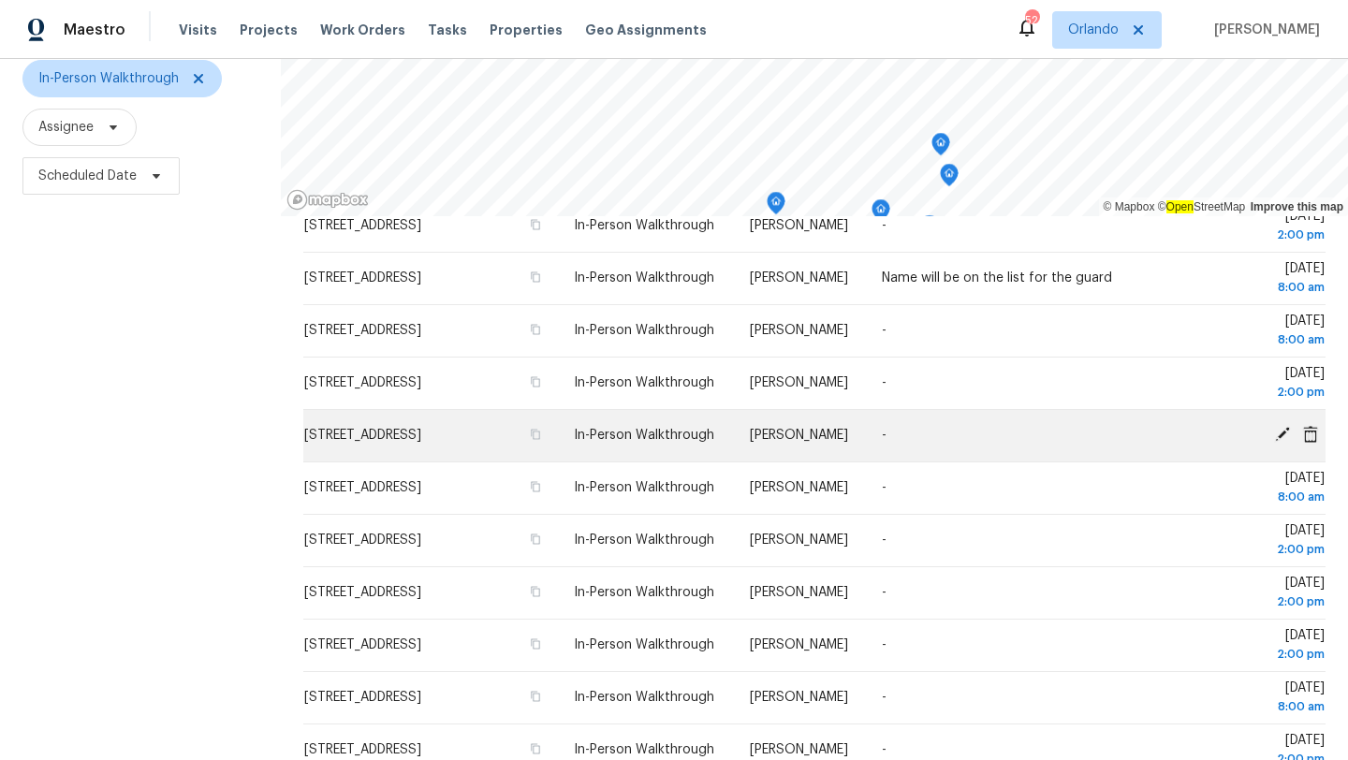
scroll to position [155, 0]
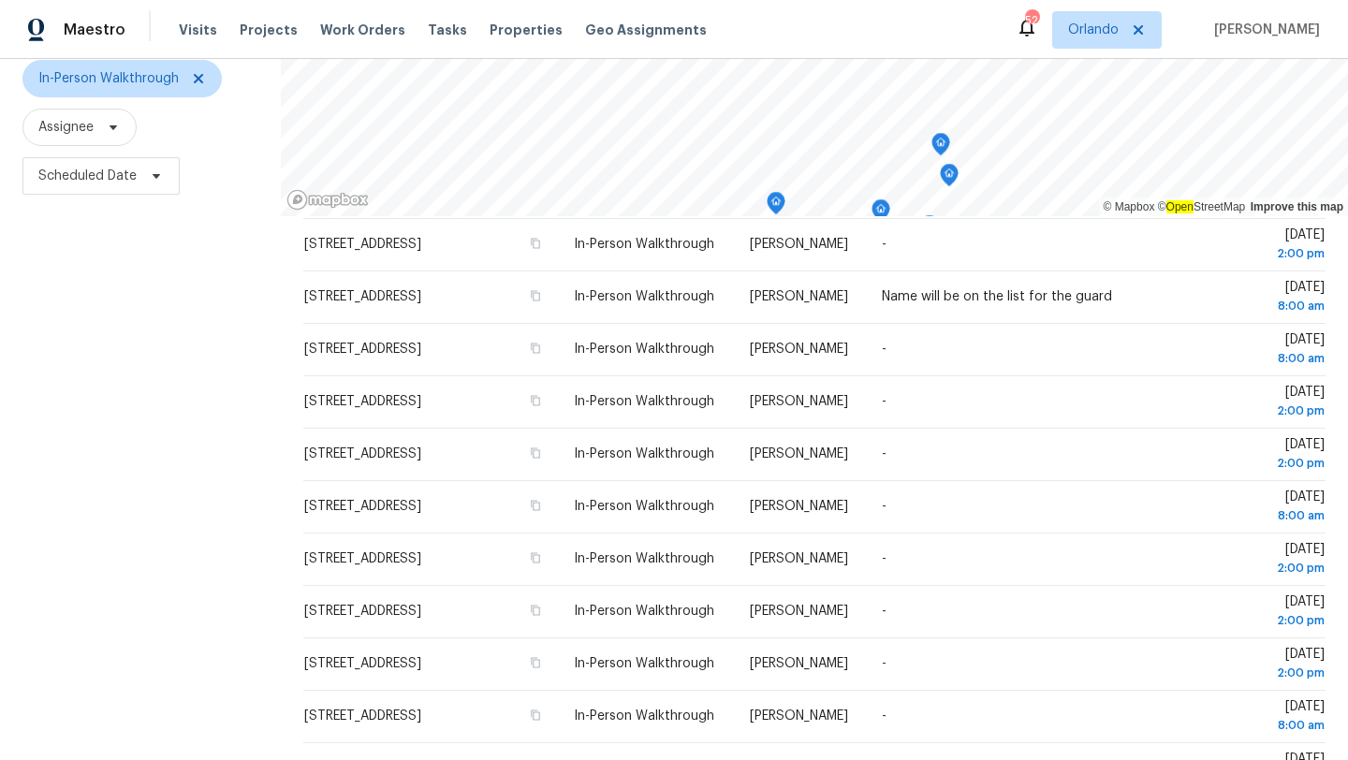
copy tbody "6442 SW 98th Cir, Ocala, FL 34481 In-Person Walkthrough Caleb Hurst Name will b…"
click at [1096, 22] on span "Orlando" at bounding box center [1093, 30] width 51 height 19
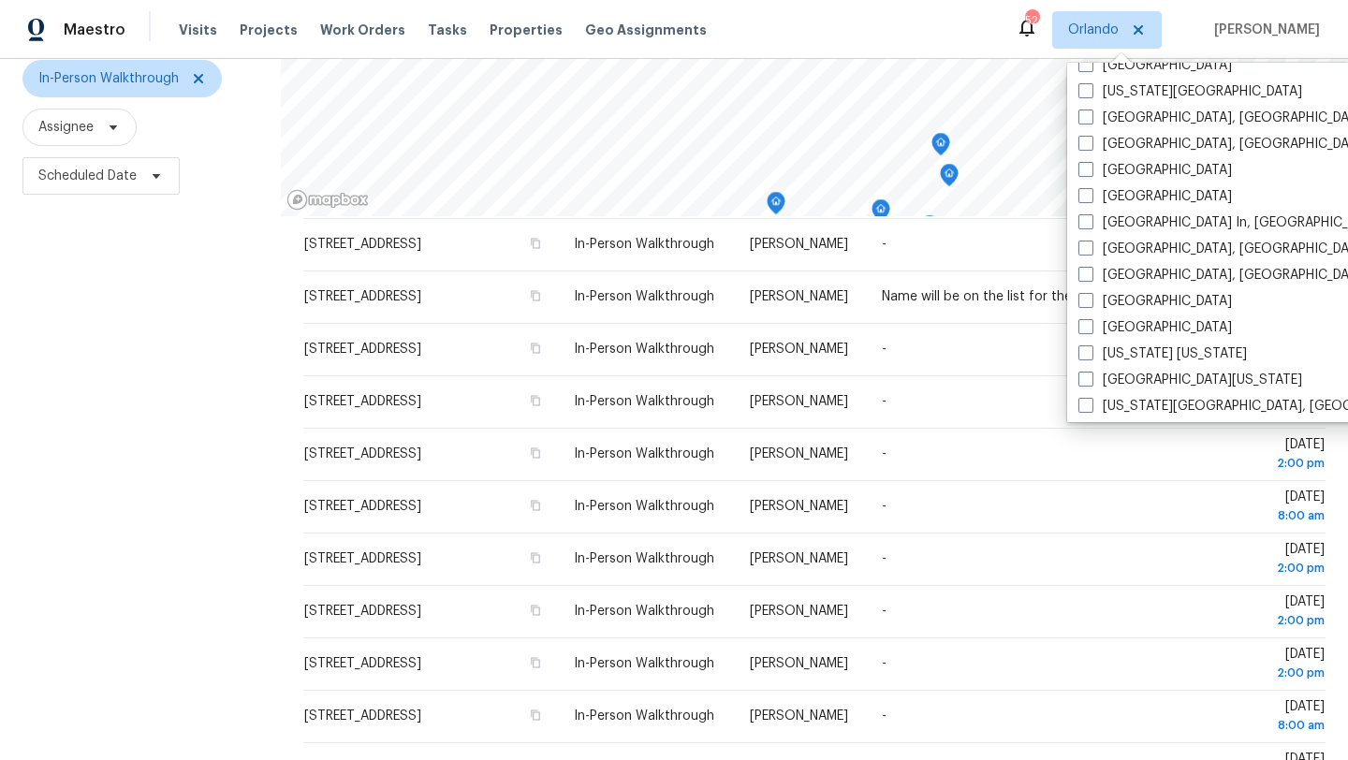
scroll to position [1254, 0]
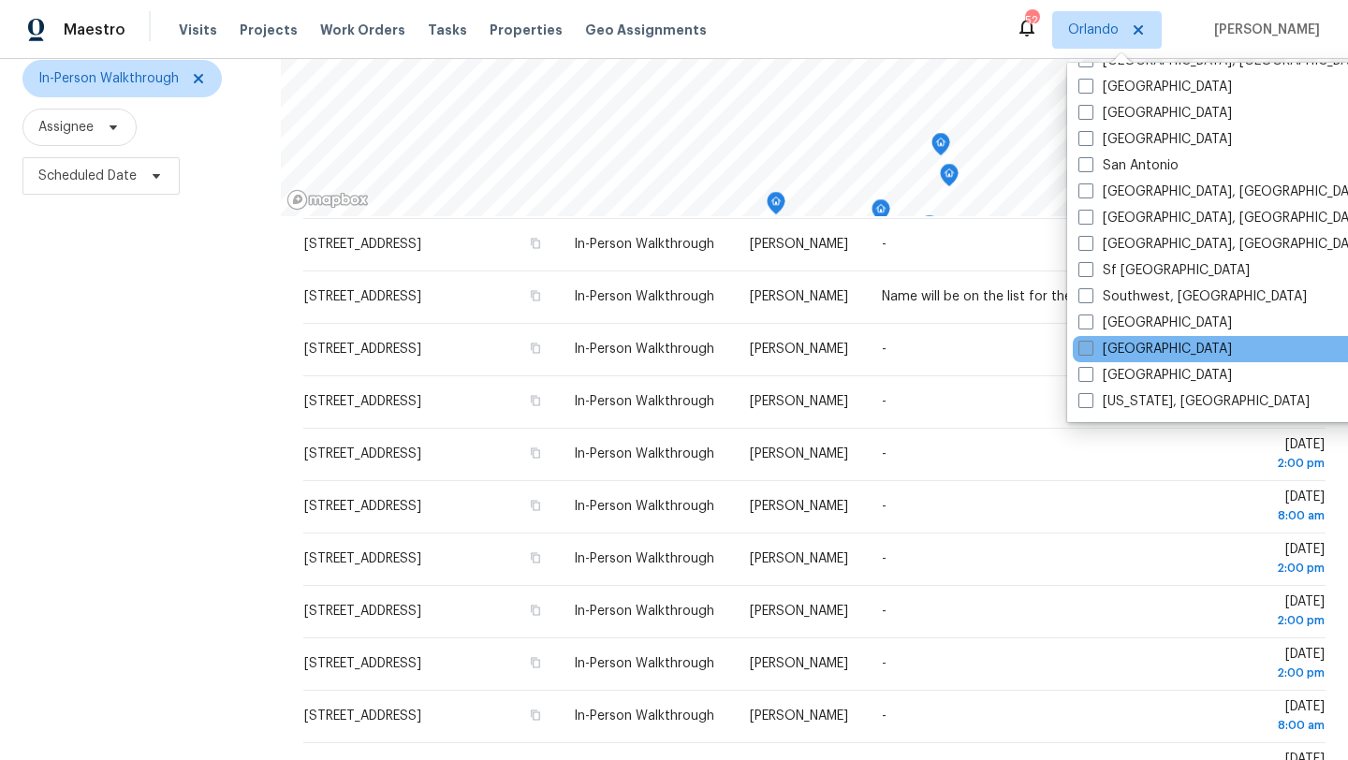
click at [1084, 349] on span at bounding box center [1085, 348] width 15 height 15
click at [1084, 349] on input "[GEOGRAPHIC_DATA]" at bounding box center [1084, 346] width 12 height 12
checkbox input "true"
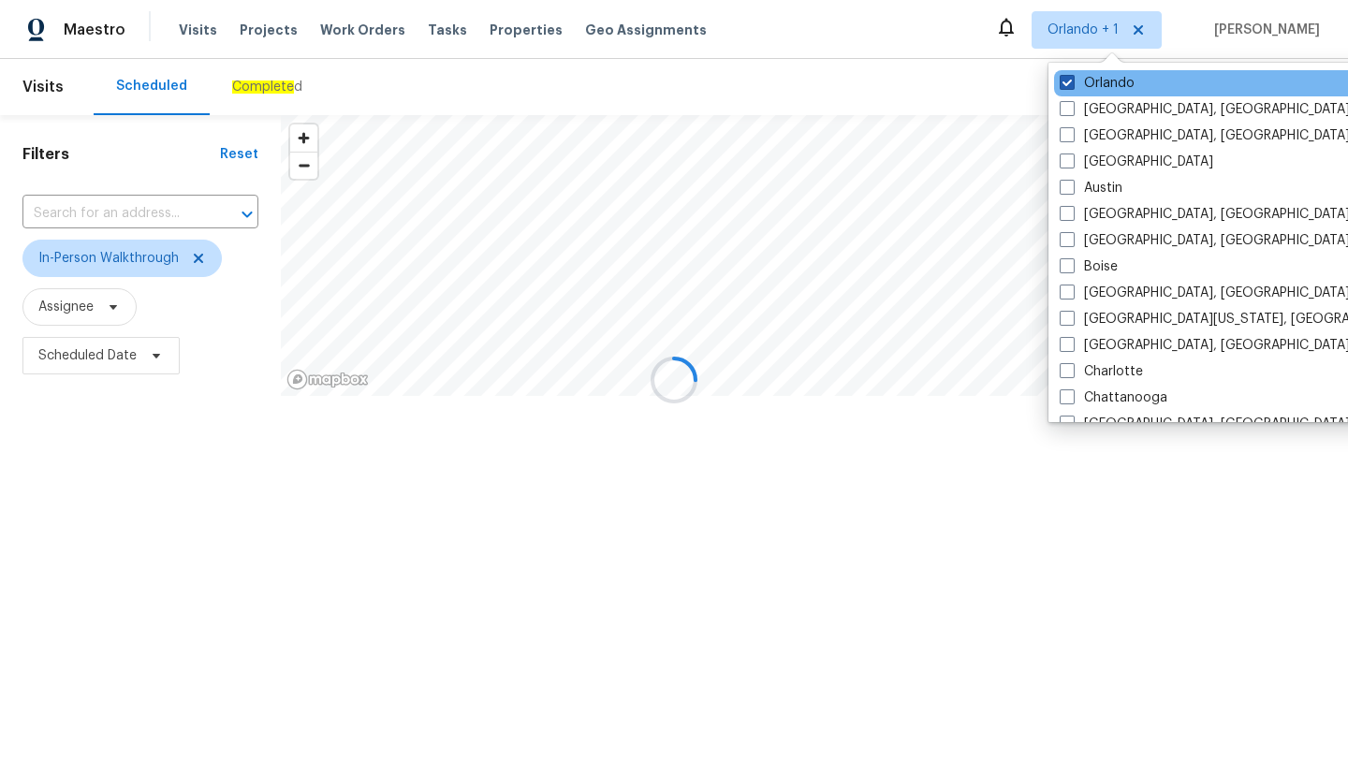
click at [1067, 85] on span at bounding box center [1066, 82] width 15 height 15
click at [1067, 85] on input "Orlando" at bounding box center [1065, 80] width 12 height 12
checkbox input "false"
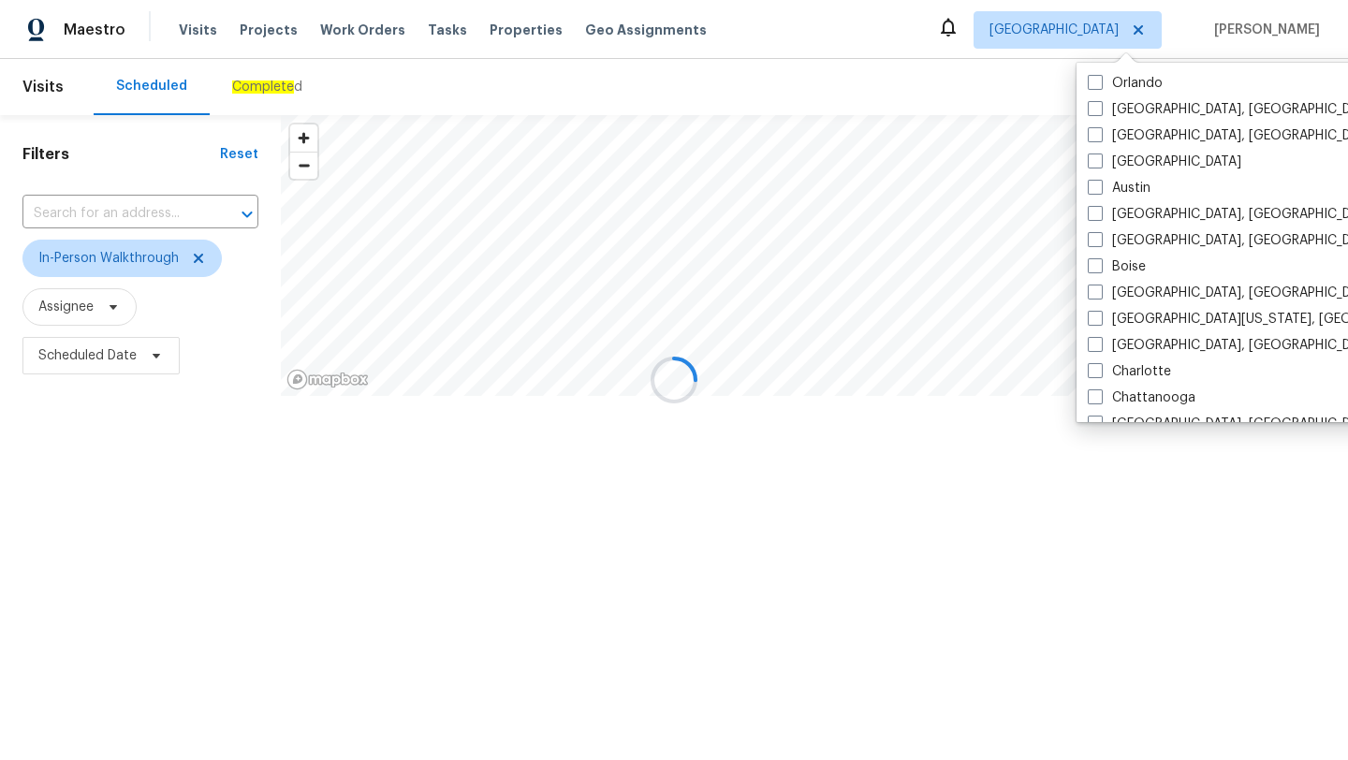
click at [897, 78] on div at bounding box center [674, 380] width 1348 height 760
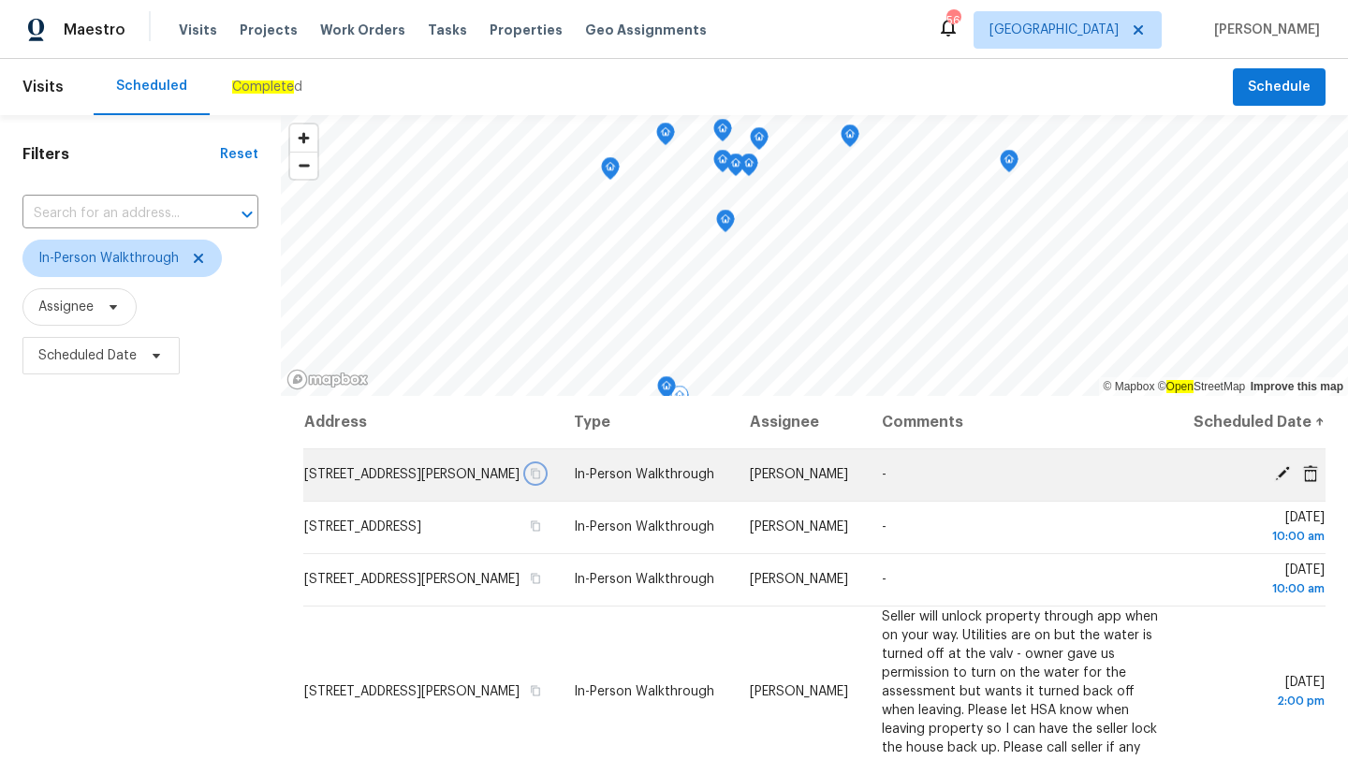
click at [541, 479] on icon "button" at bounding box center [535, 473] width 11 height 11
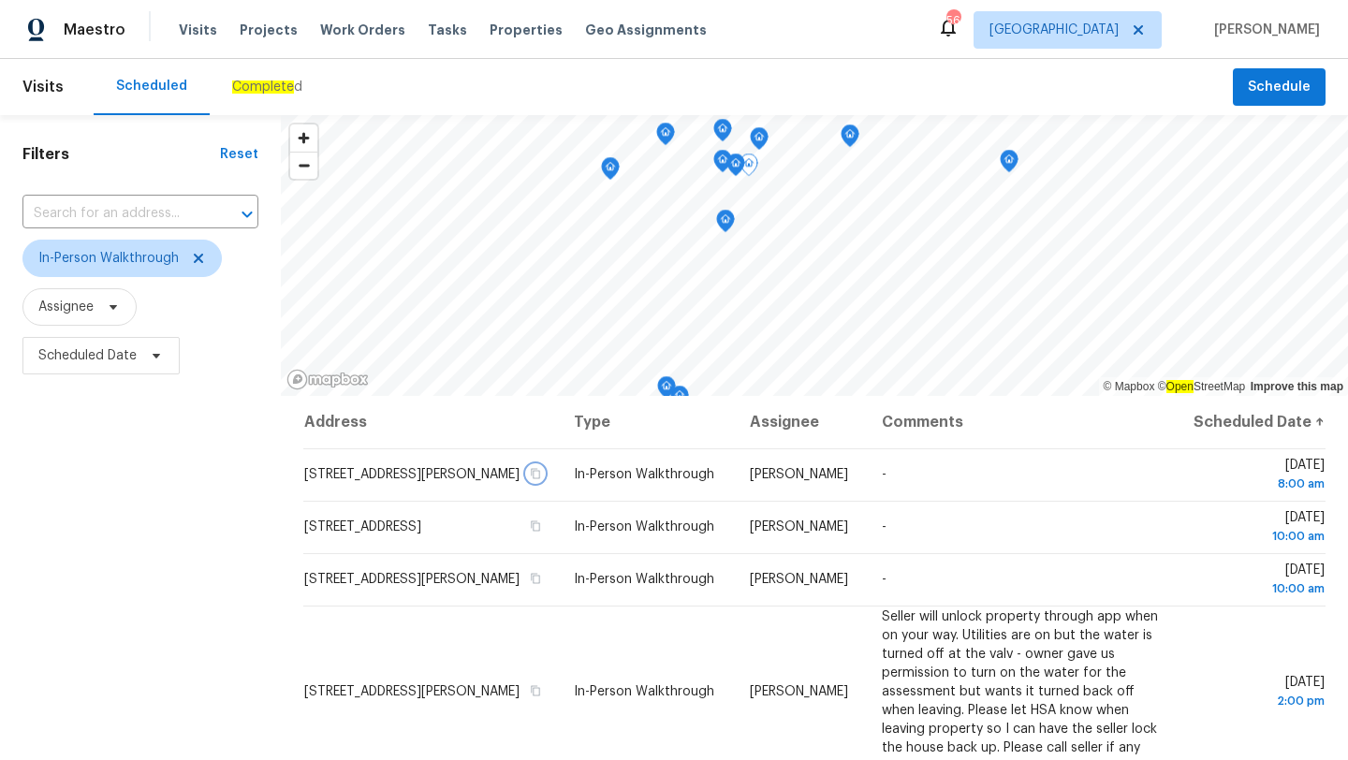
scroll to position [243, 0]
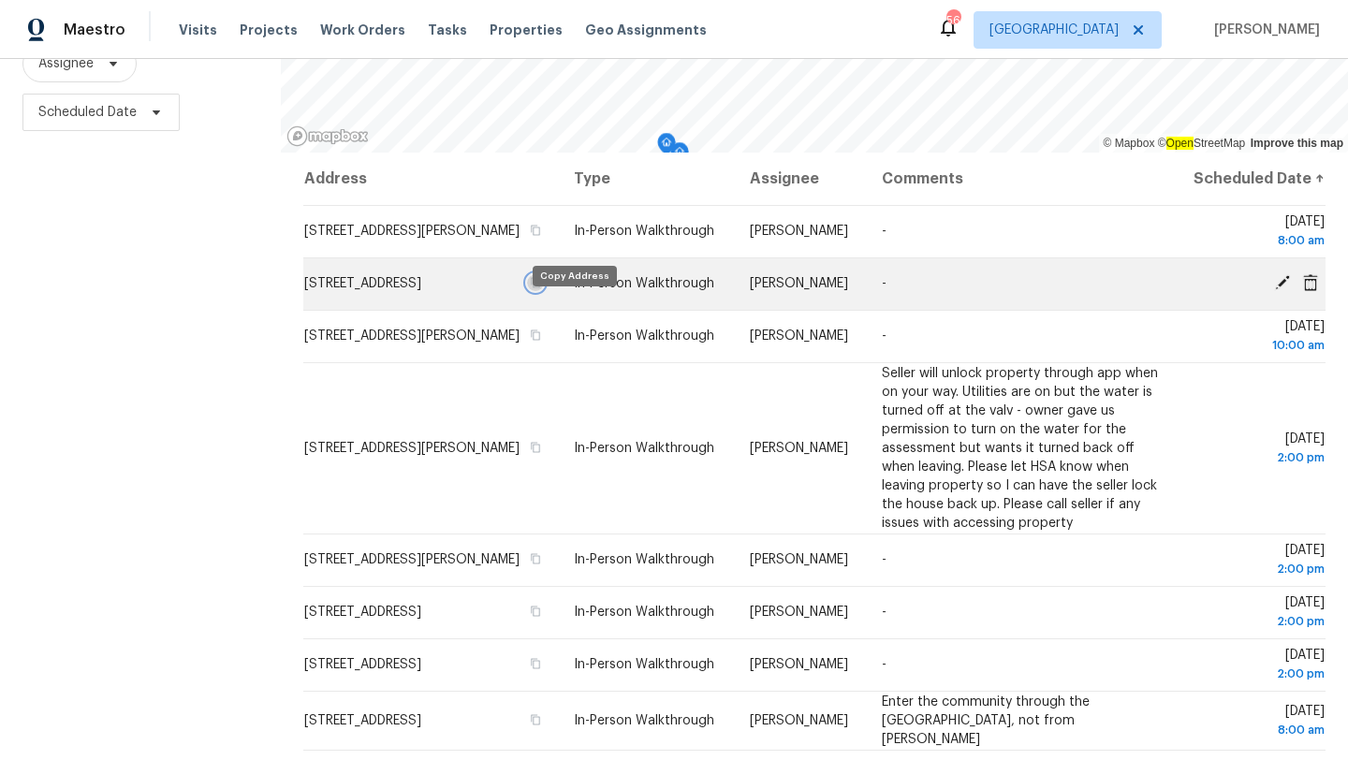
click at [541, 288] on icon "button" at bounding box center [535, 282] width 11 height 11
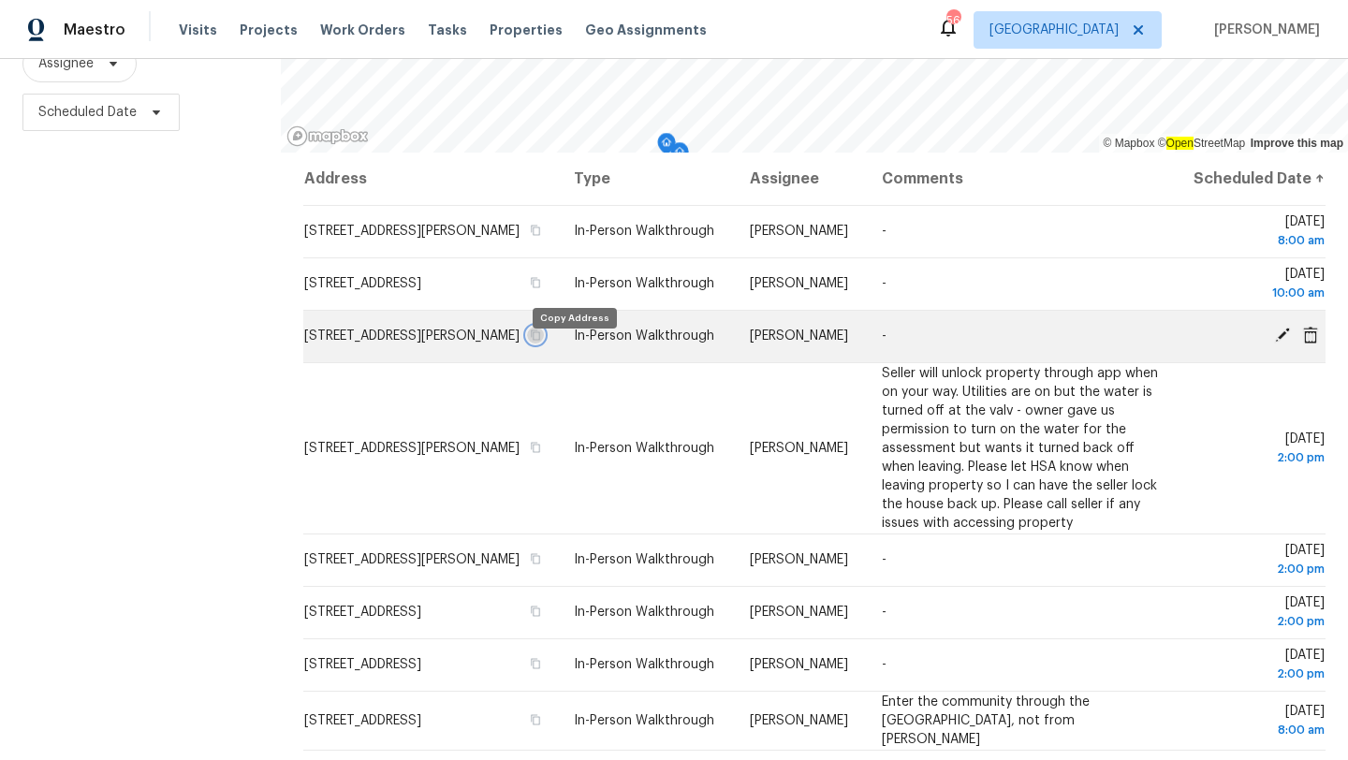
click at [541, 341] on icon "button" at bounding box center [536, 335] width 9 height 10
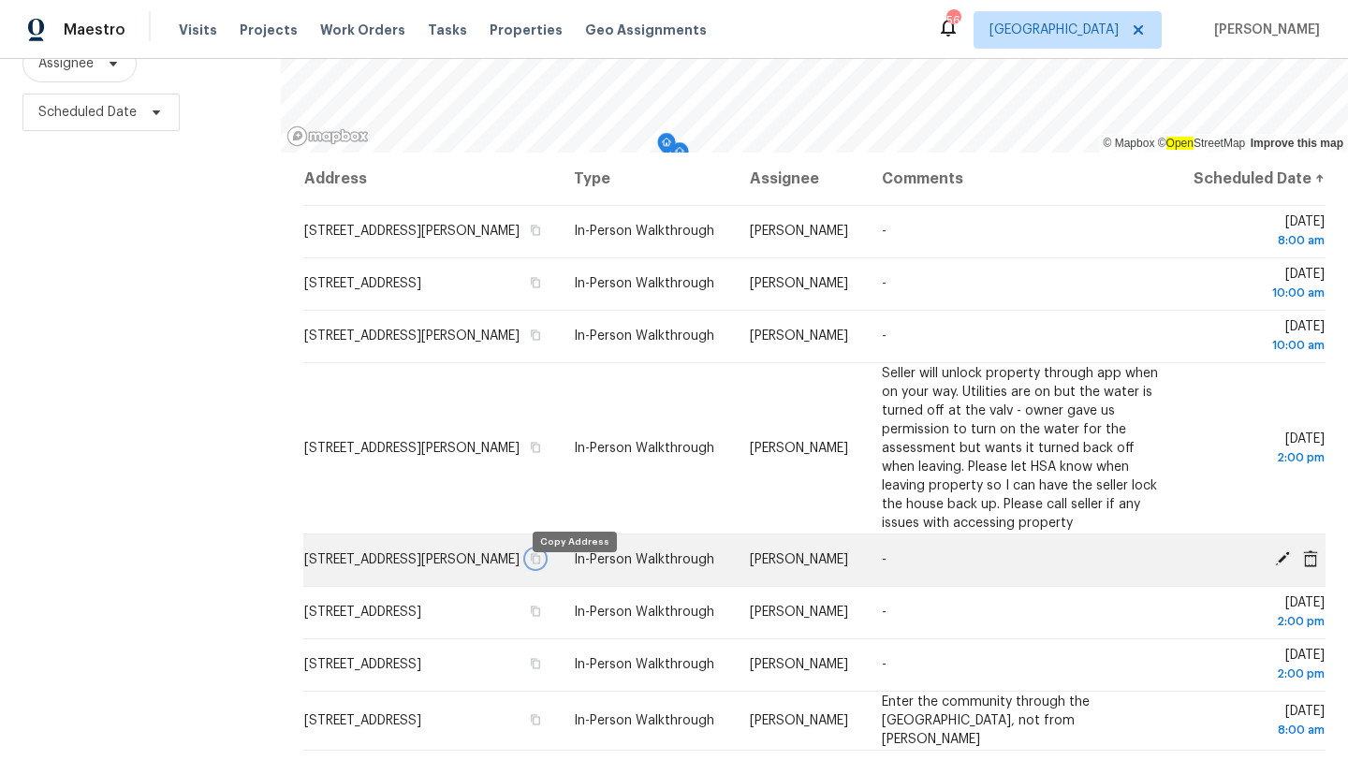
click at [544, 567] on button "button" at bounding box center [535, 558] width 17 height 17
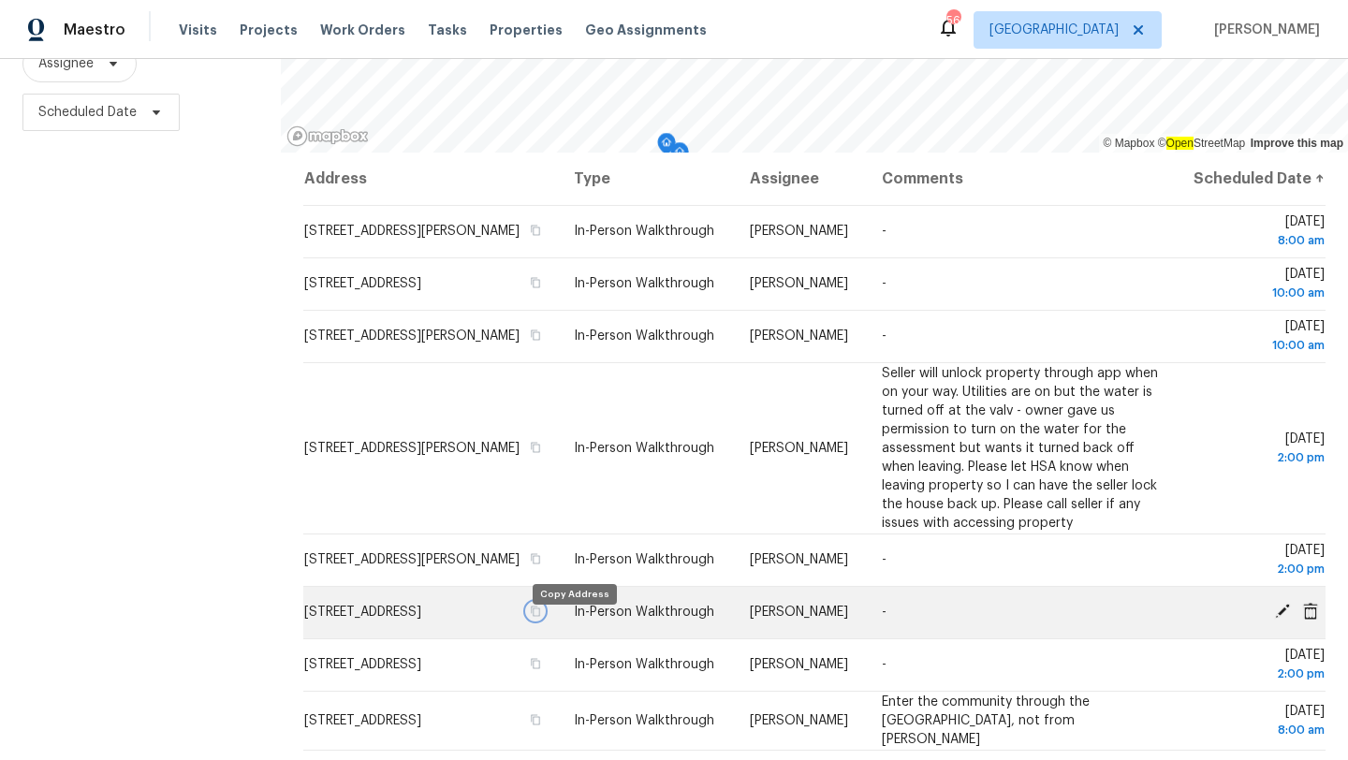
click at [541, 617] on icon "button" at bounding box center [535, 610] width 11 height 11
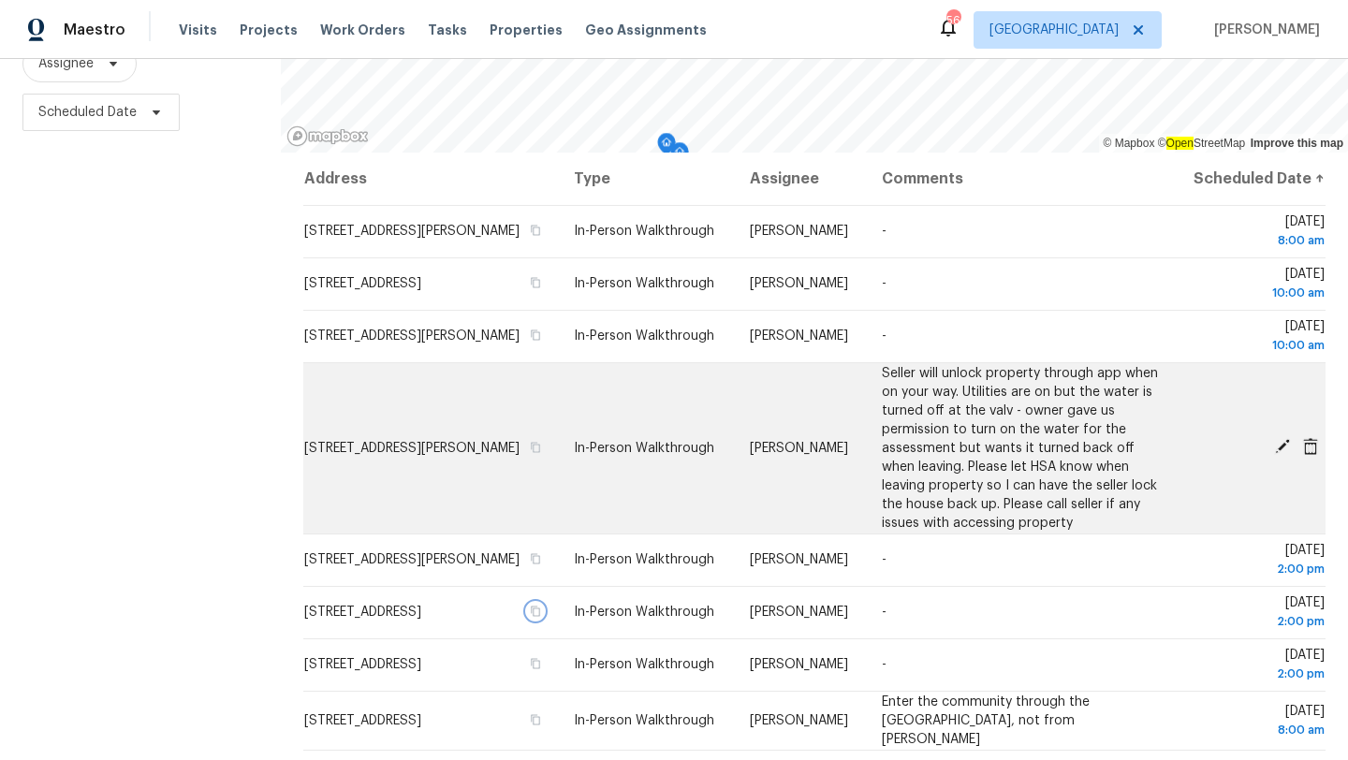
scroll to position [347, 0]
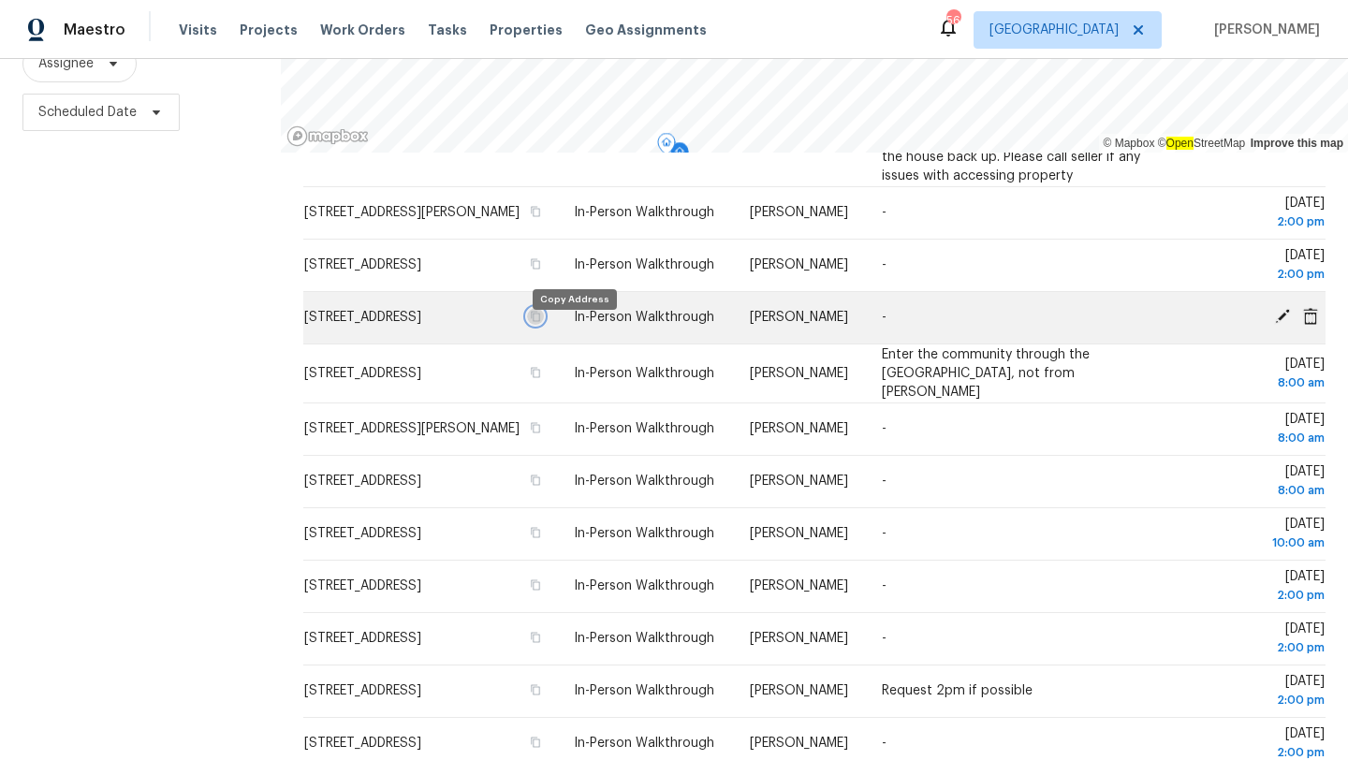
click at [541, 322] on icon "button" at bounding box center [536, 317] width 9 height 10
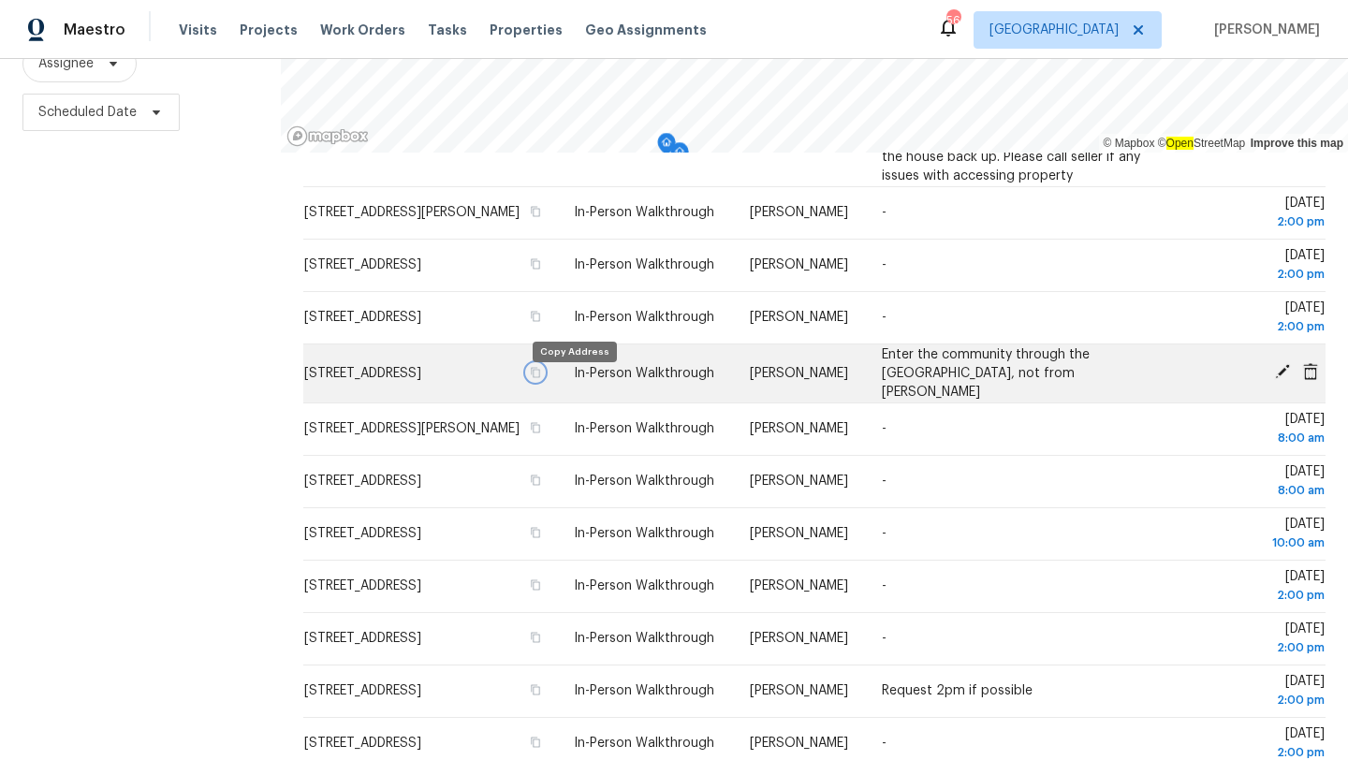
click at [541, 378] on icon "button" at bounding box center [535, 372] width 11 height 11
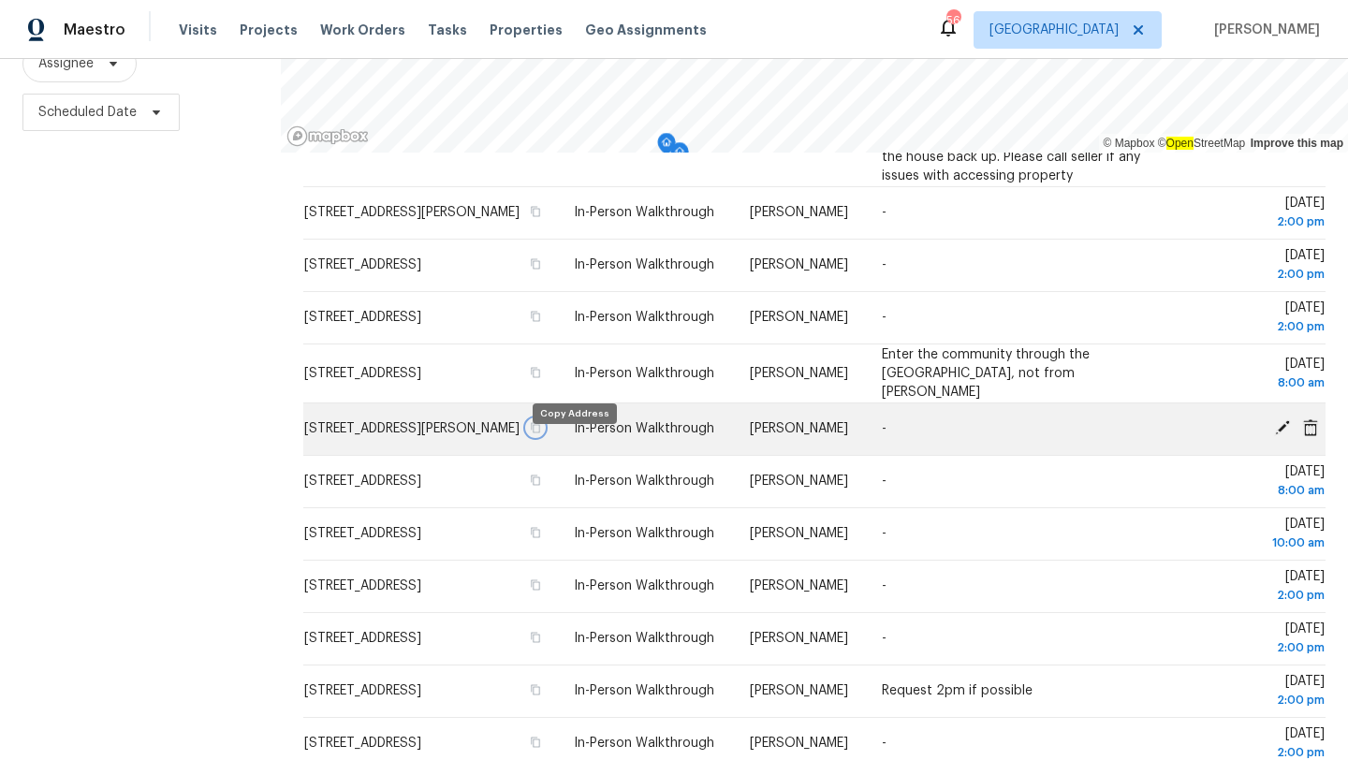
click at [541, 433] on icon "button" at bounding box center [535, 427] width 11 height 11
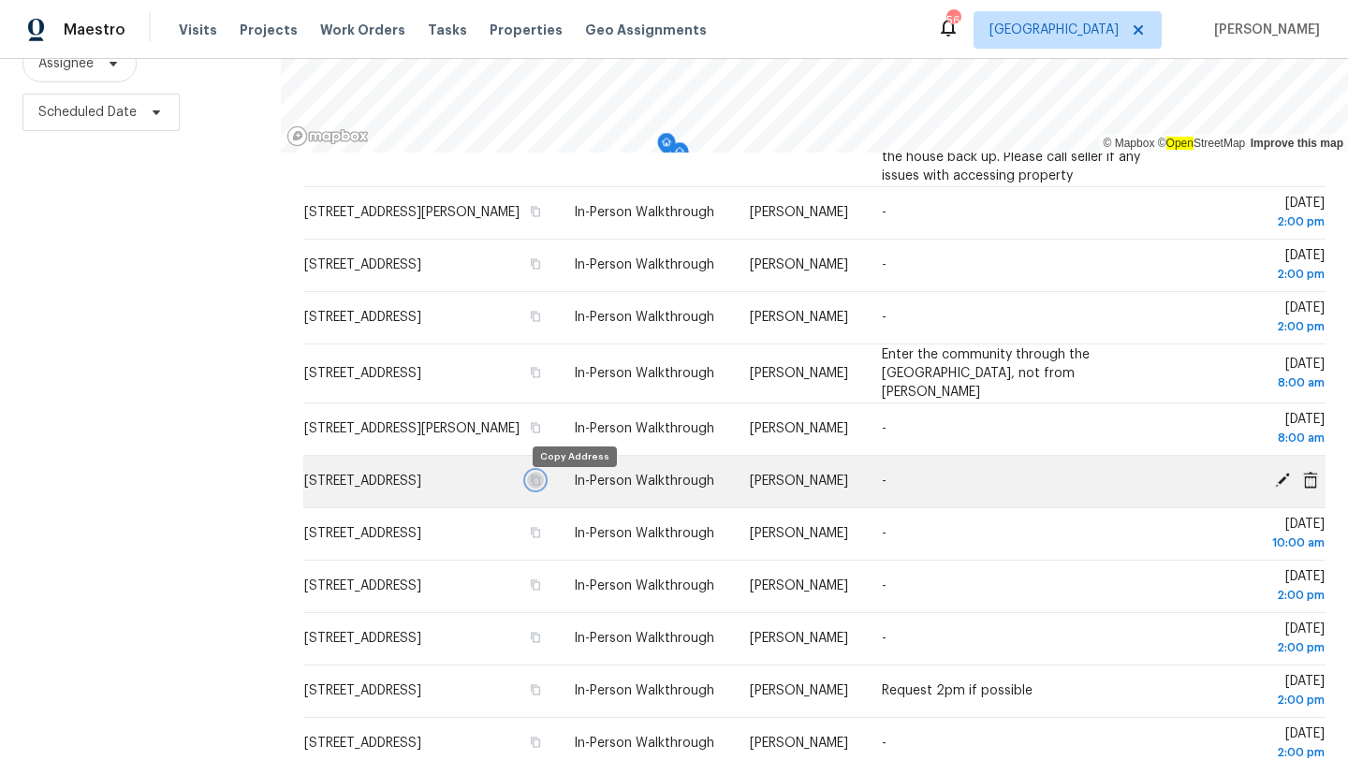
click at [541, 486] on icon "button" at bounding box center [535, 479] width 11 height 11
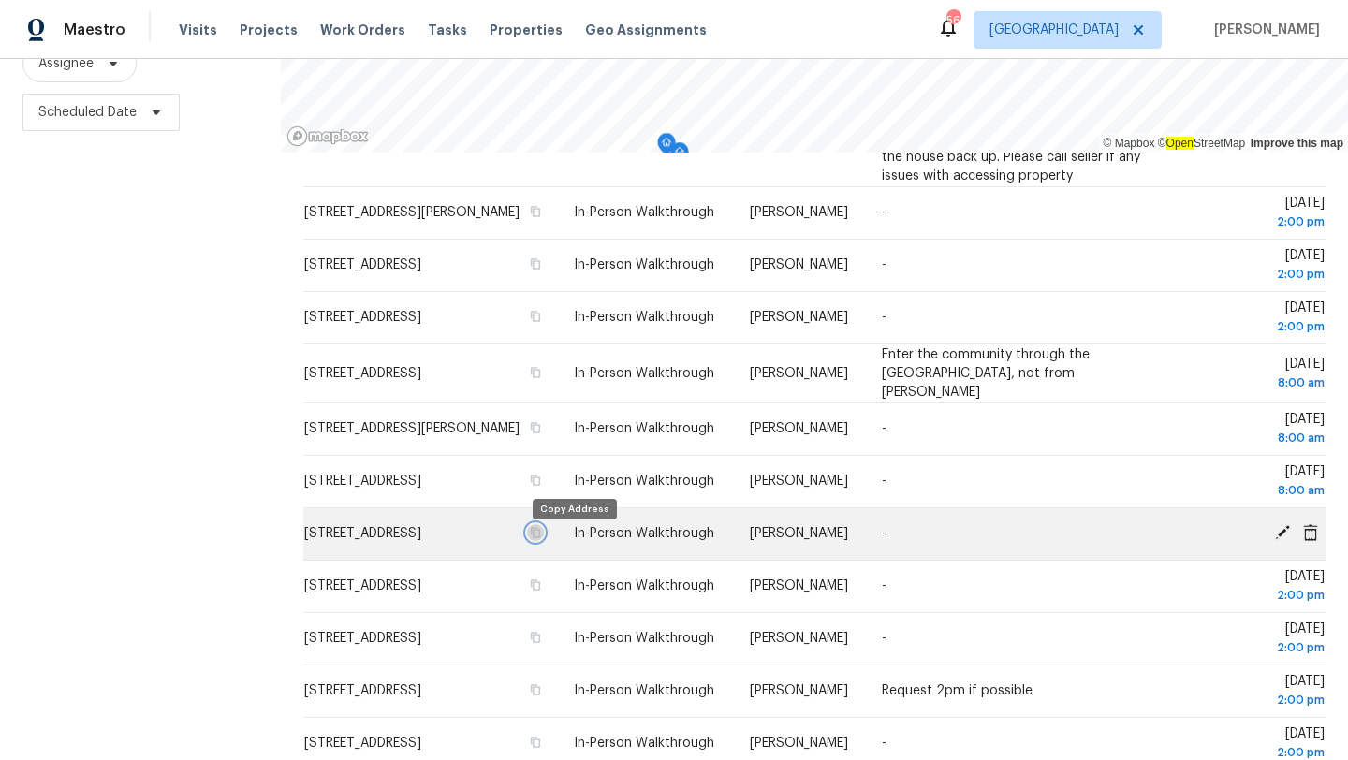
click at [541, 537] on icon "button" at bounding box center [536, 533] width 9 height 10
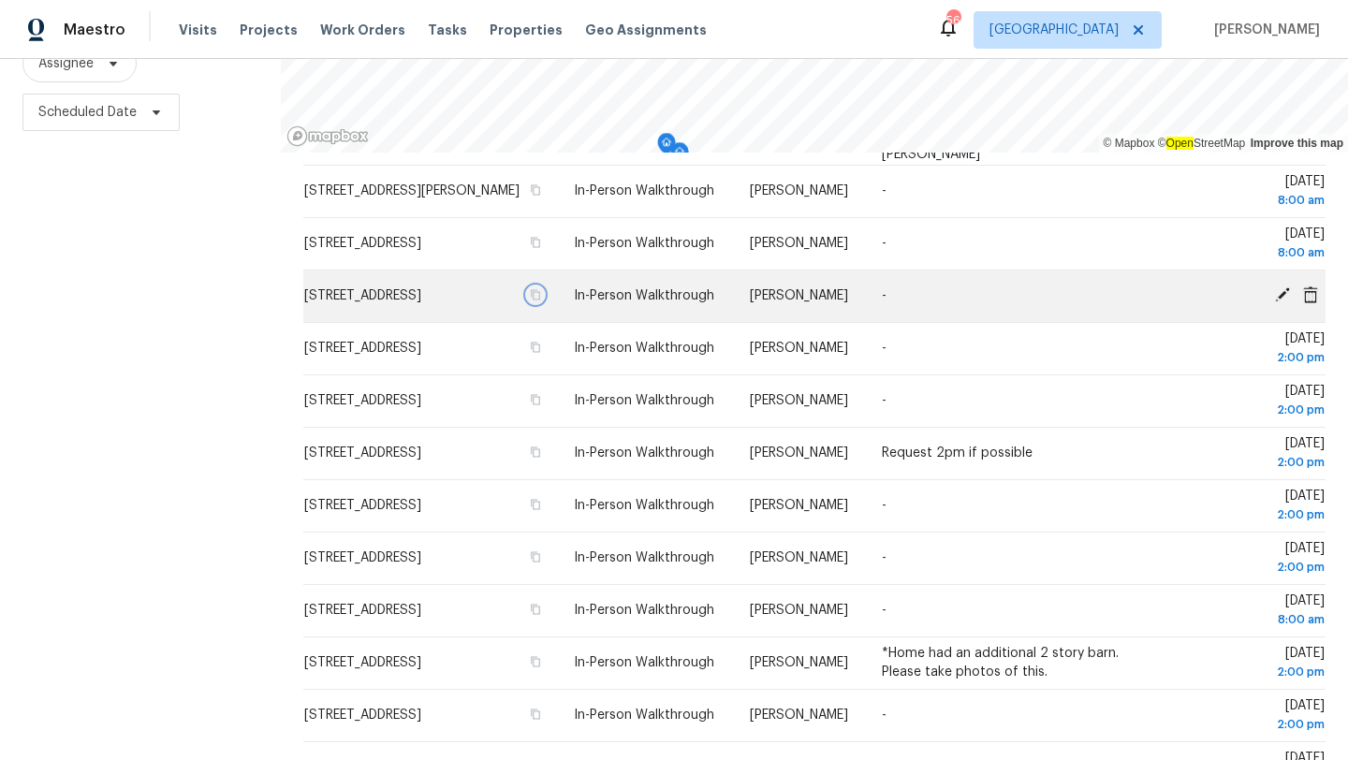
scroll to position [677, 0]
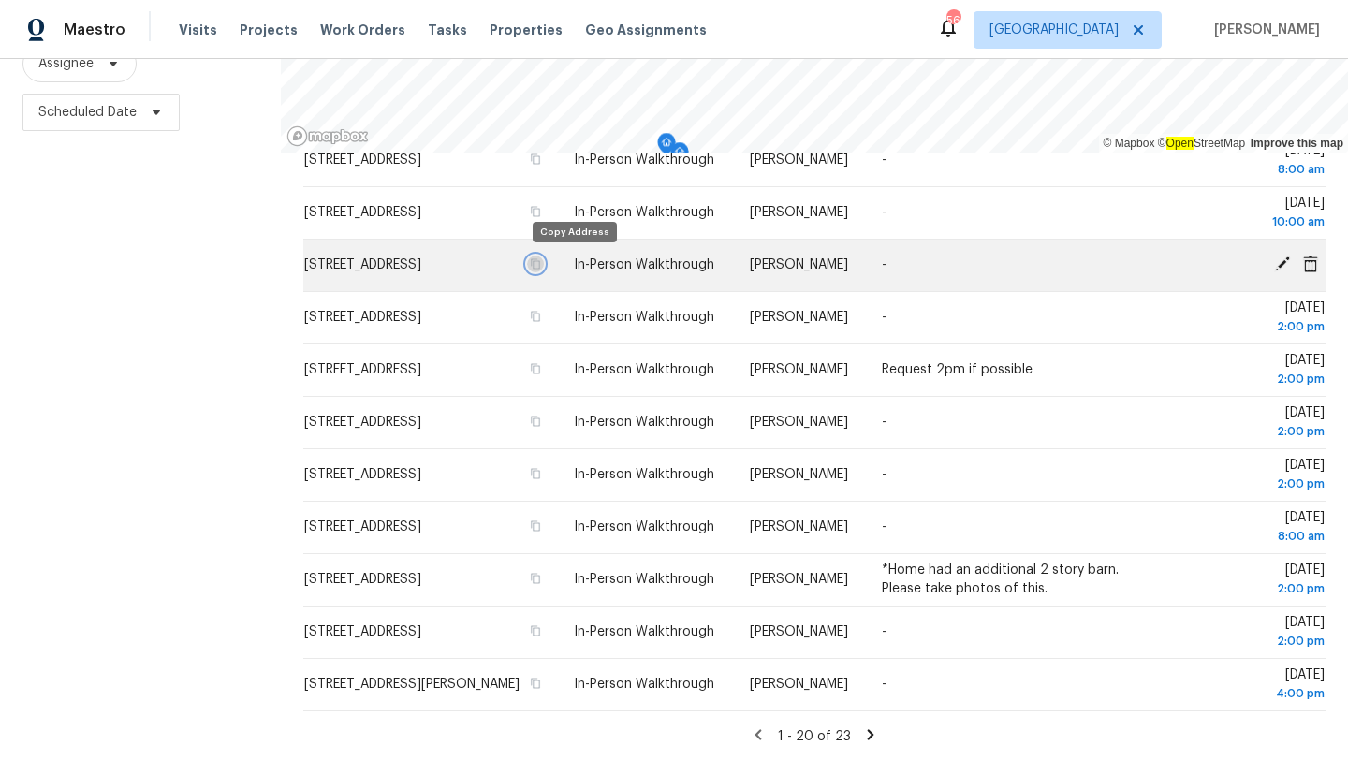
click at [541, 259] on icon "button" at bounding box center [536, 264] width 9 height 10
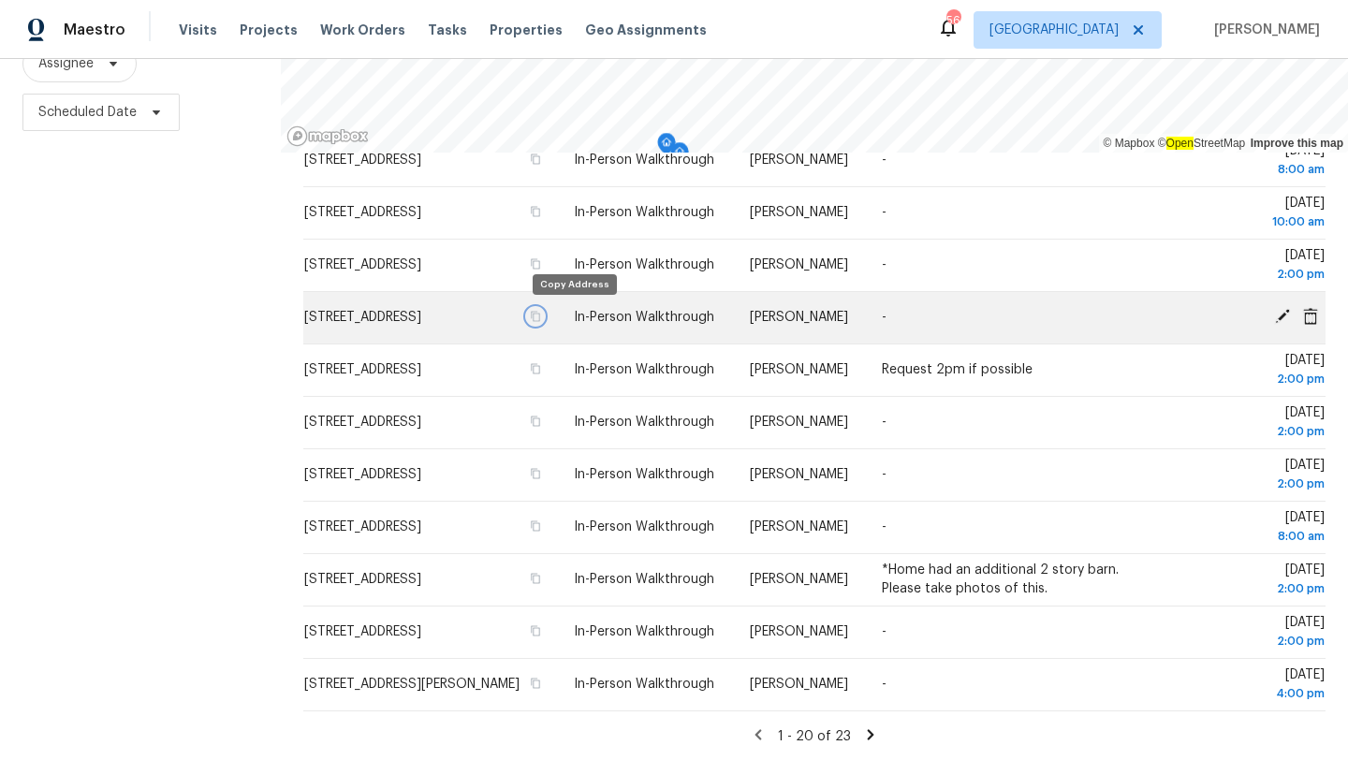
click at [541, 313] on icon "button" at bounding box center [536, 317] width 9 height 10
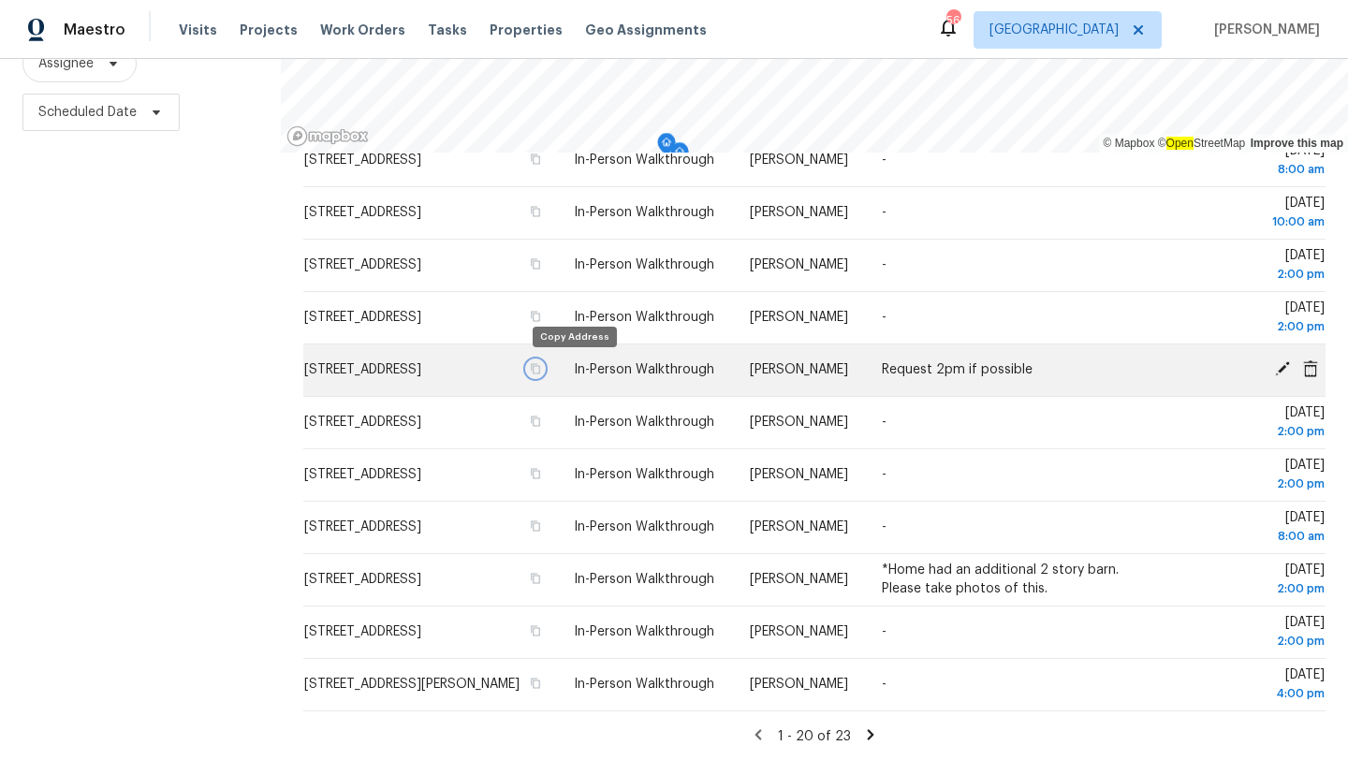
click at [541, 367] on icon "button" at bounding box center [535, 368] width 11 height 11
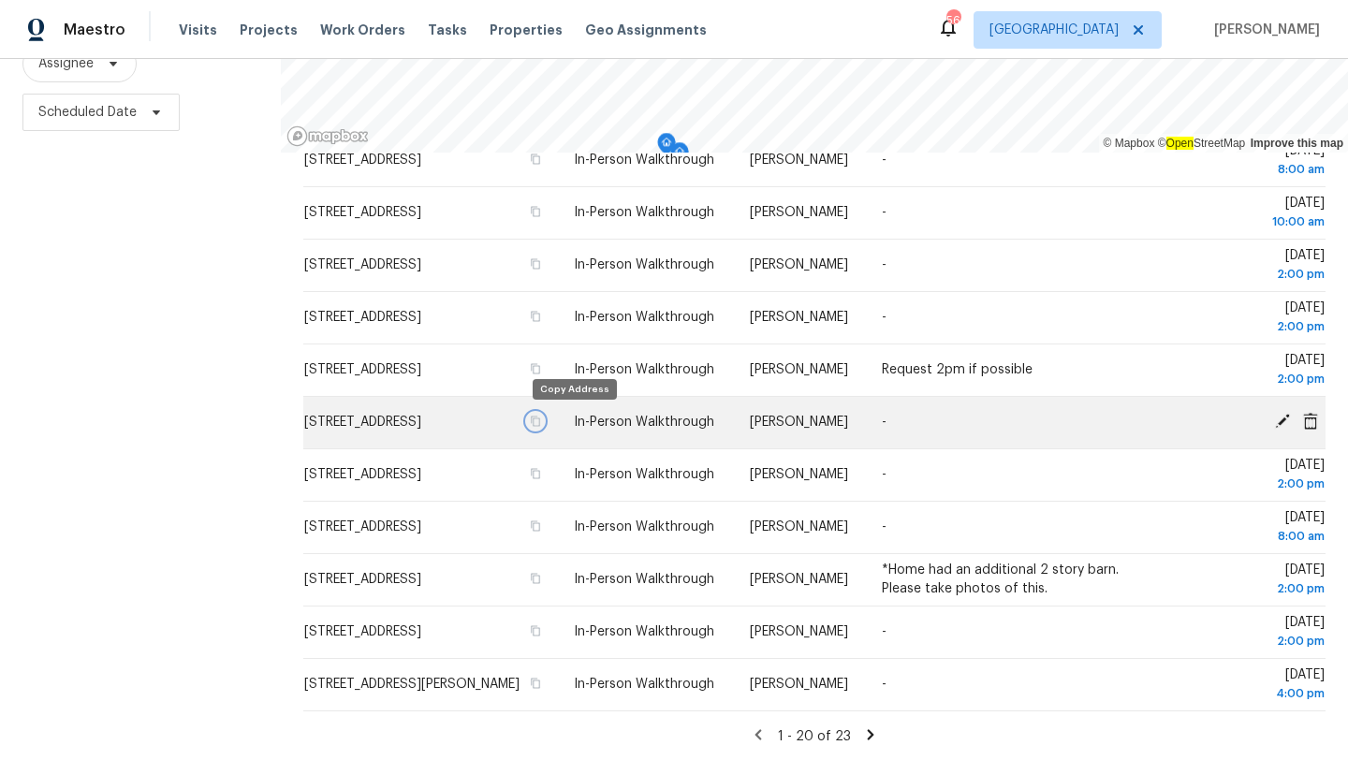
click at [541, 421] on icon "button" at bounding box center [535, 421] width 11 height 11
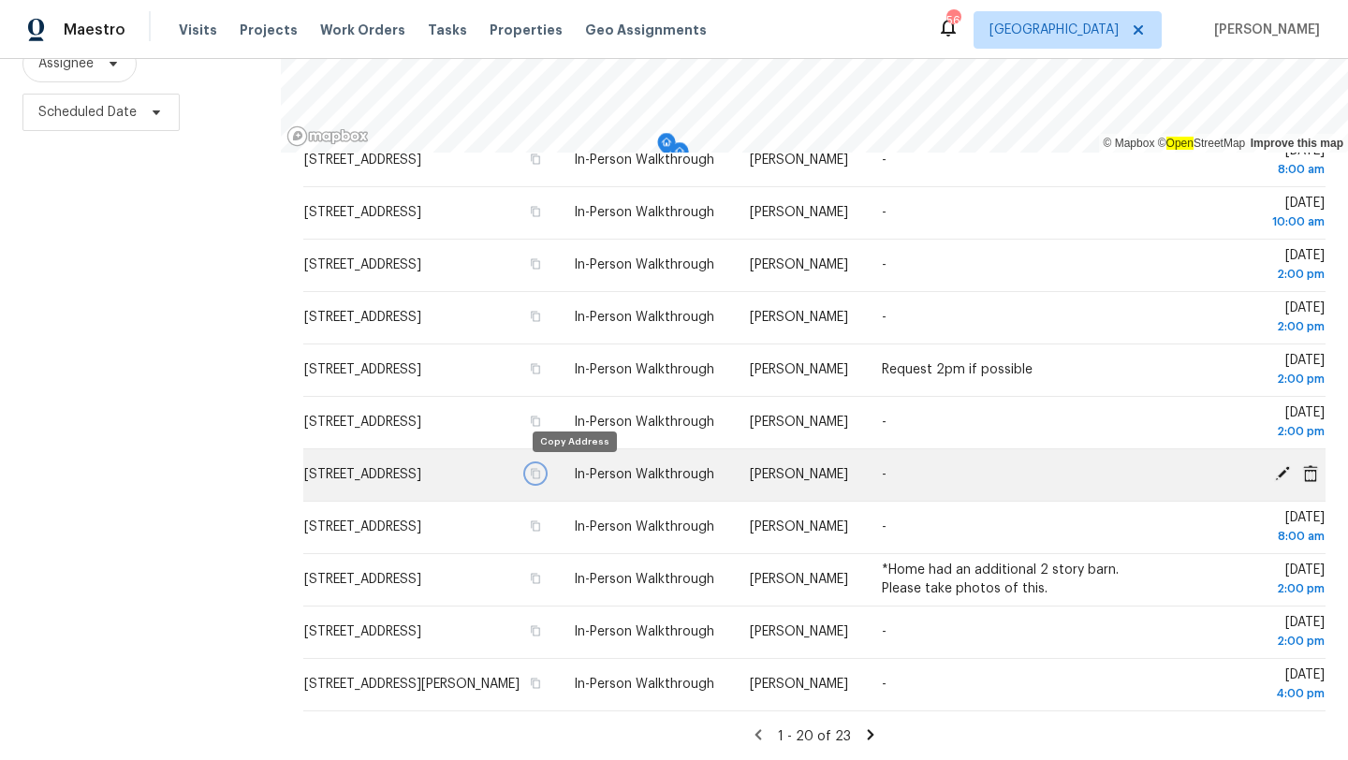
click at [541, 476] on icon "button" at bounding box center [536, 474] width 9 height 10
